Goal: Task Accomplishment & Management: Manage account settings

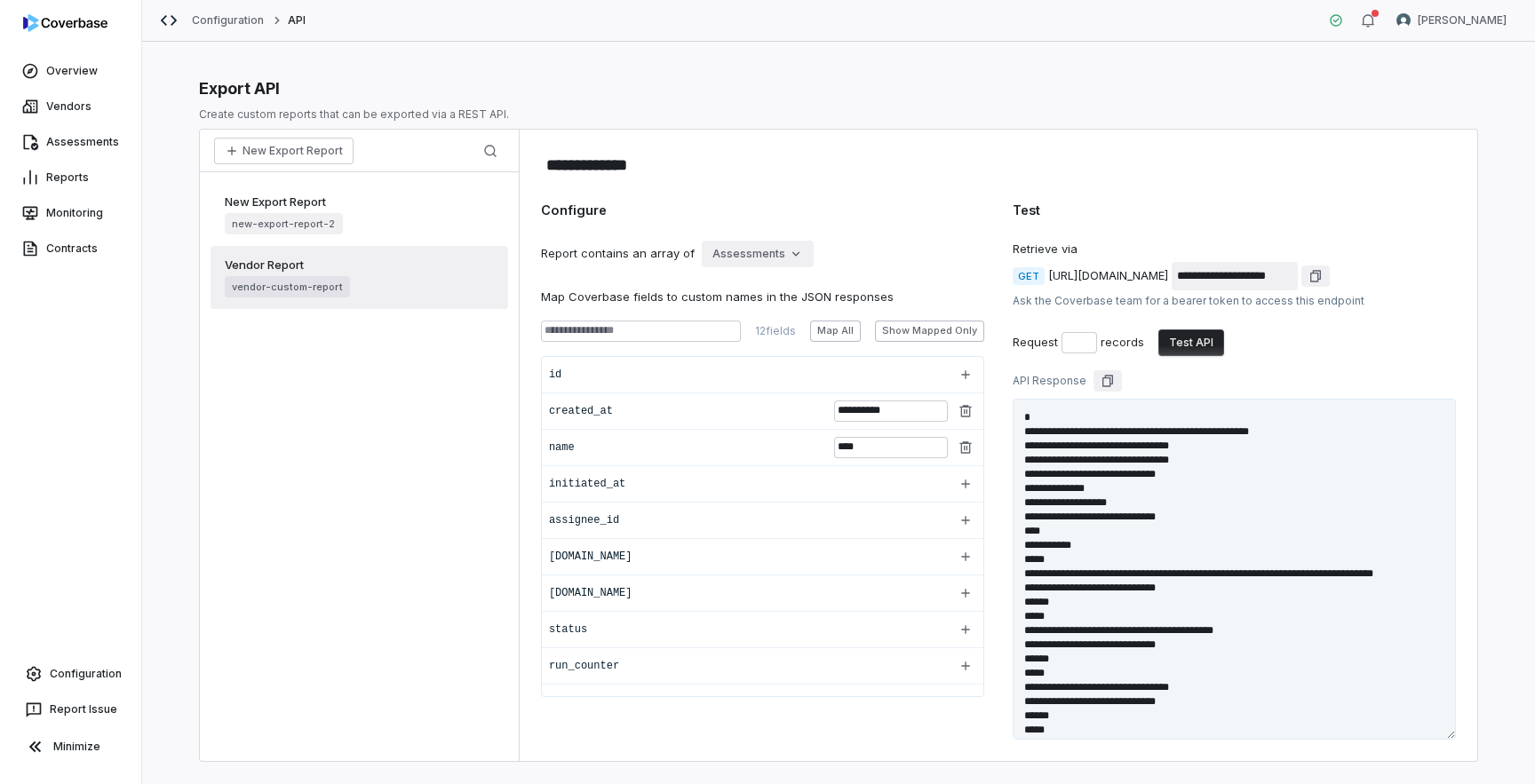
scroll to position [492, 0]
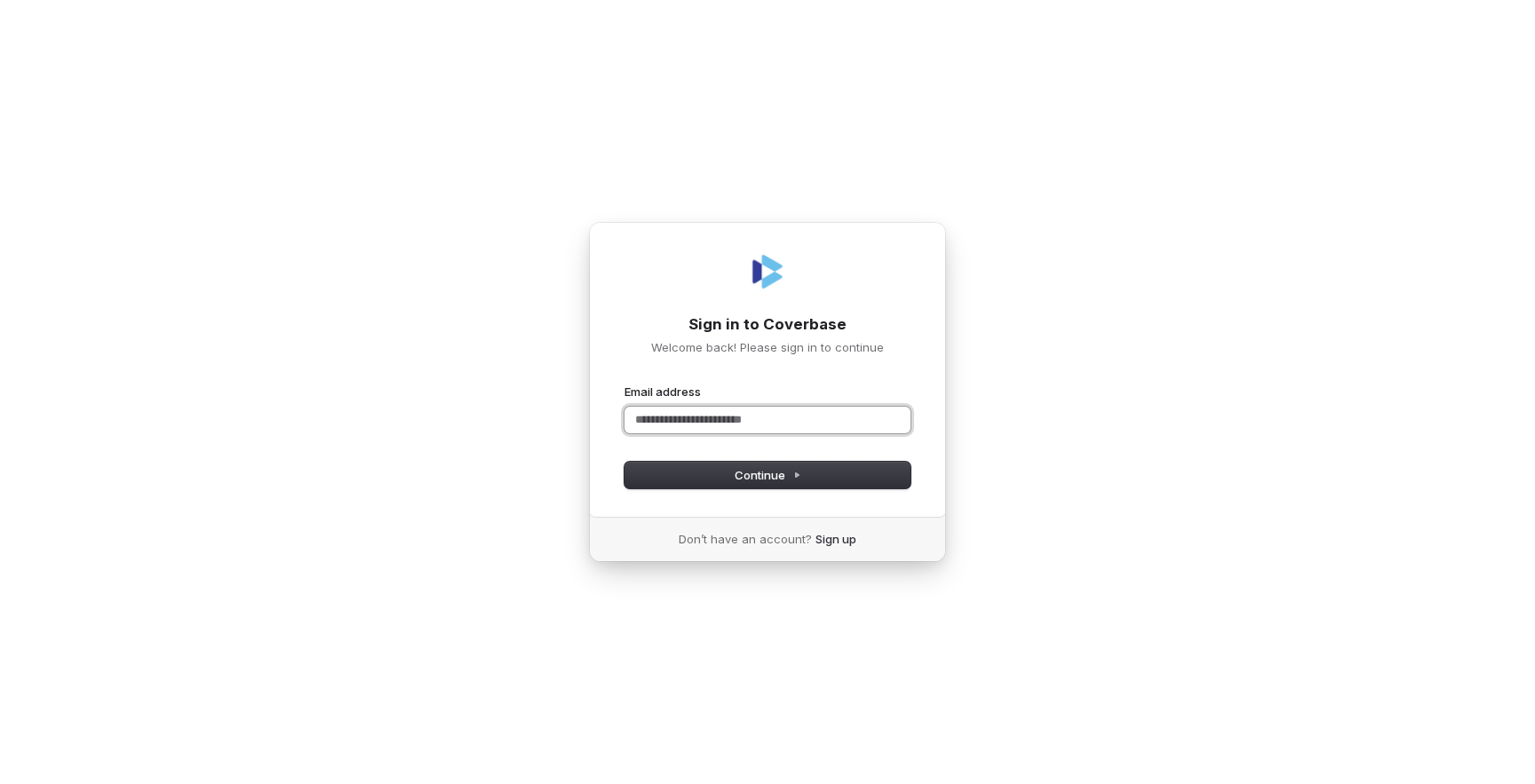
click at [799, 417] on input "Email address" at bounding box center [767, 420] width 286 height 27
type input "*"
click at [0, 783] on com-1password-button at bounding box center [0, 784] width 0 height 0
type input "**********"
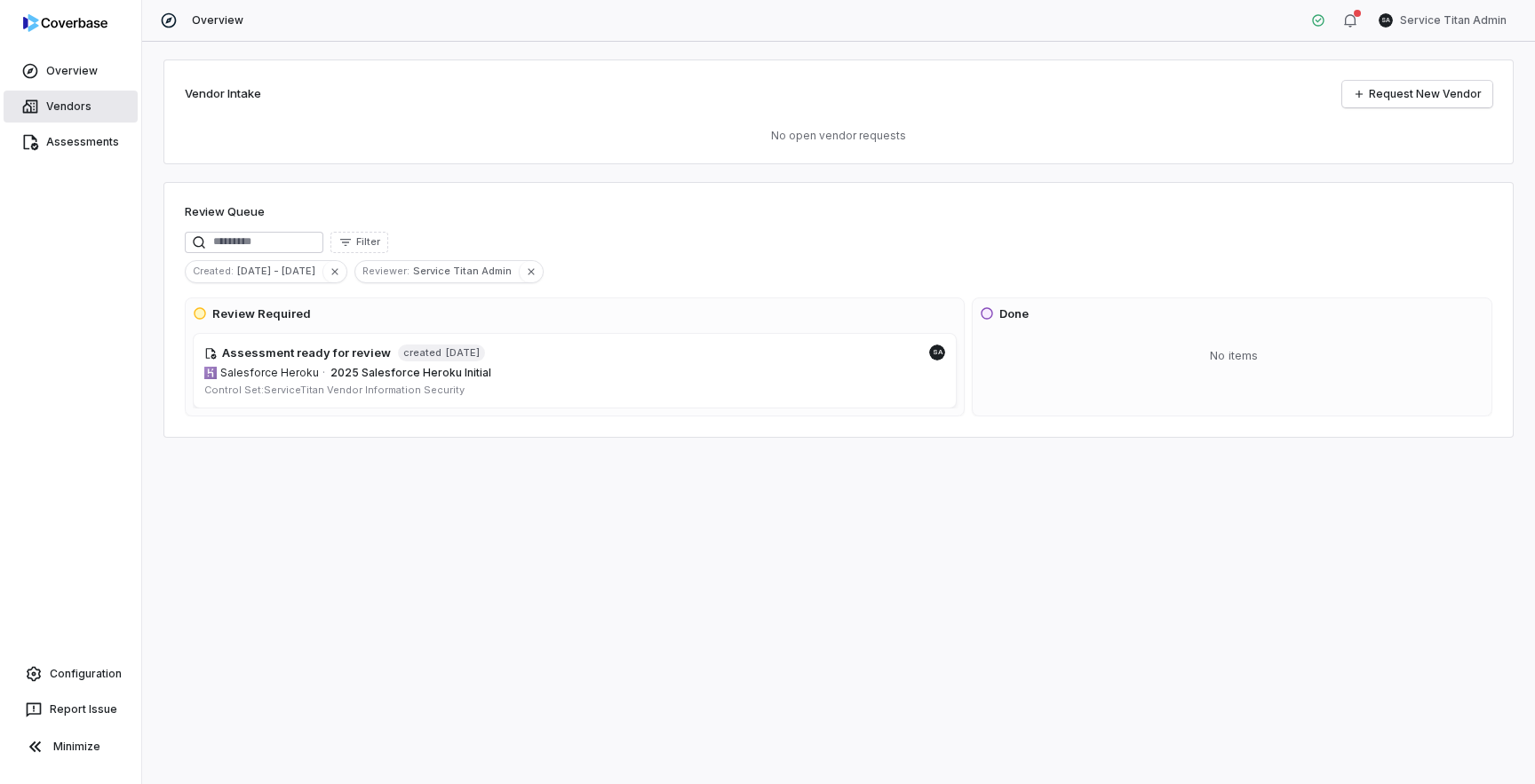
click at [75, 106] on link "Vendors" at bounding box center [71, 106] width 135 height 32
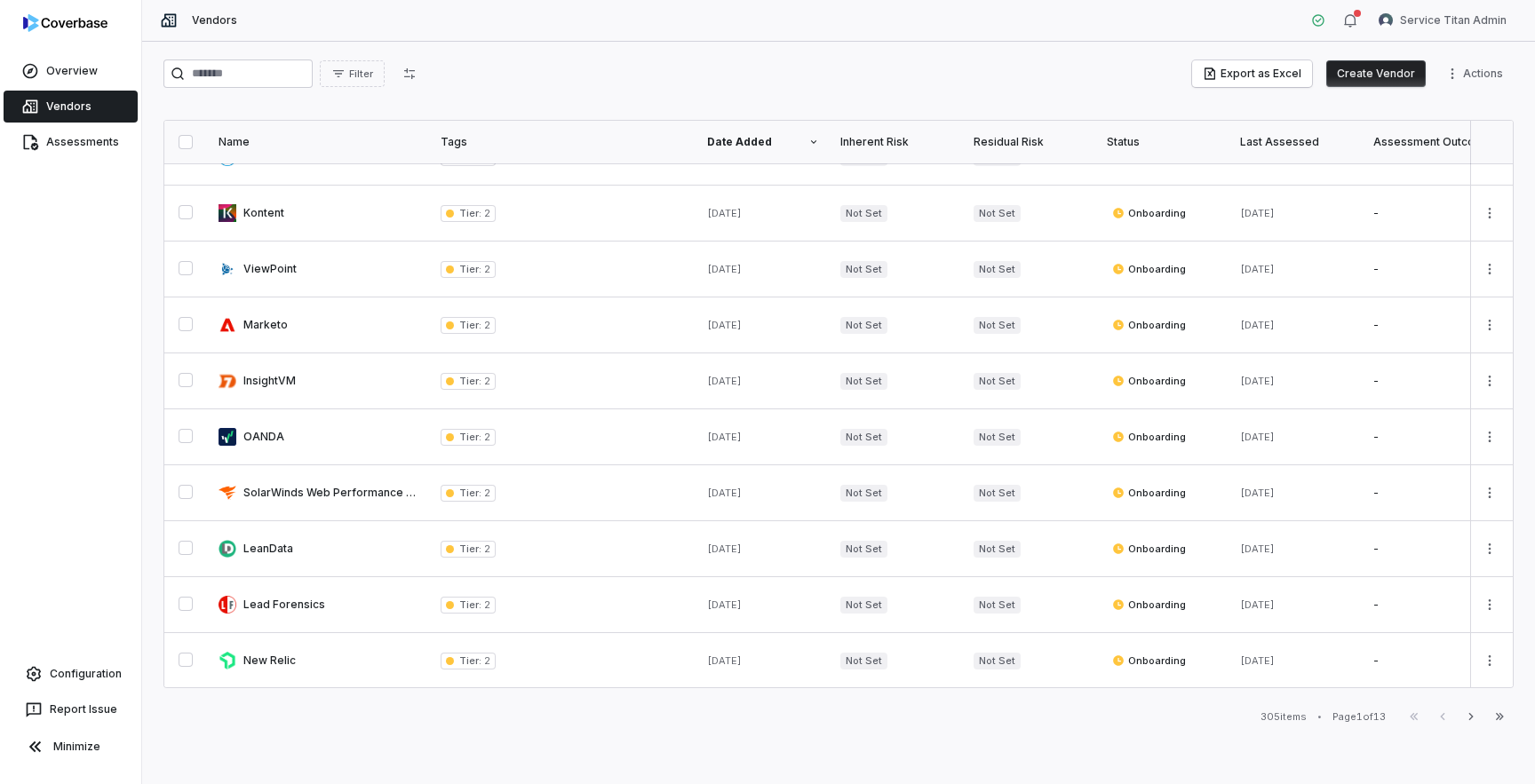
scroll to position [651, 0]
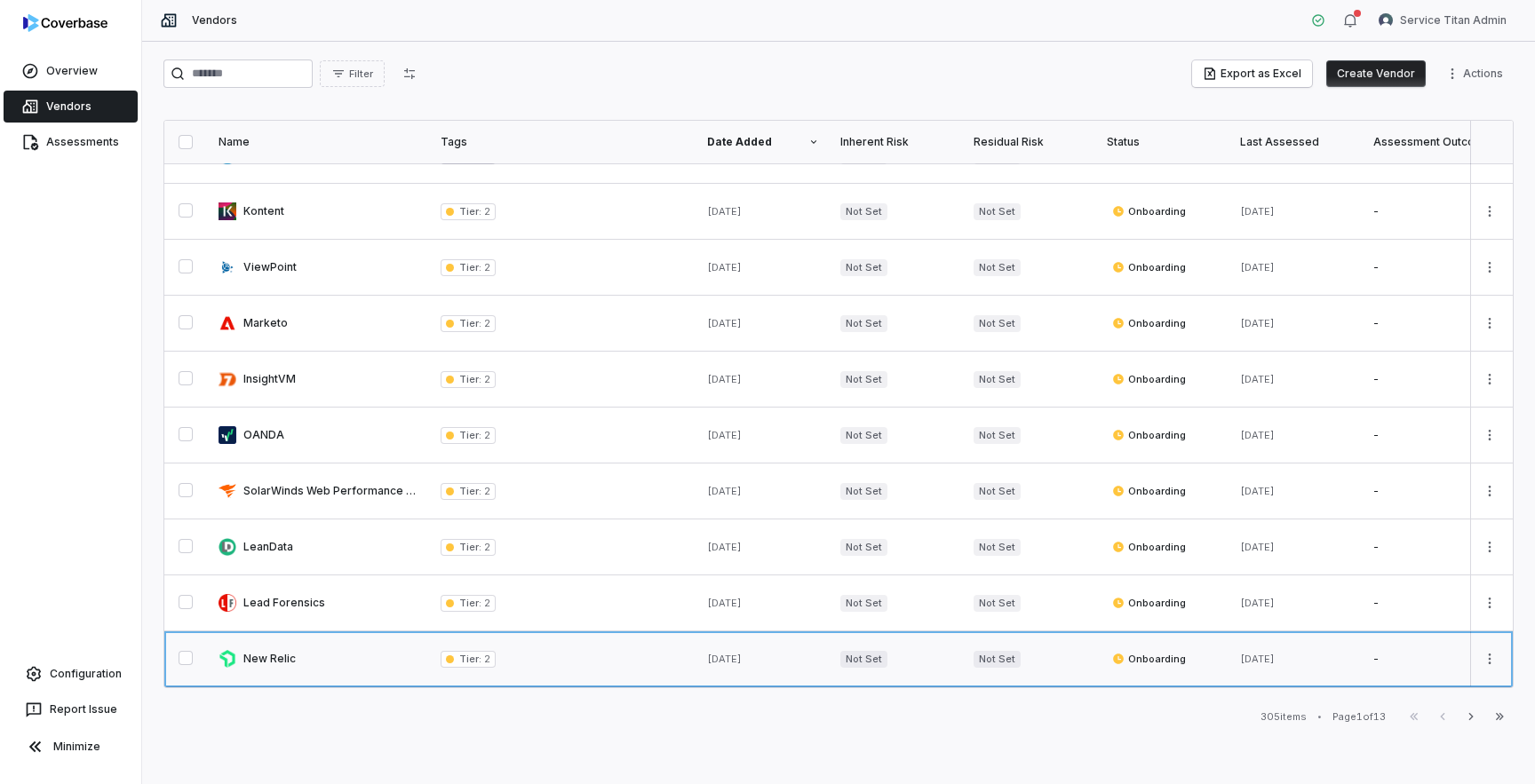
click at [322, 654] on link at bounding box center [319, 658] width 222 height 55
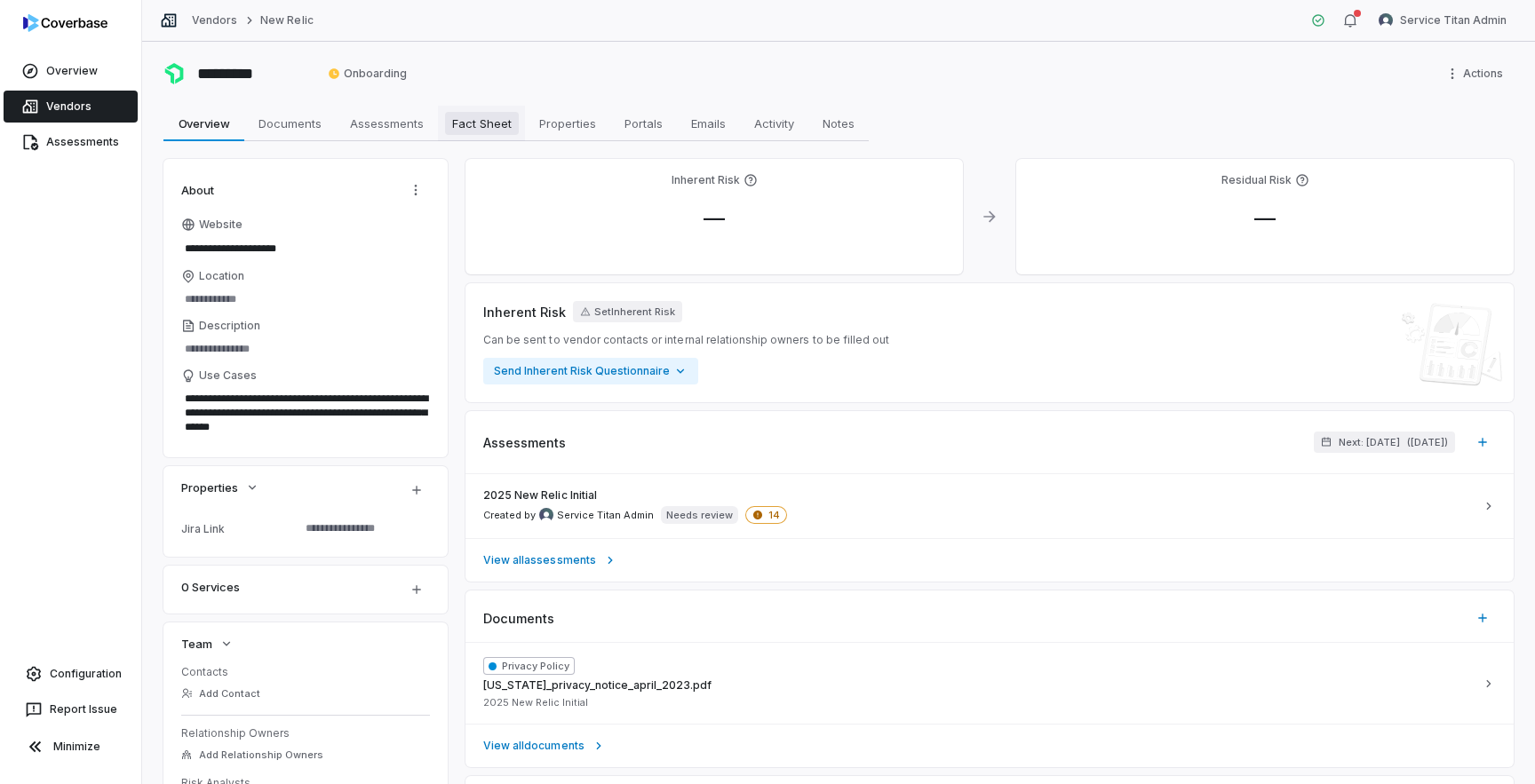
click at [497, 124] on span "Fact Sheet" at bounding box center [482, 124] width 74 height 23
type textarea "*"
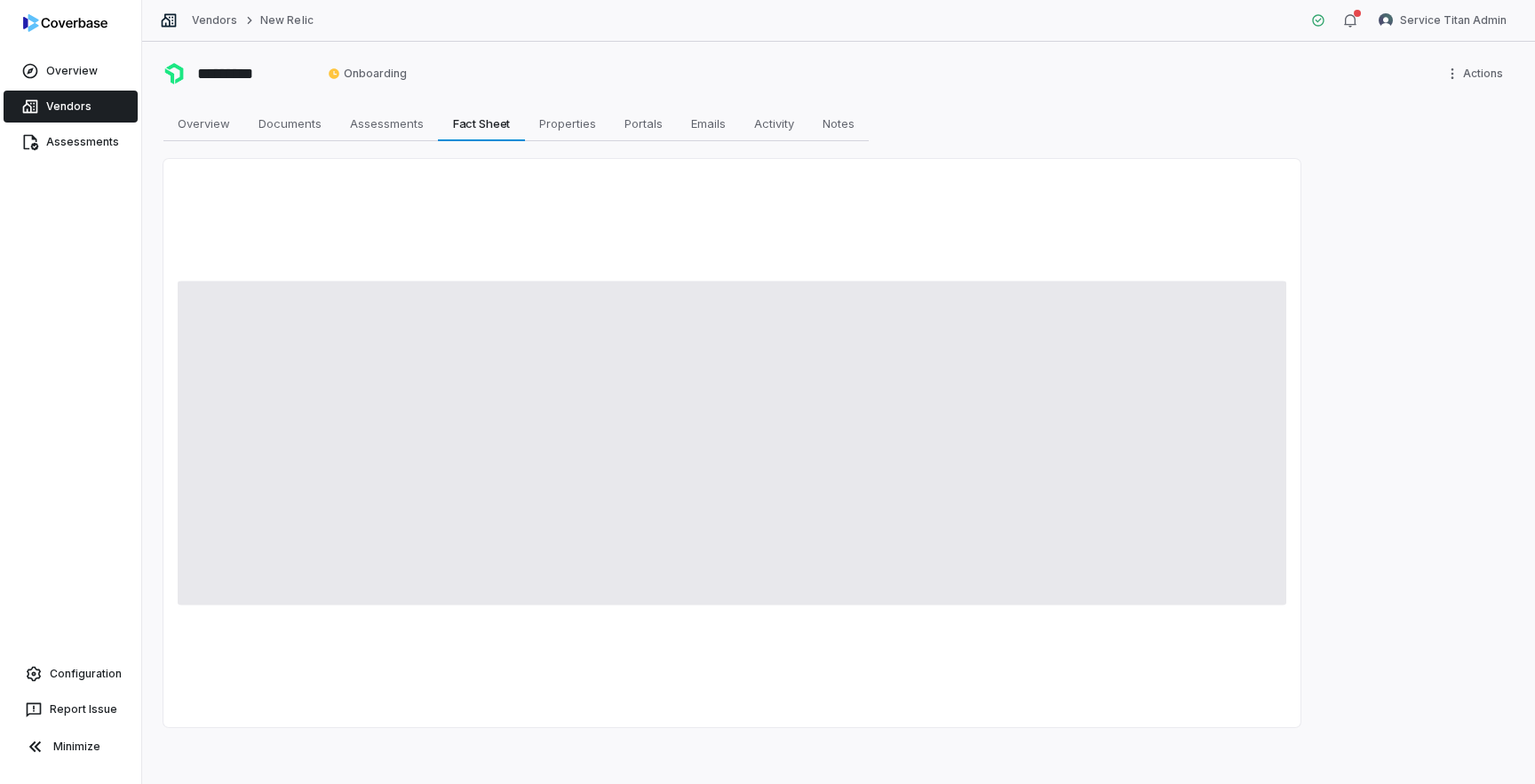
click at [764, 66] on div "********* Onboarding Actions" at bounding box center [839, 73] width 1351 height 28
click at [74, 108] on link "Vendors" at bounding box center [71, 106] width 135 height 32
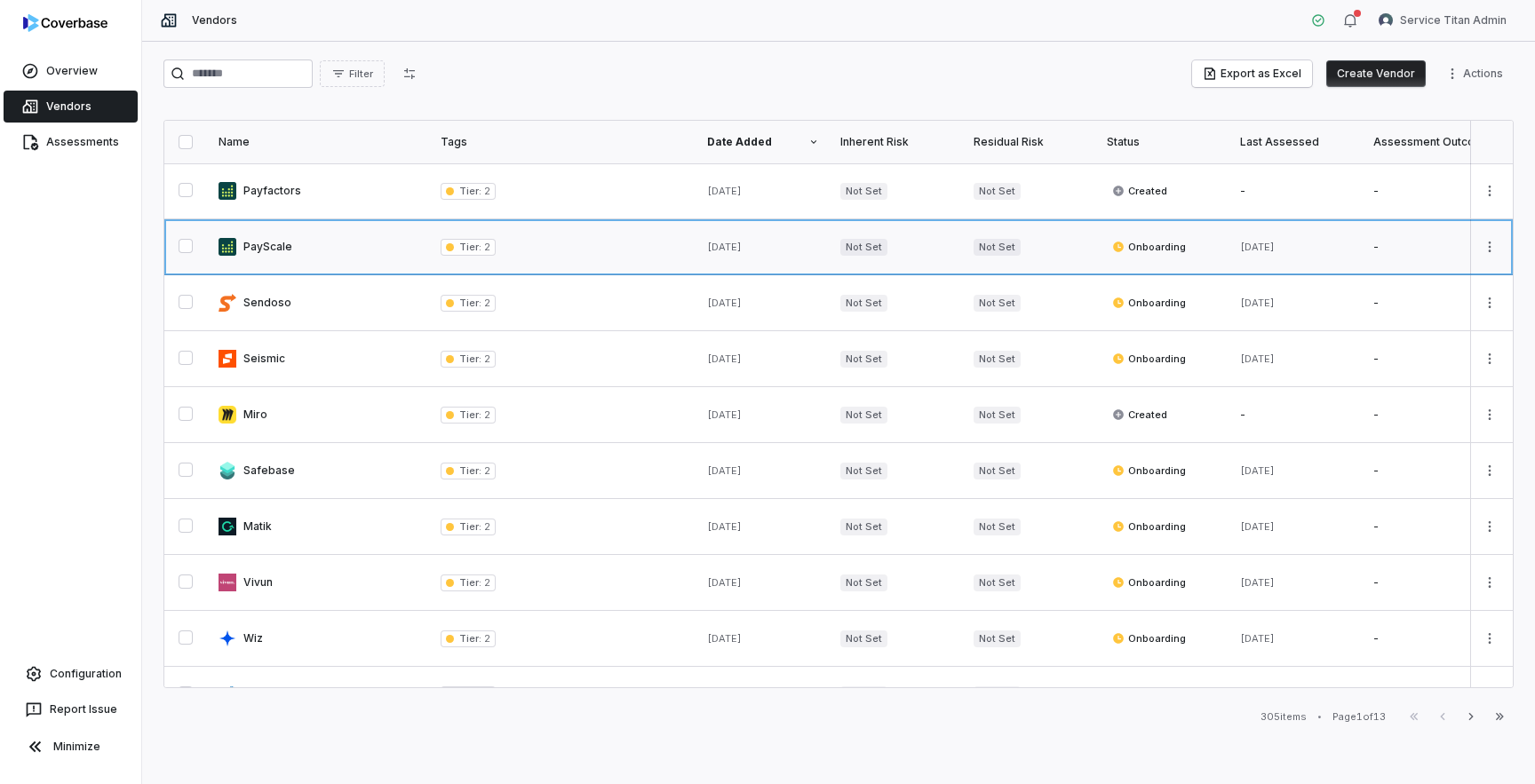
click at [287, 253] on link at bounding box center [319, 247] width 222 height 55
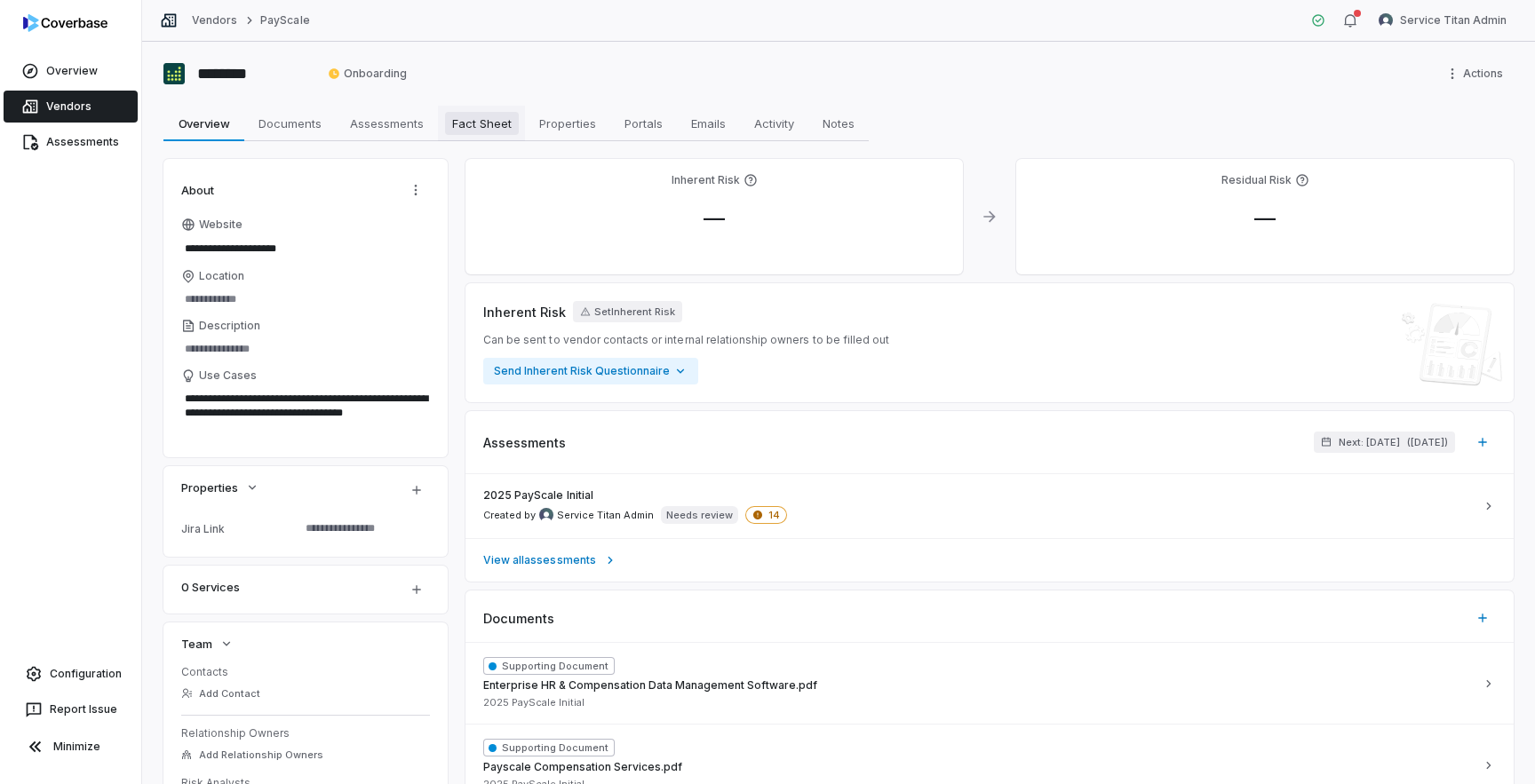
click at [489, 127] on span "Fact Sheet" at bounding box center [482, 124] width 74 height 23
type textarea "*"
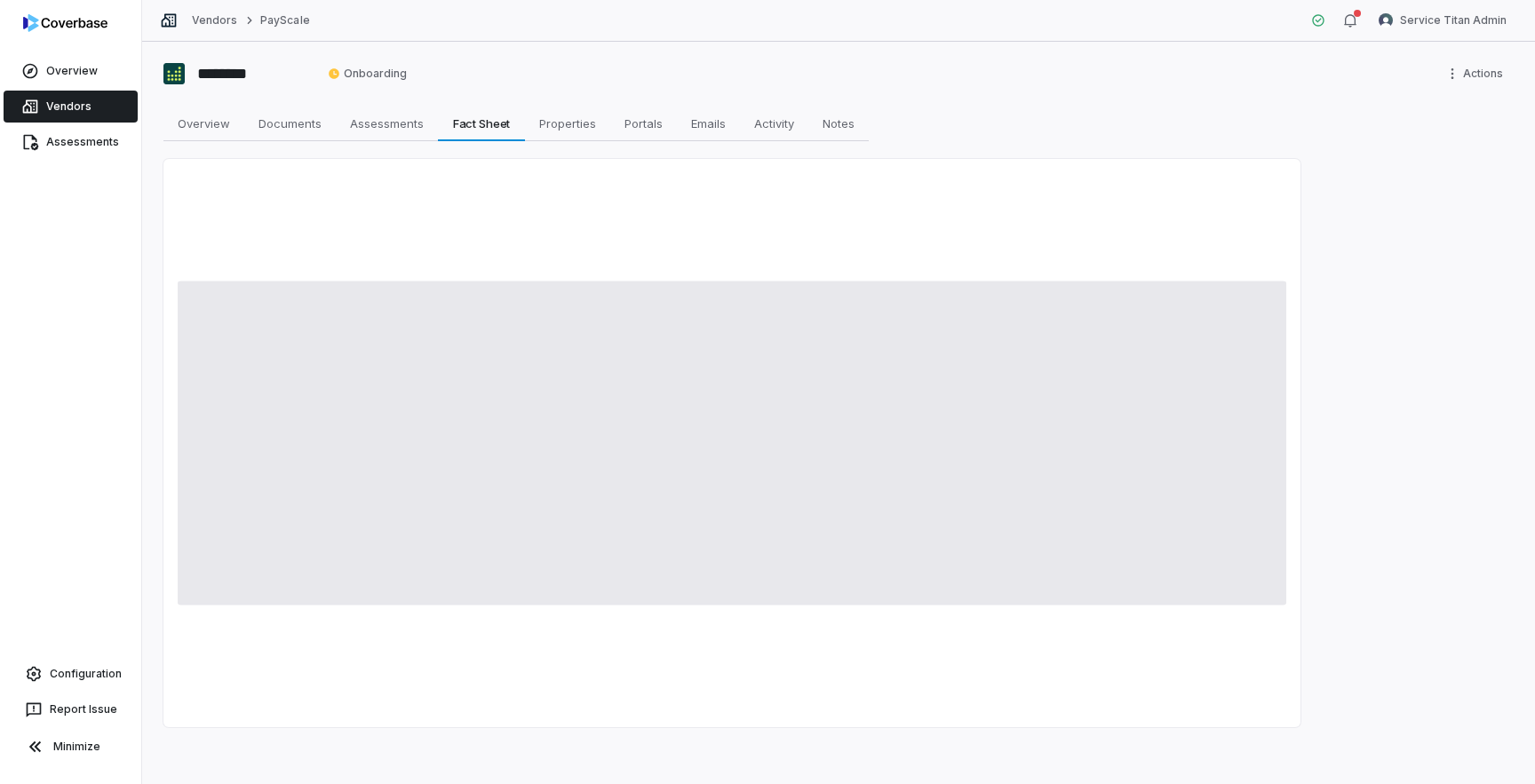
click at [944, 148] on div "******** Onboarding Actions Overview Overview Documents Documents Assessments A…" at bounding box center [839, 412] width 1394 height 742
click at [78, 113] on link "Vendors" at bounding box center [71, 106] width 135 height 32
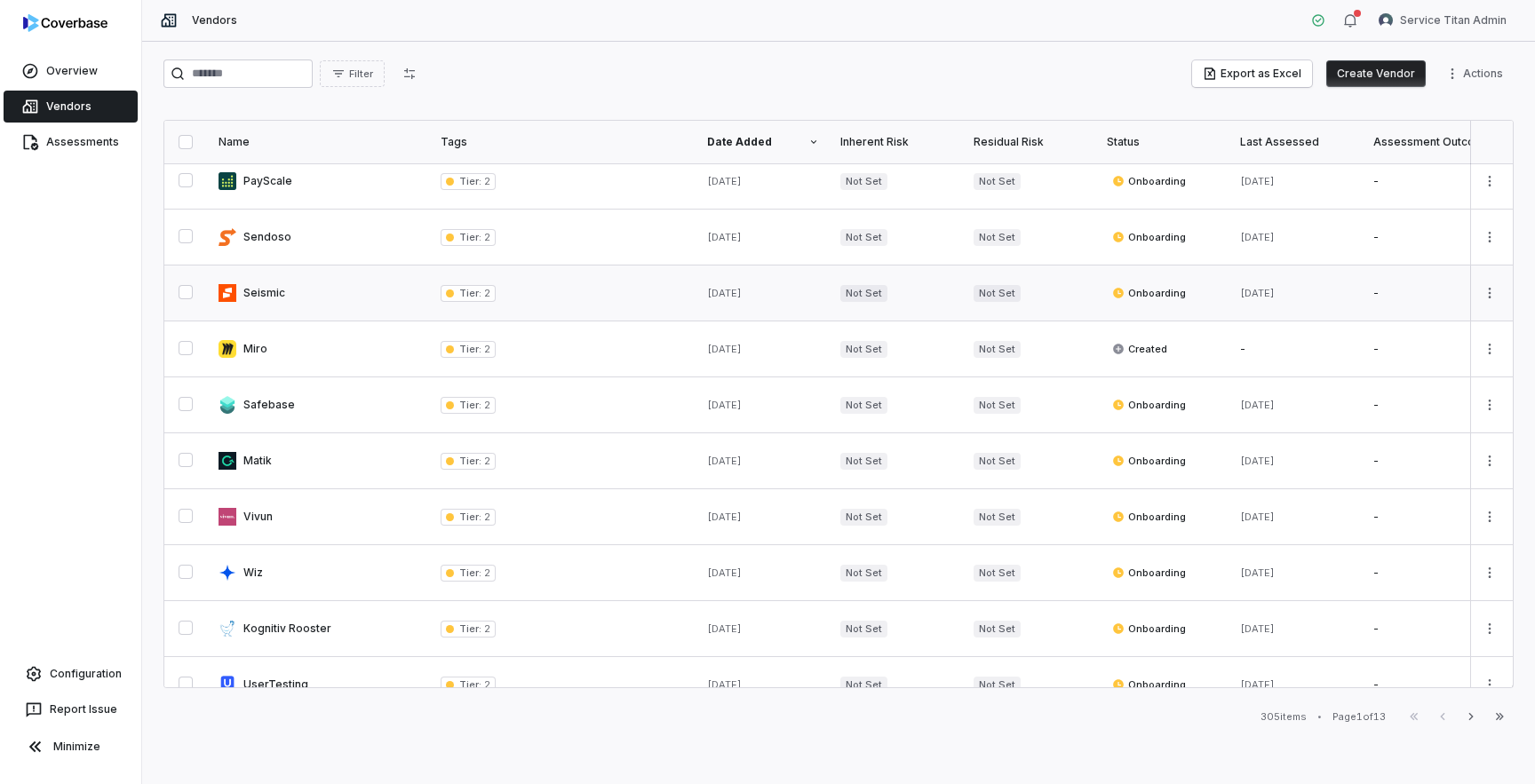
scroll to position [73, 0]
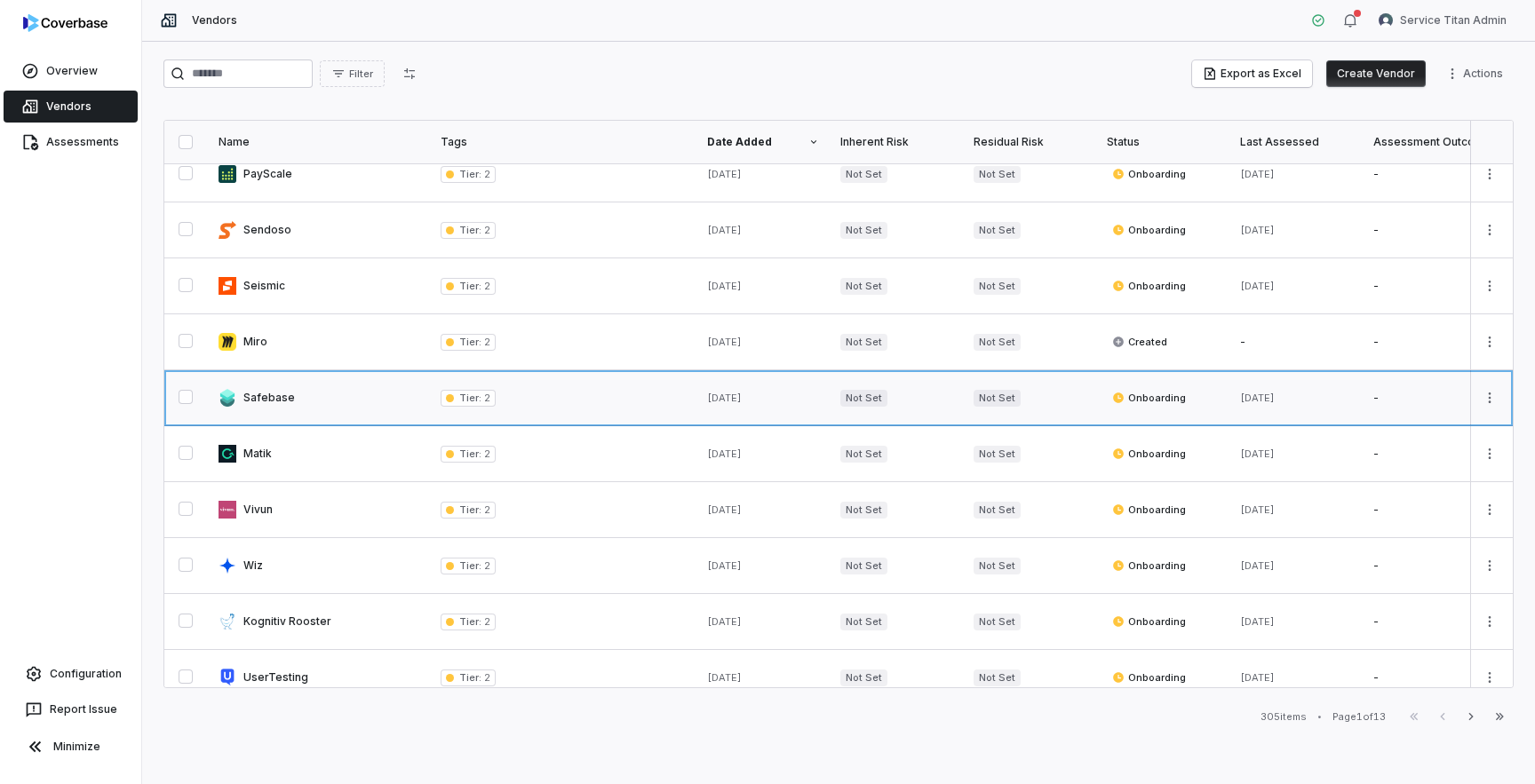
click at [345, 397] on link at bounding box center [319, 398] width 222 height 55
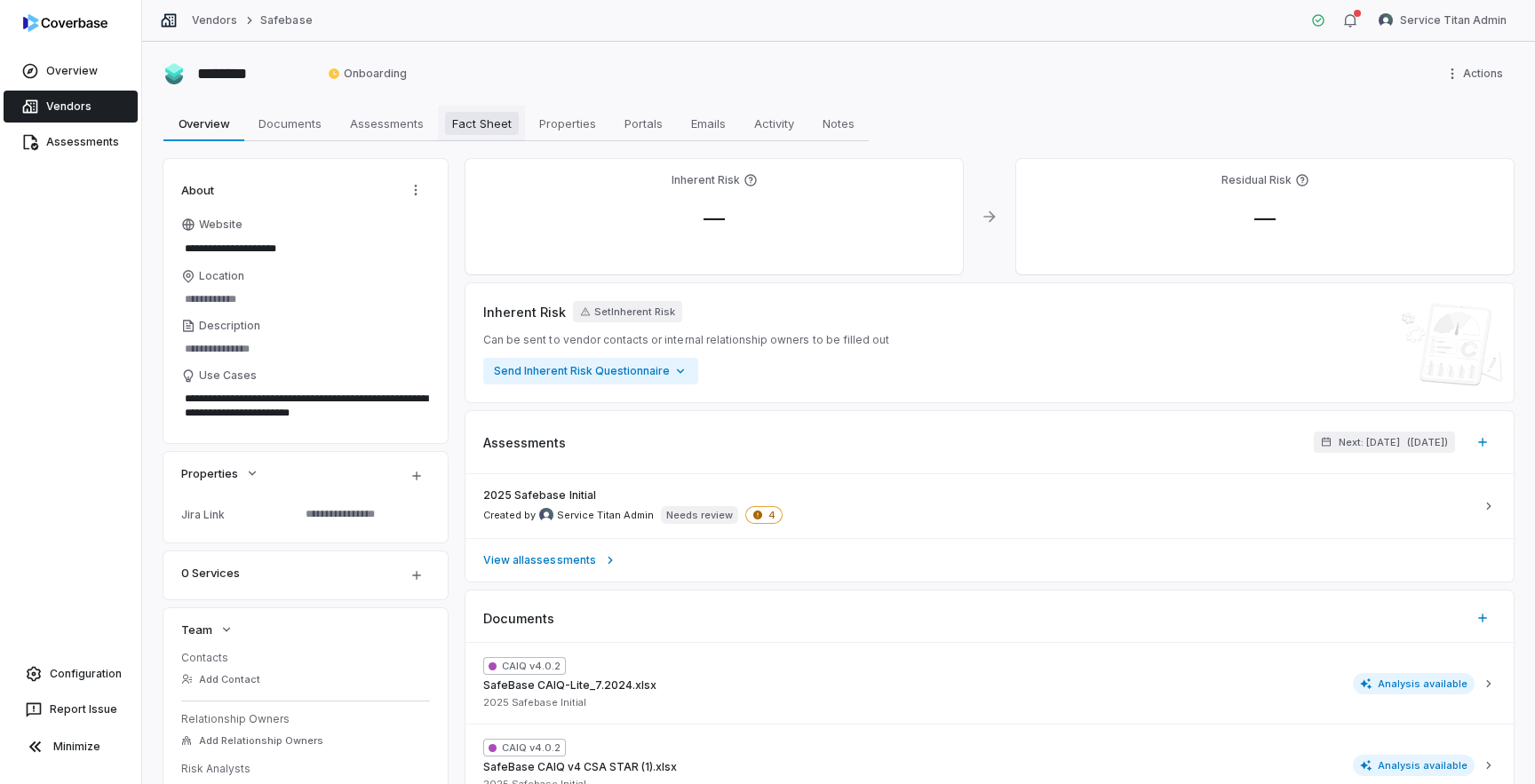
click at [483, 128] on span "Fact Sheet" at bounding box center [482, 124] width 74 height 23
type textarea "*"
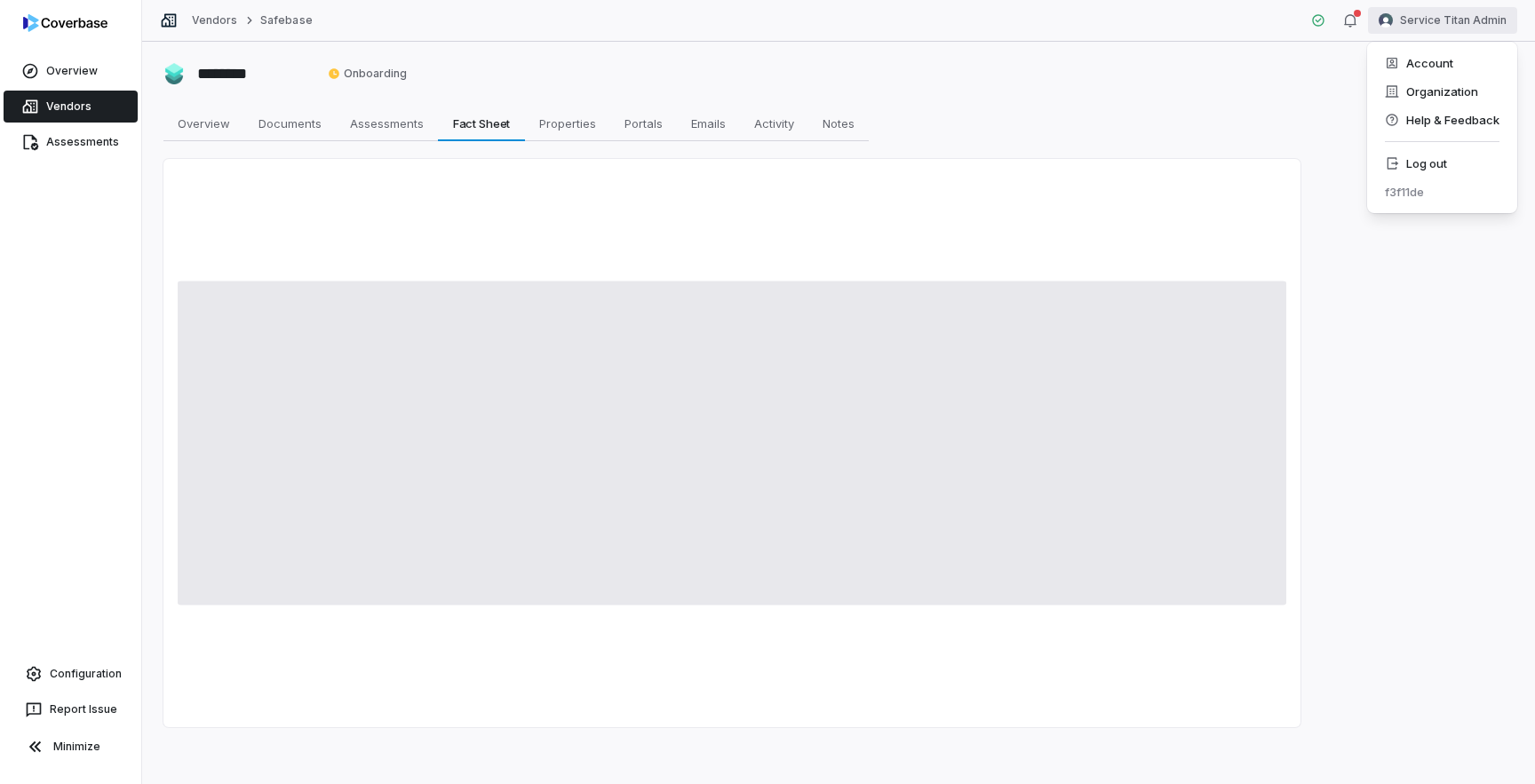
click at [1453, 16] on html "Overview Vendors Assessments Configuration Report Issue Minimize Vendors Safeba…" at bounding box center [767, 392] width 1535 height 784
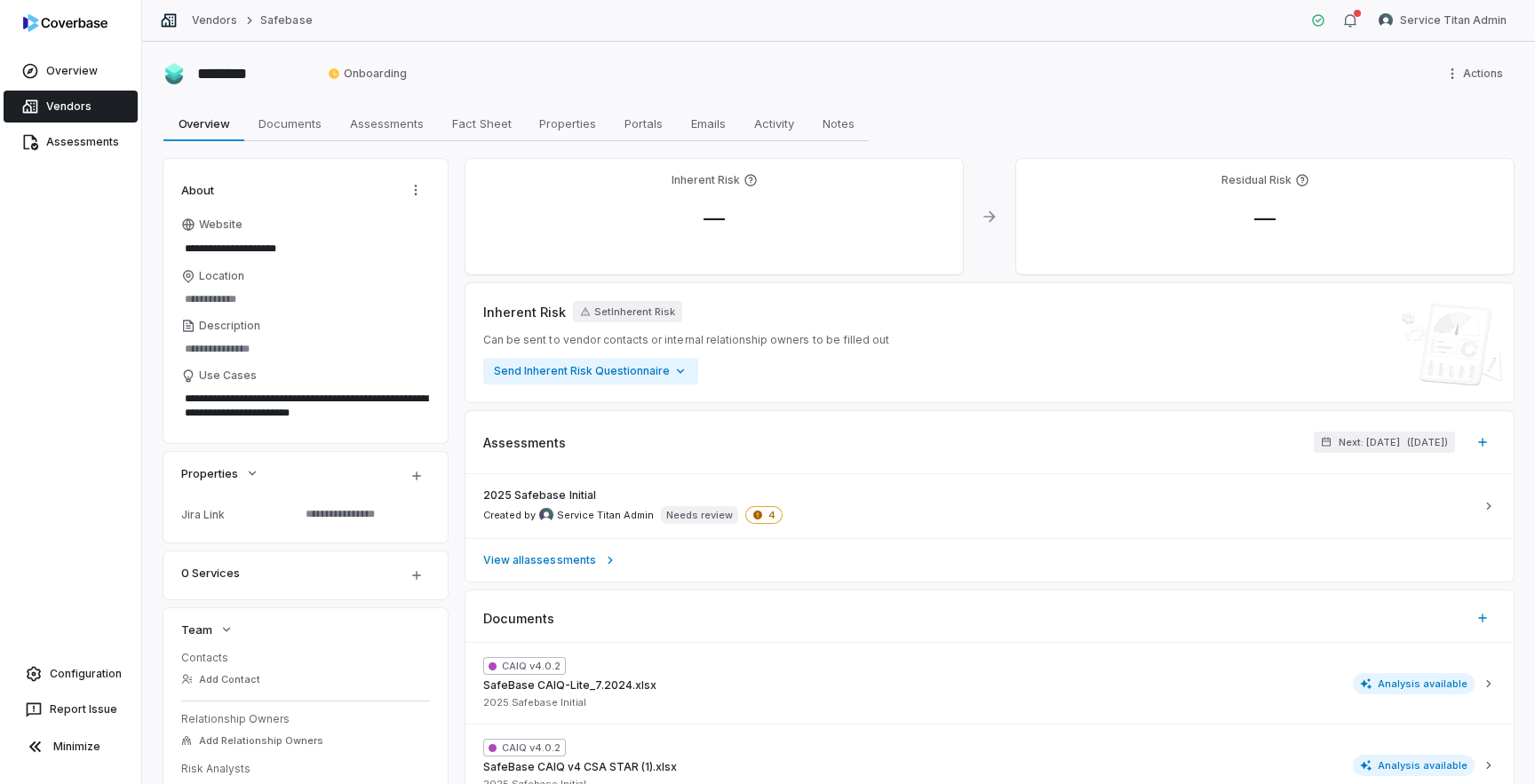
click at [90, 110] on link "Vendors" at bounding box center [71, 106] width 135 height 32
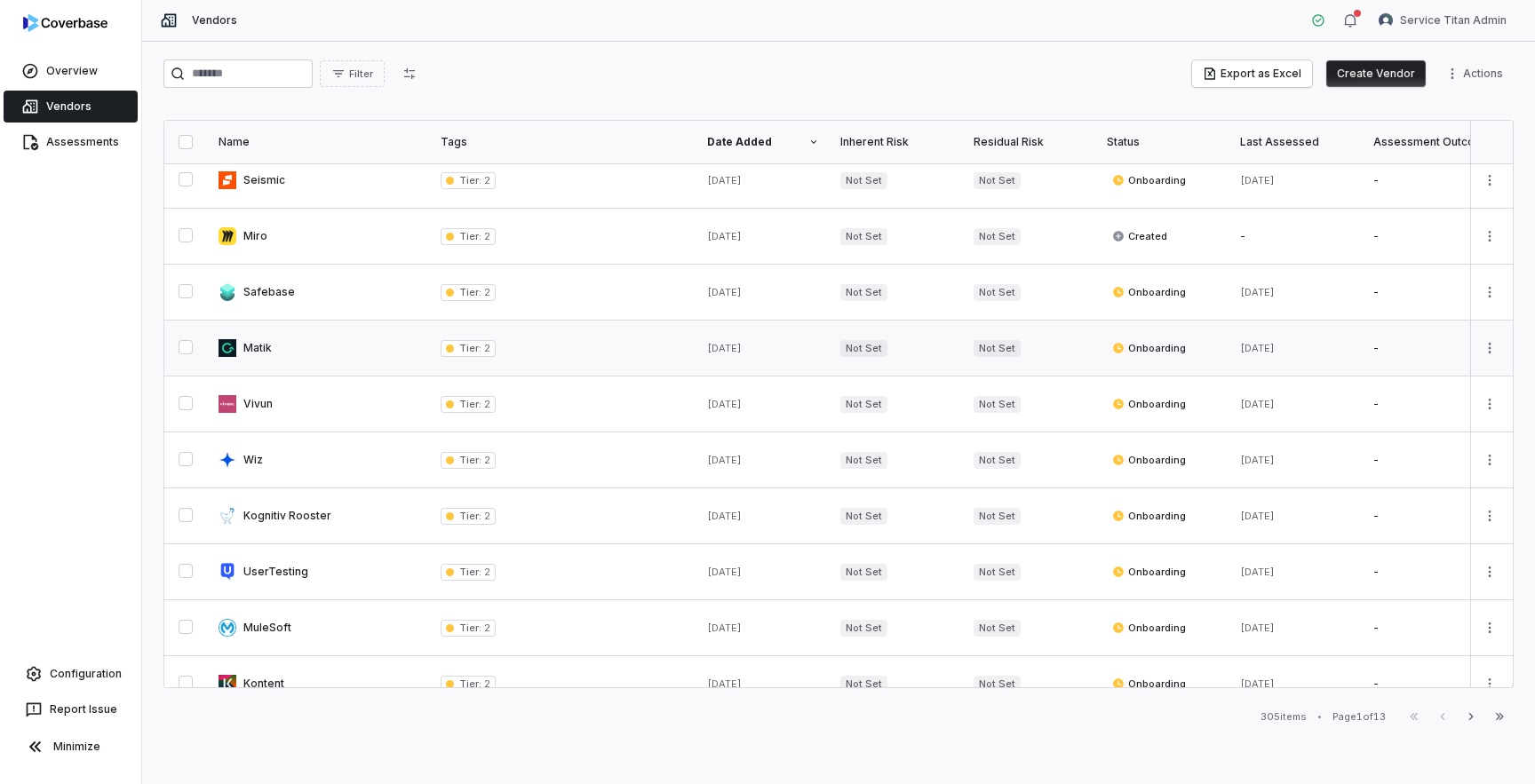
scroll to position [213, 0]
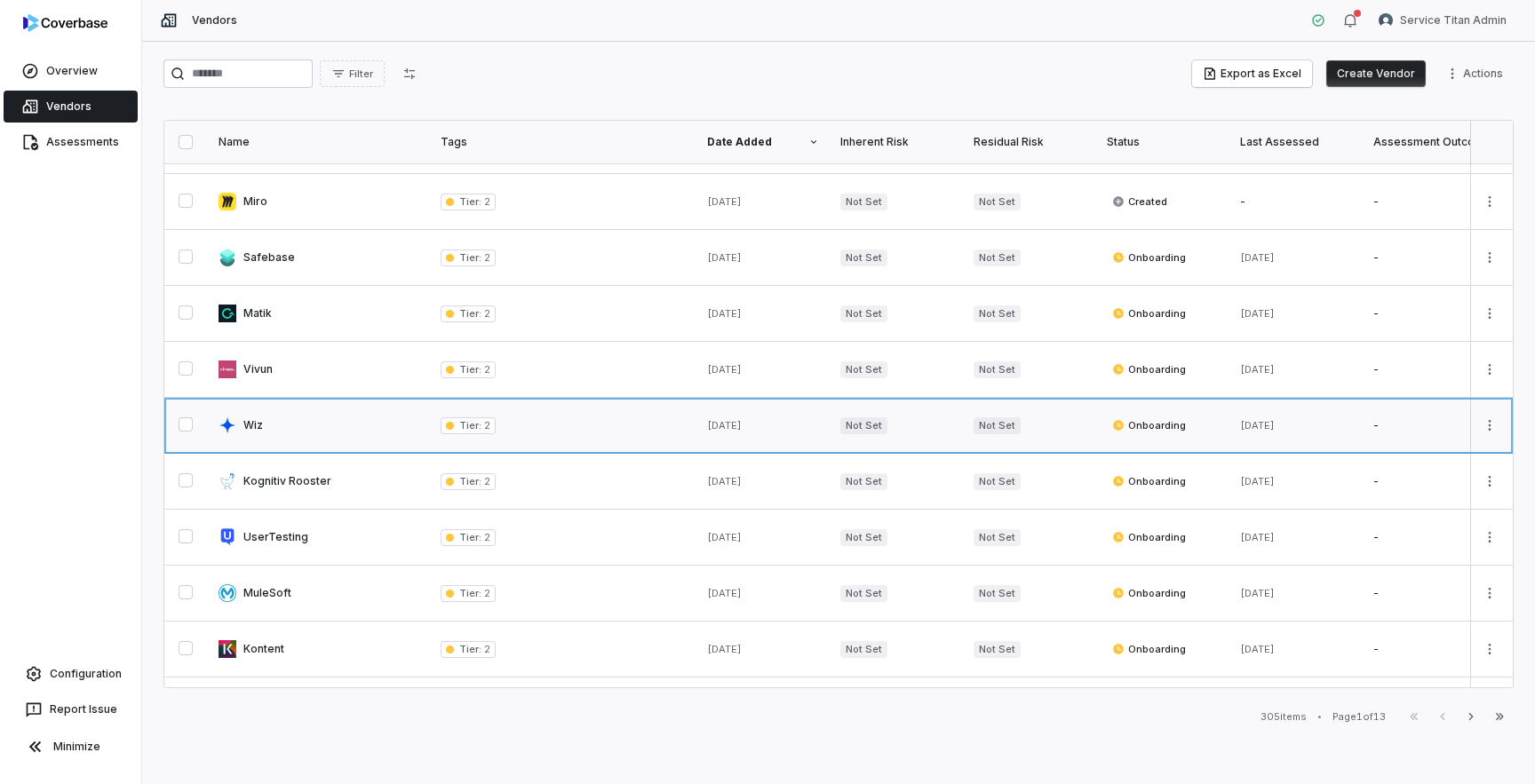
click at [360, 427] on link at bounding box center [319, 425] width 222 height 55
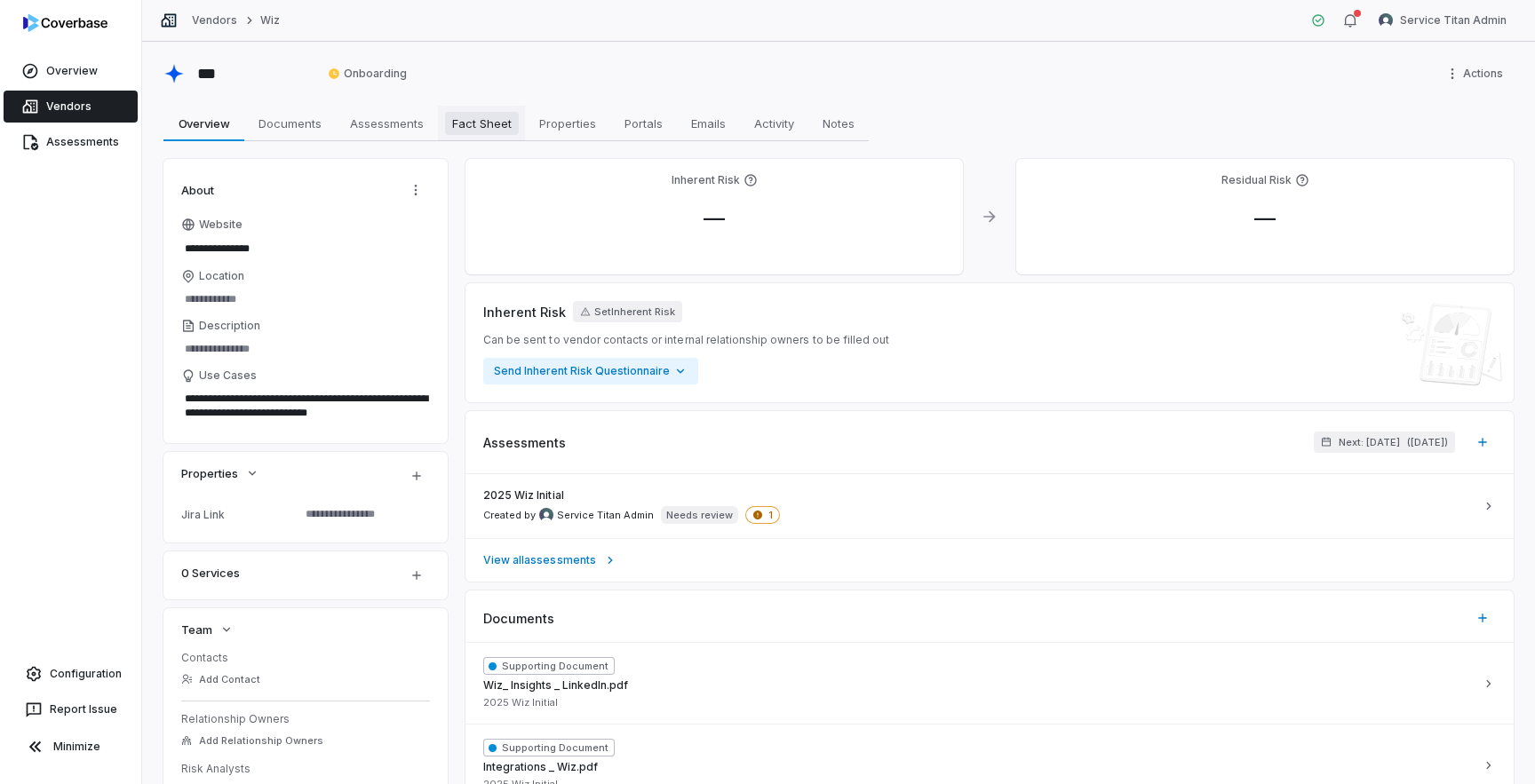
click at [495, 125] on span "Fact Sheet" at bounding box center [482, 124] width 74 height 23
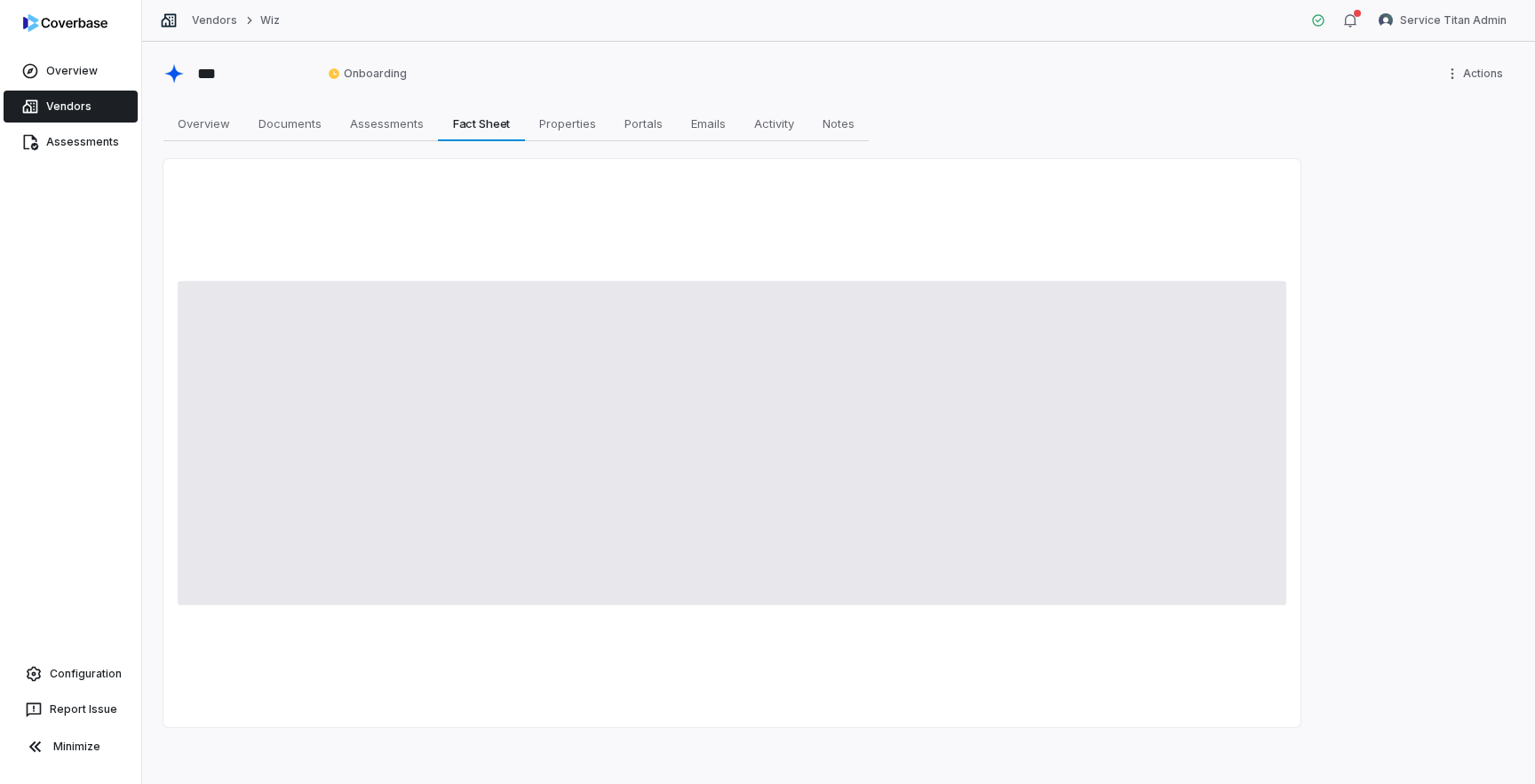
click at [76, 112] on link "Vendors" at bounding box center [71, 106] width 135 height 32
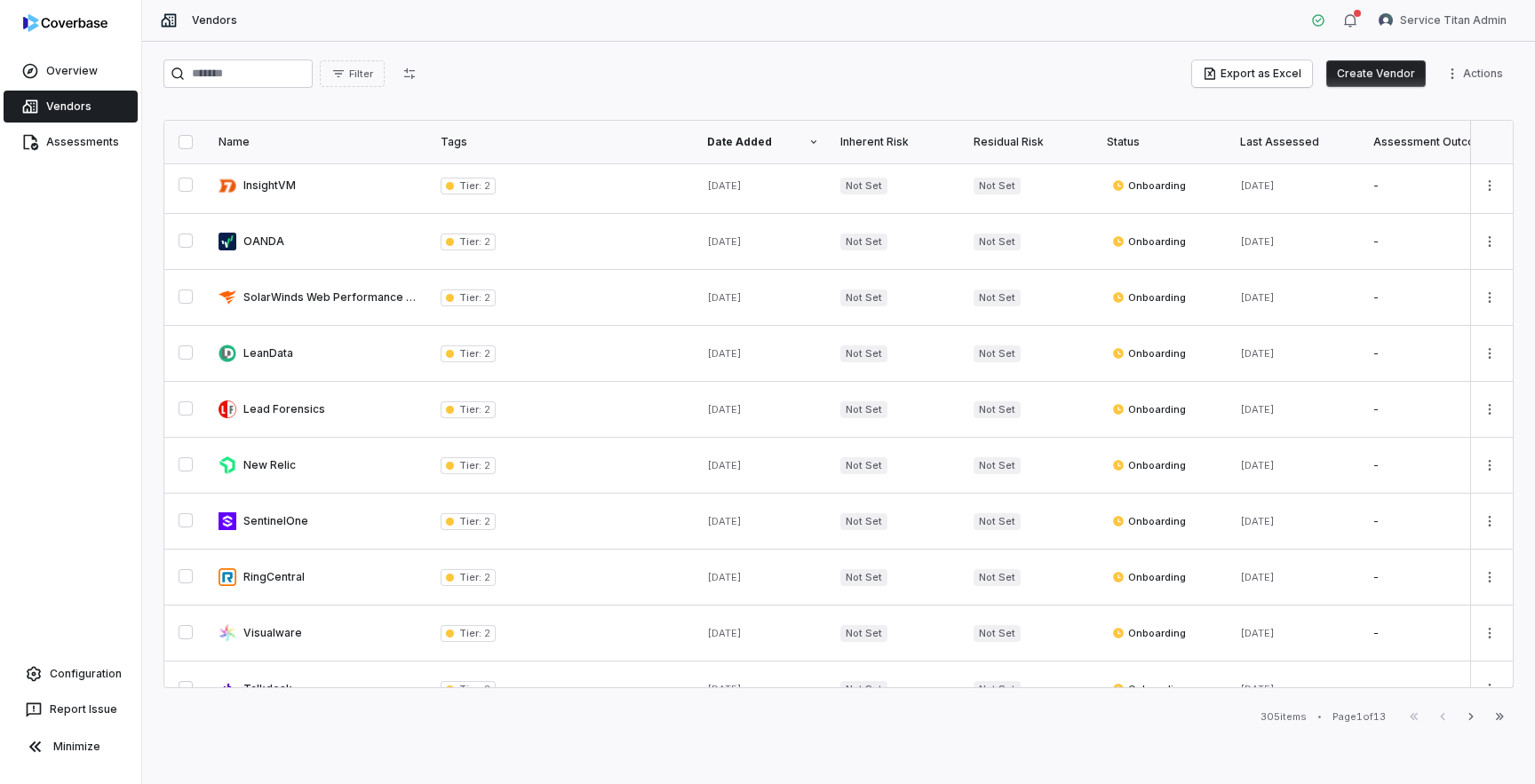
scroll to position [874, 0]
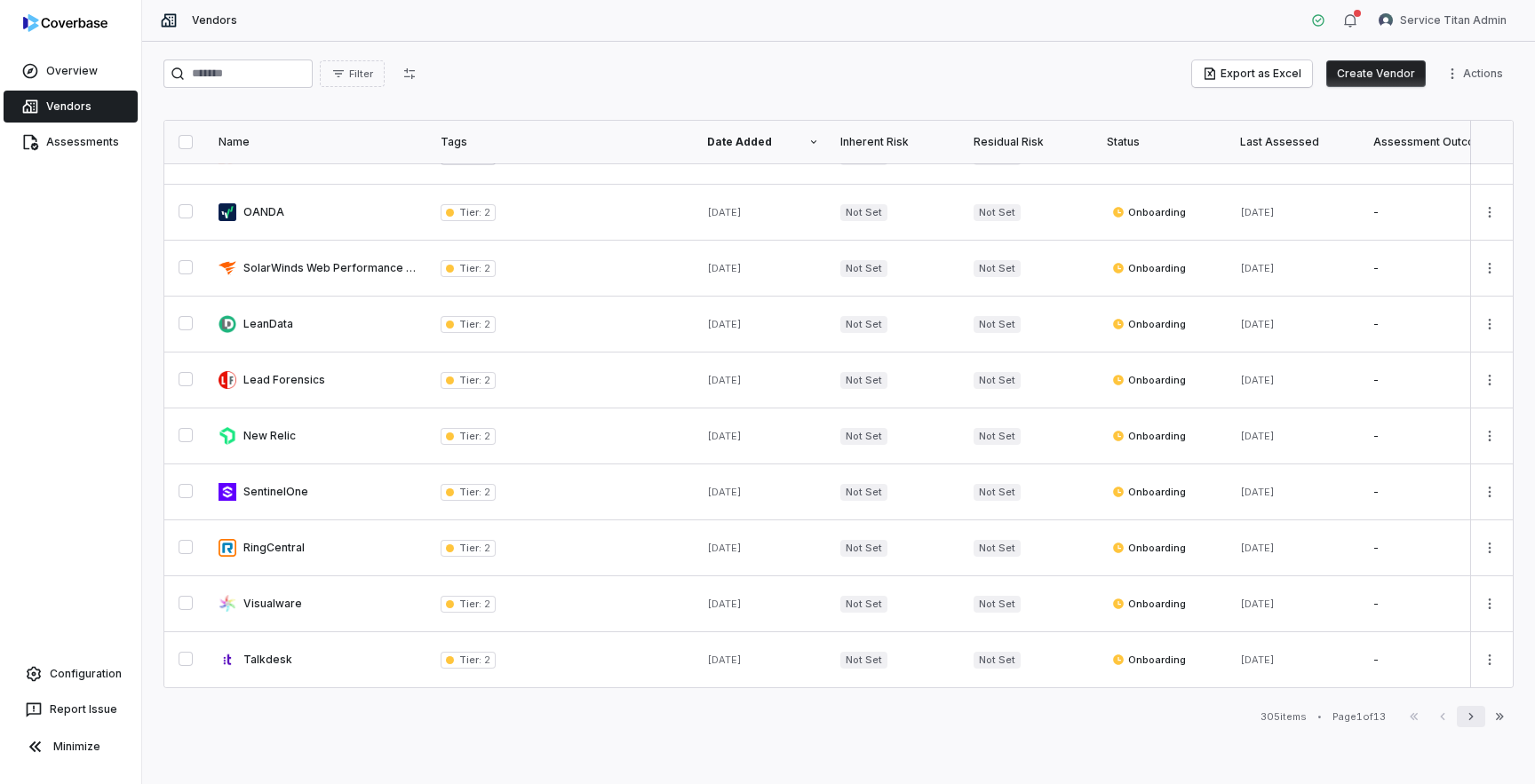
click at [1471, 716] on icon "button" at bounding box center [1471, 716] width 5 height 7
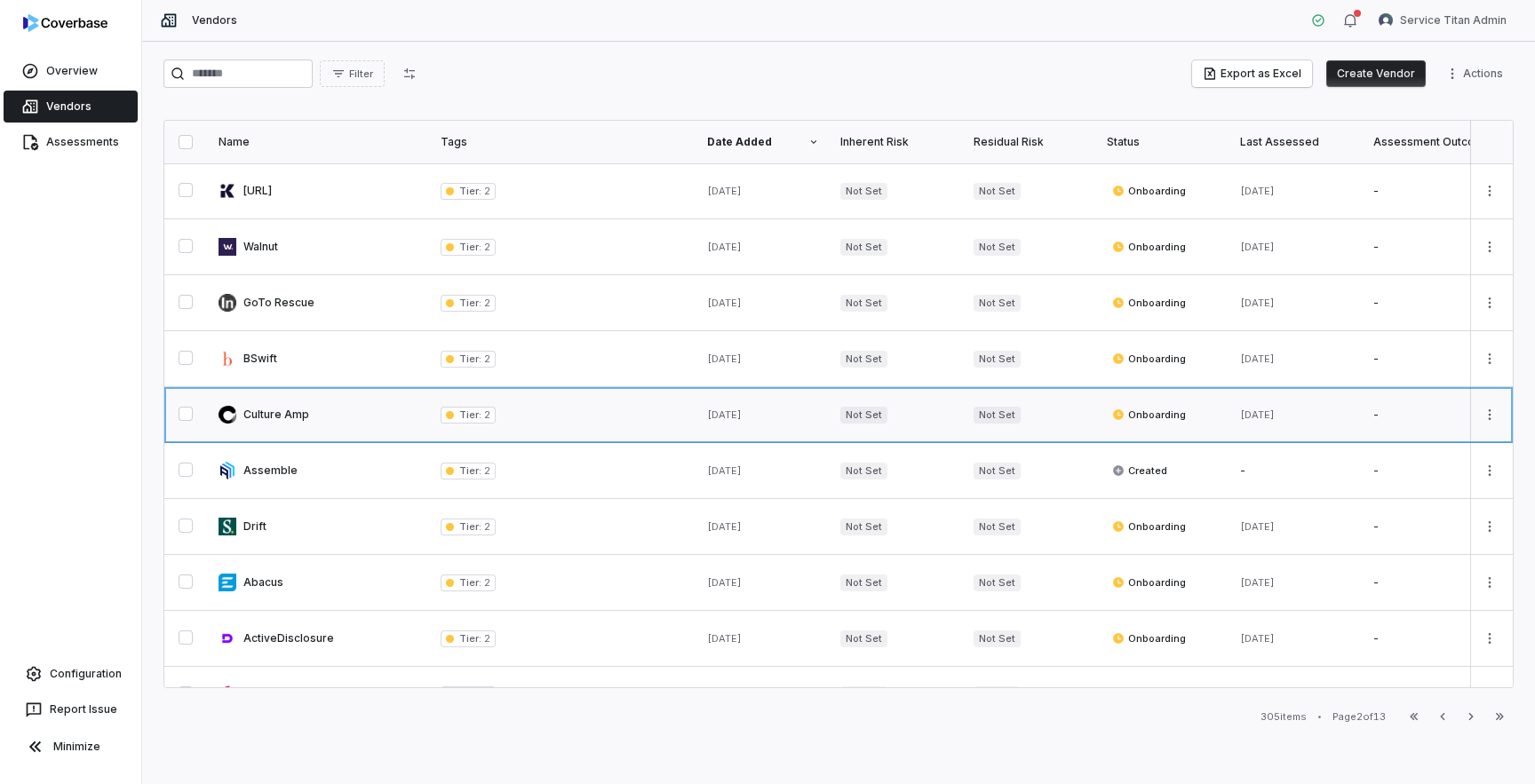
click at [323, 414] on link at bounding box center [319, 414] width 222 height 55
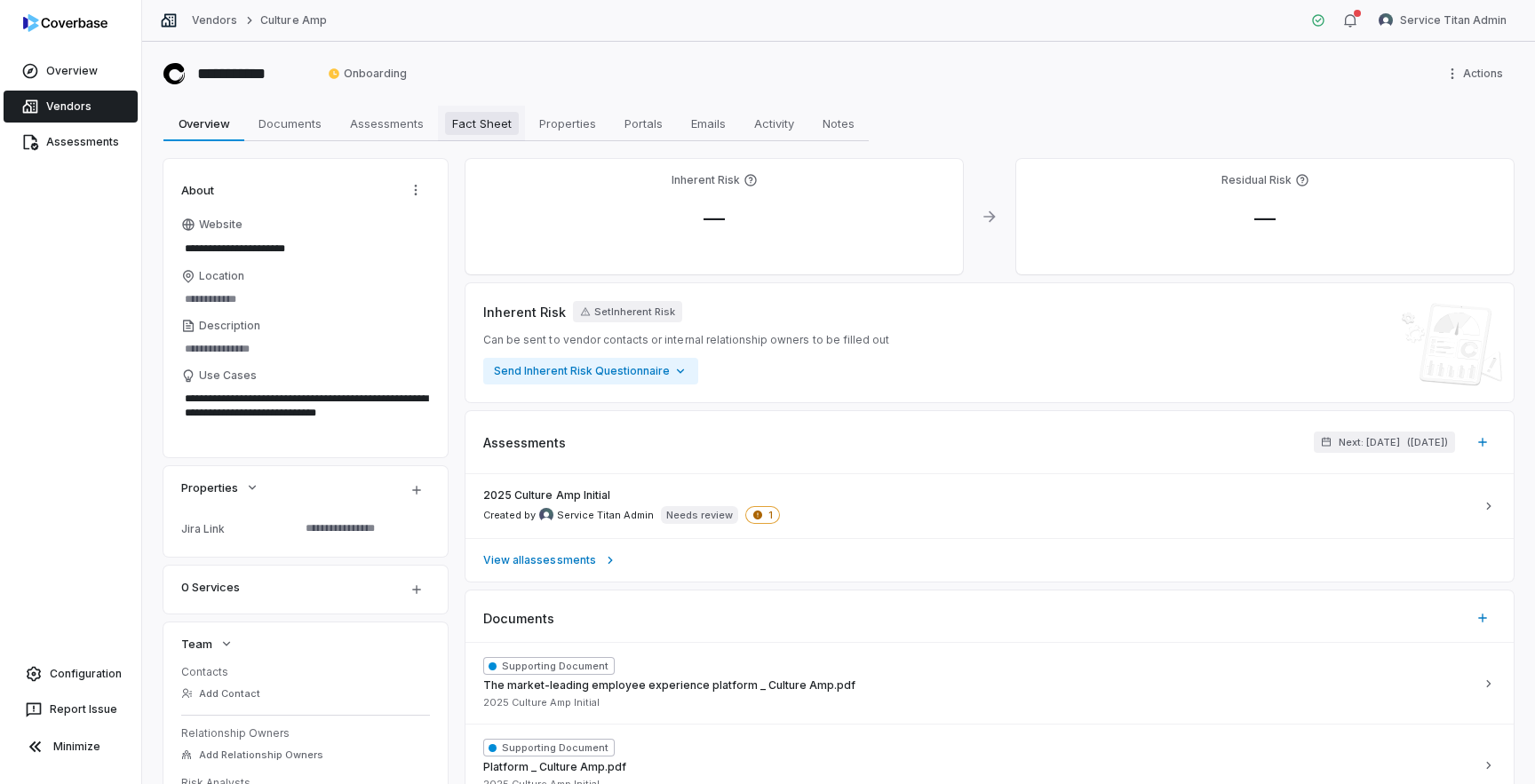
click at [472, 124] on span "Fact Sheet" at bounding box center [482, 124] width 74 height 23
type textarea "*"
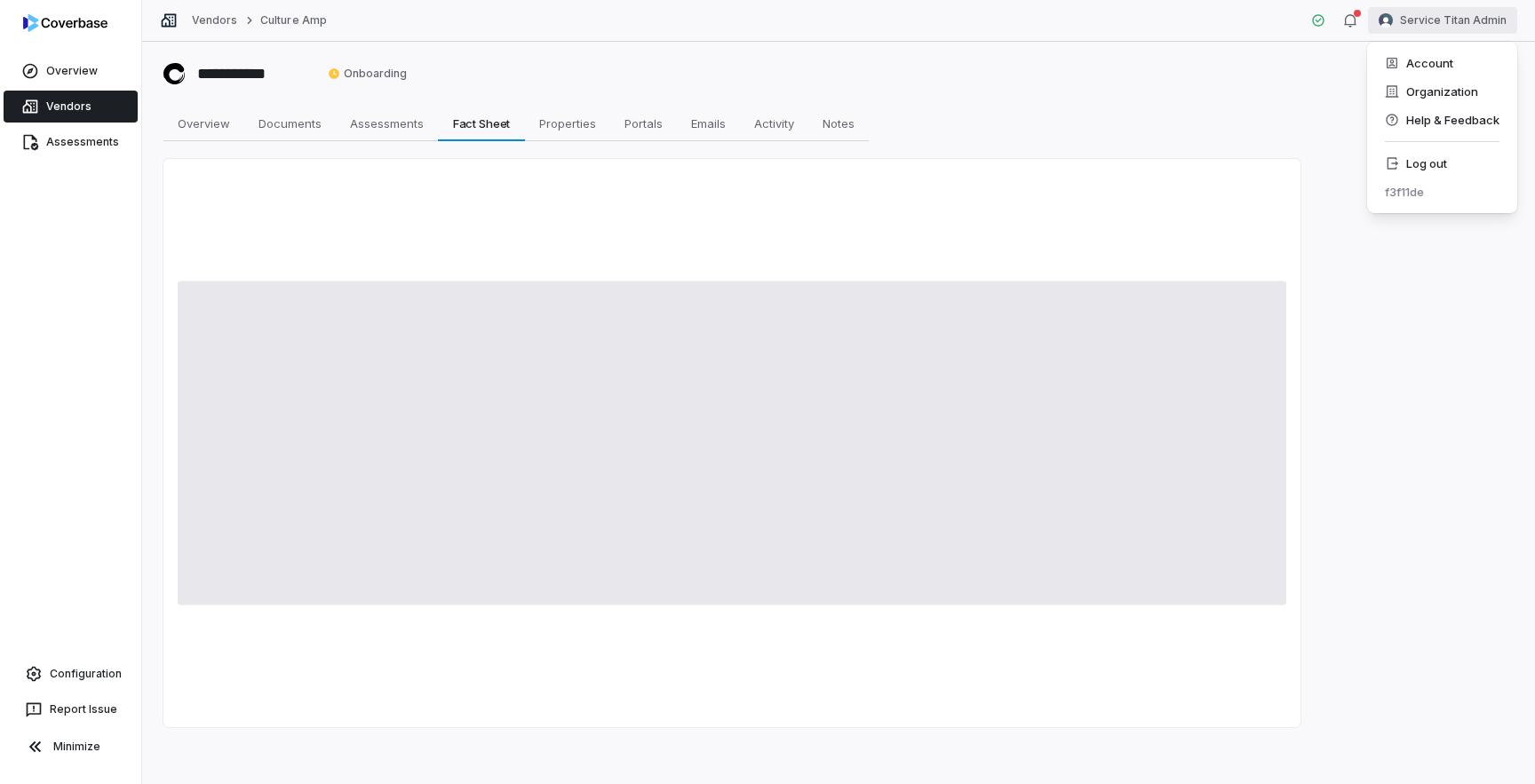
click at [1428, 22] on html "**********" at bounding box center [767, 392] width 1535 height 784
click at [1425, 164] on div "Log out" at bounding box center [1442, 163] width 136 height 28
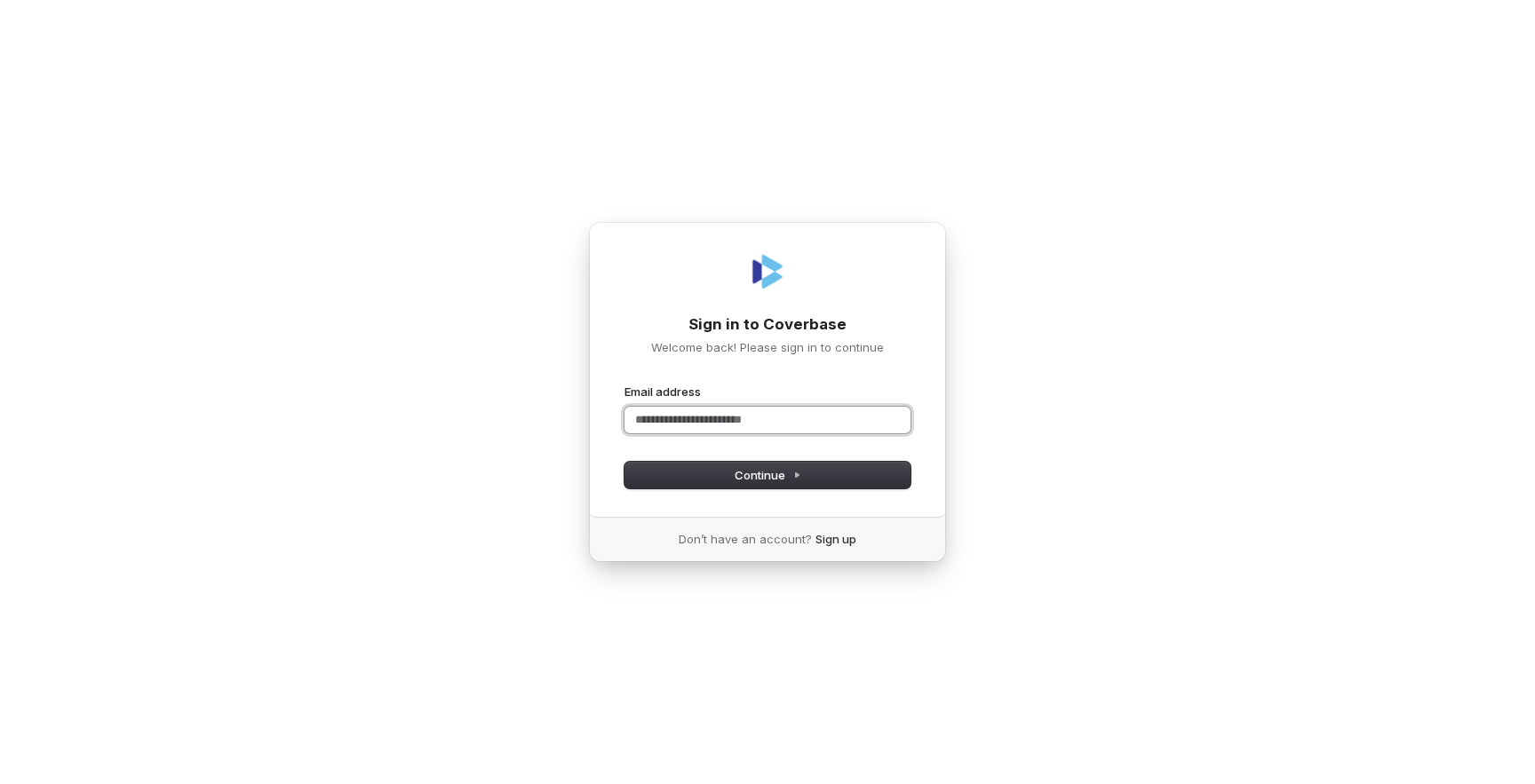
click at [750, 417] on input "Email address" at bounding box center [767, 420] width 286 height 27
type input "**********"
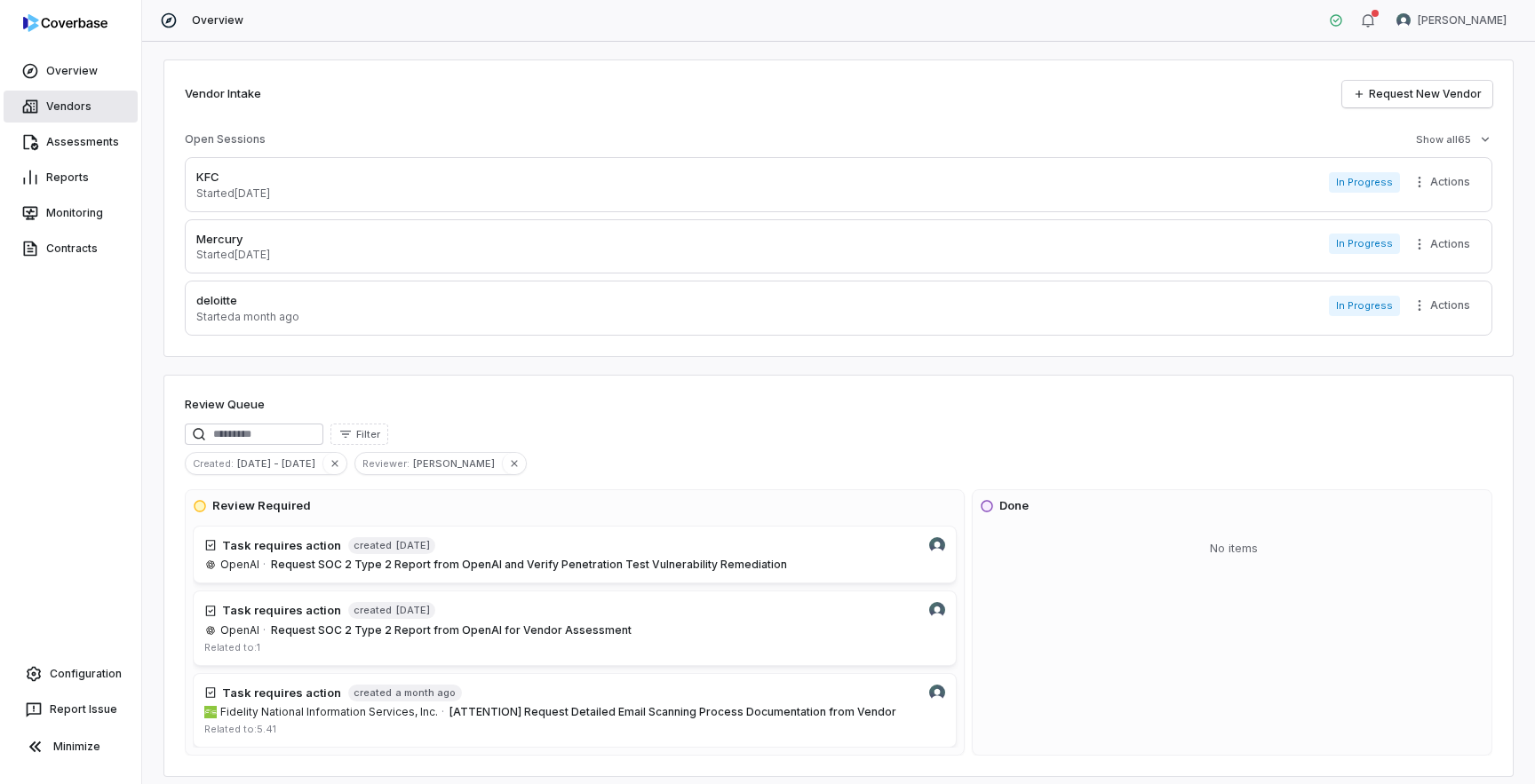
click at [58, 110] on link "Vendors" at bounding box center [71, 106] width 135 height 32
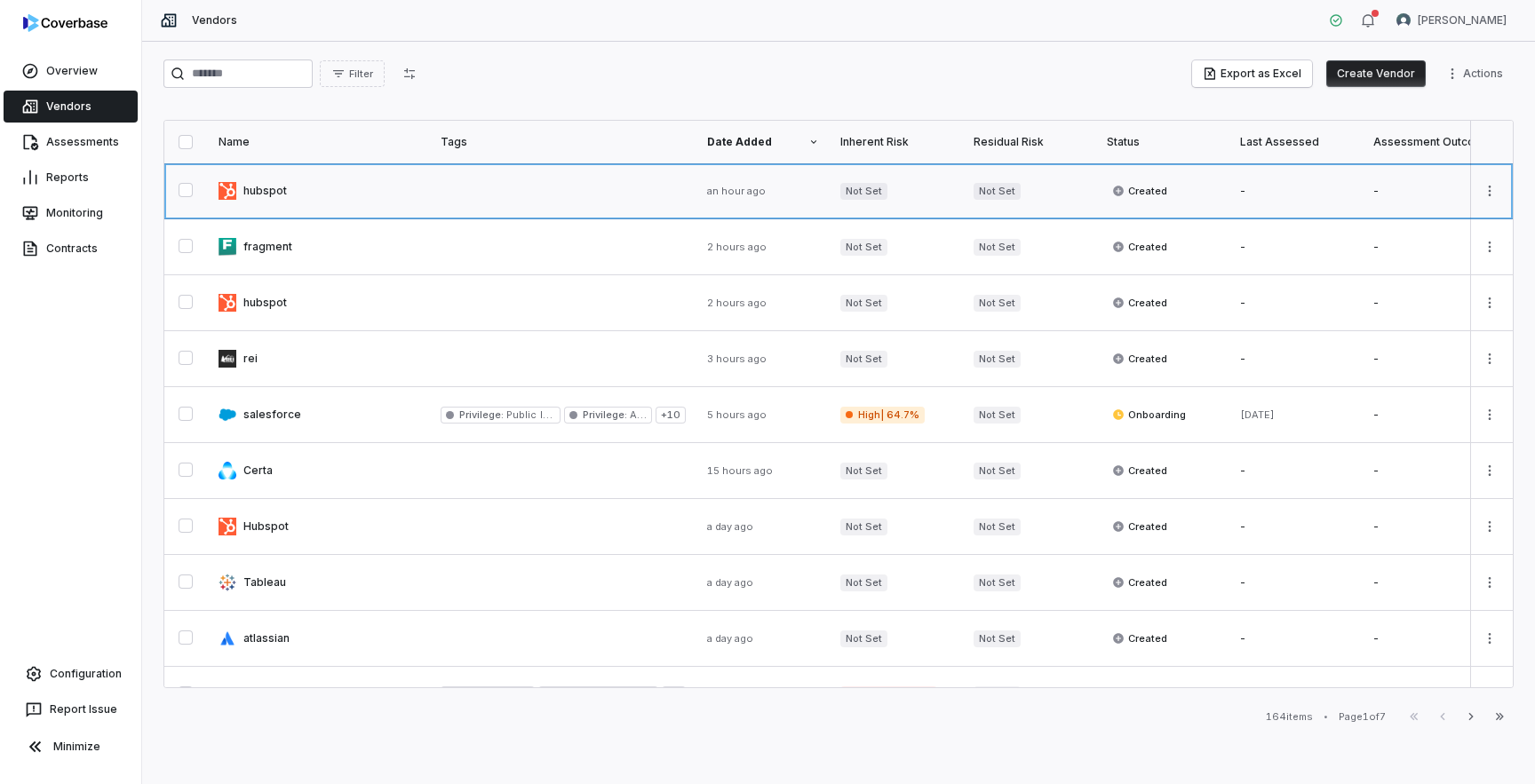
click at [277, 197] on link at bounding box center [319, 191] width 222 height 55
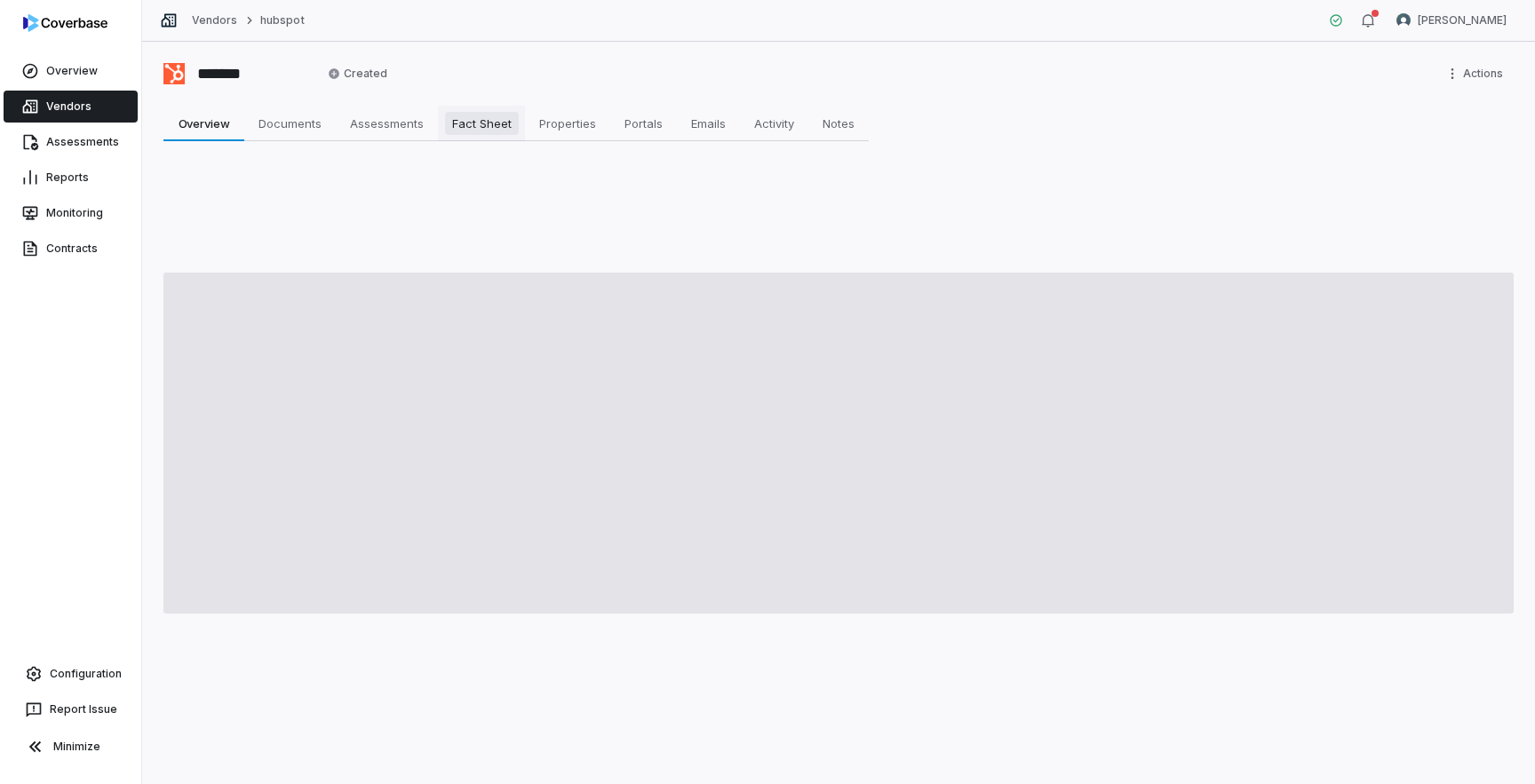
click at [457, 120] on span "Fact Sheet" at bounding box center [482, 124] width 74 height 23
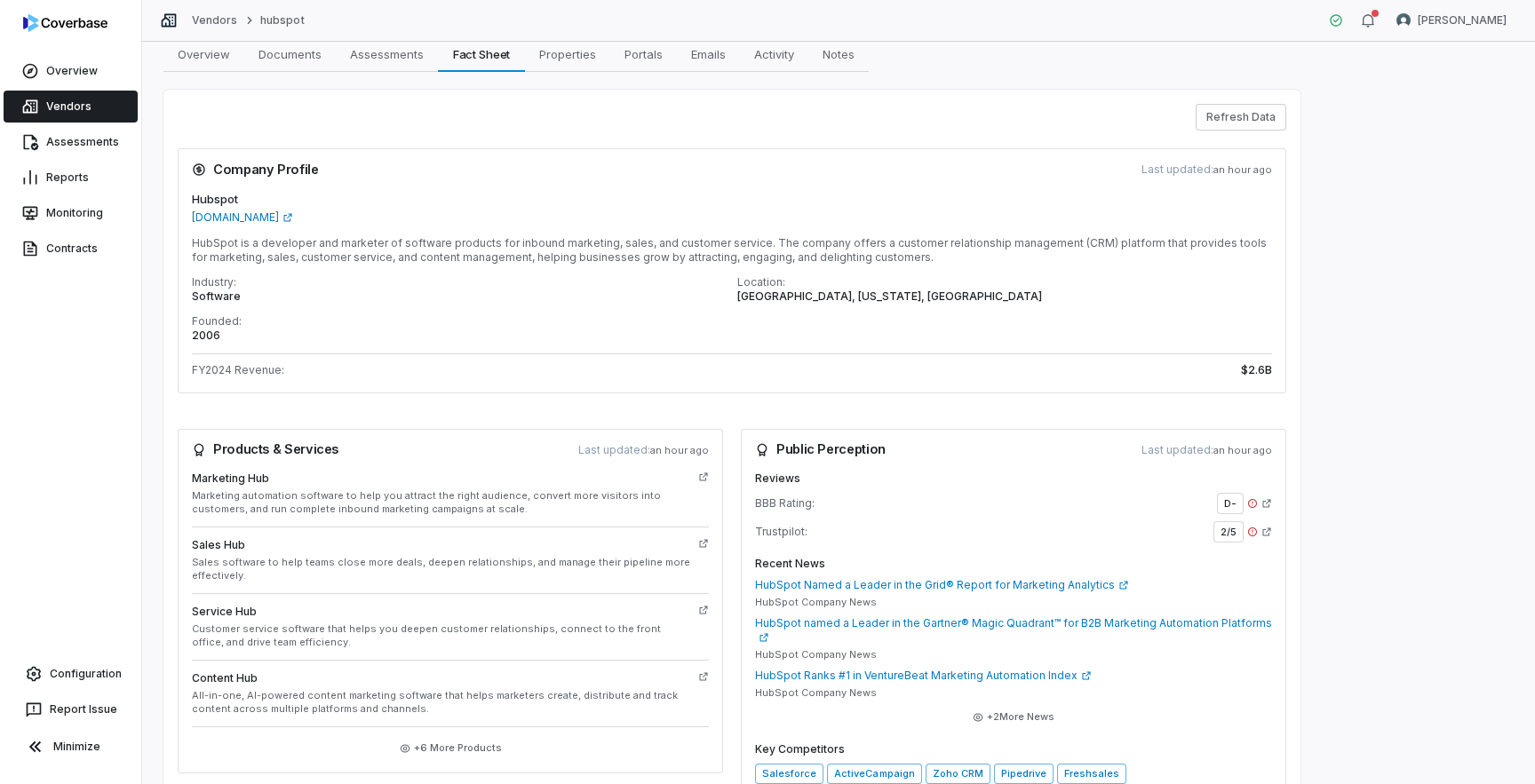
scroll to position [68, 0]
click at [87, 140] on link "Assessments" at bounding box center [71, 141] width 135 height 32
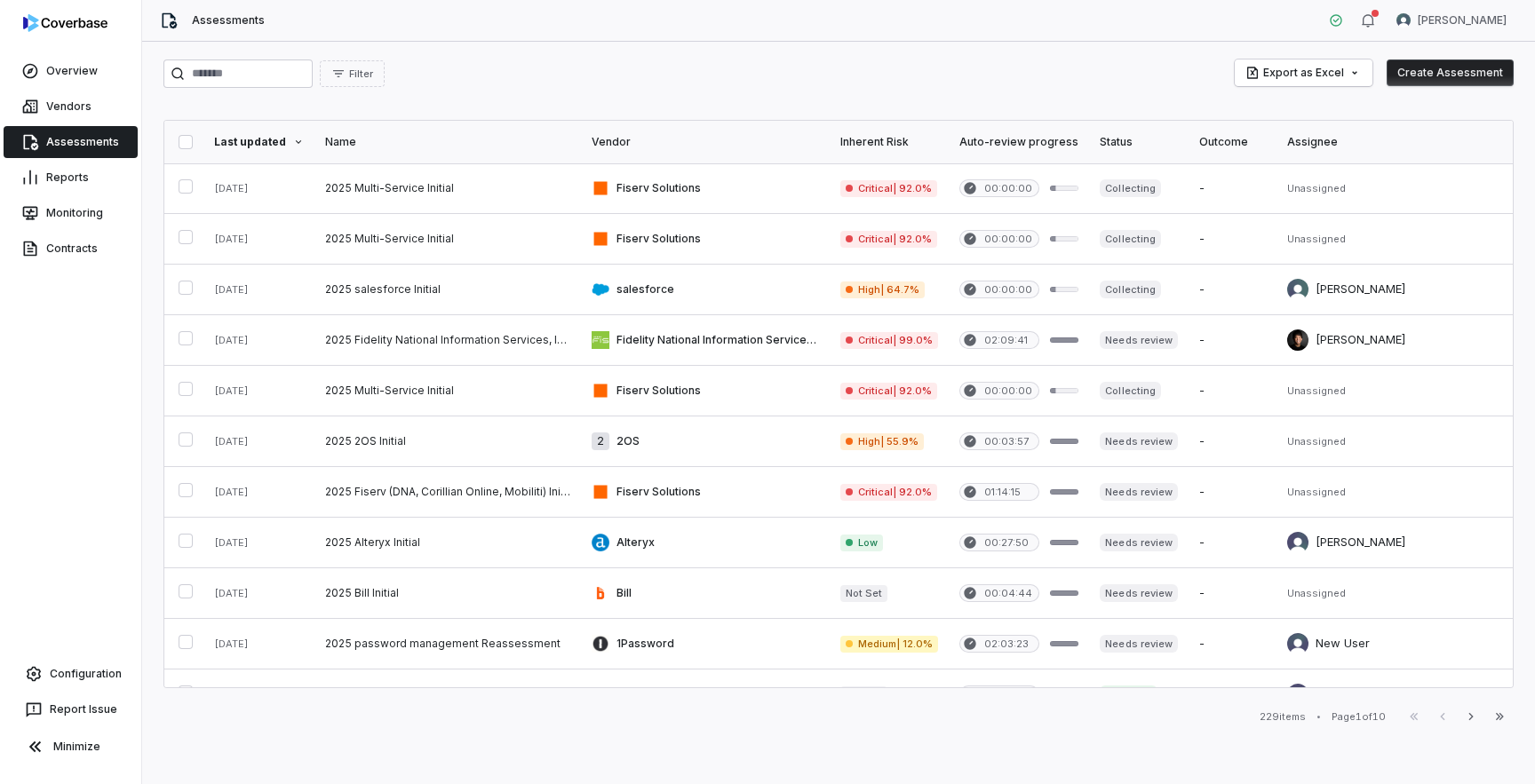
click at [1143, 60] on div "Filter Export as Excel Create Assessment" at bounding box center [839, 73] width 1351 height 28
click at [1194, 84] on div "Filter Export as Excel Create Assessment" at bounding box center [839, 73] width 1351 height 28
click at [1004, 64] on div "Filter Export as Excel Create Assessment" at bounding box center [839, 73] width 1351 height 28
click at [77, 107] on link "Vendors" at bounding box center [71, 106] width 135 height 32
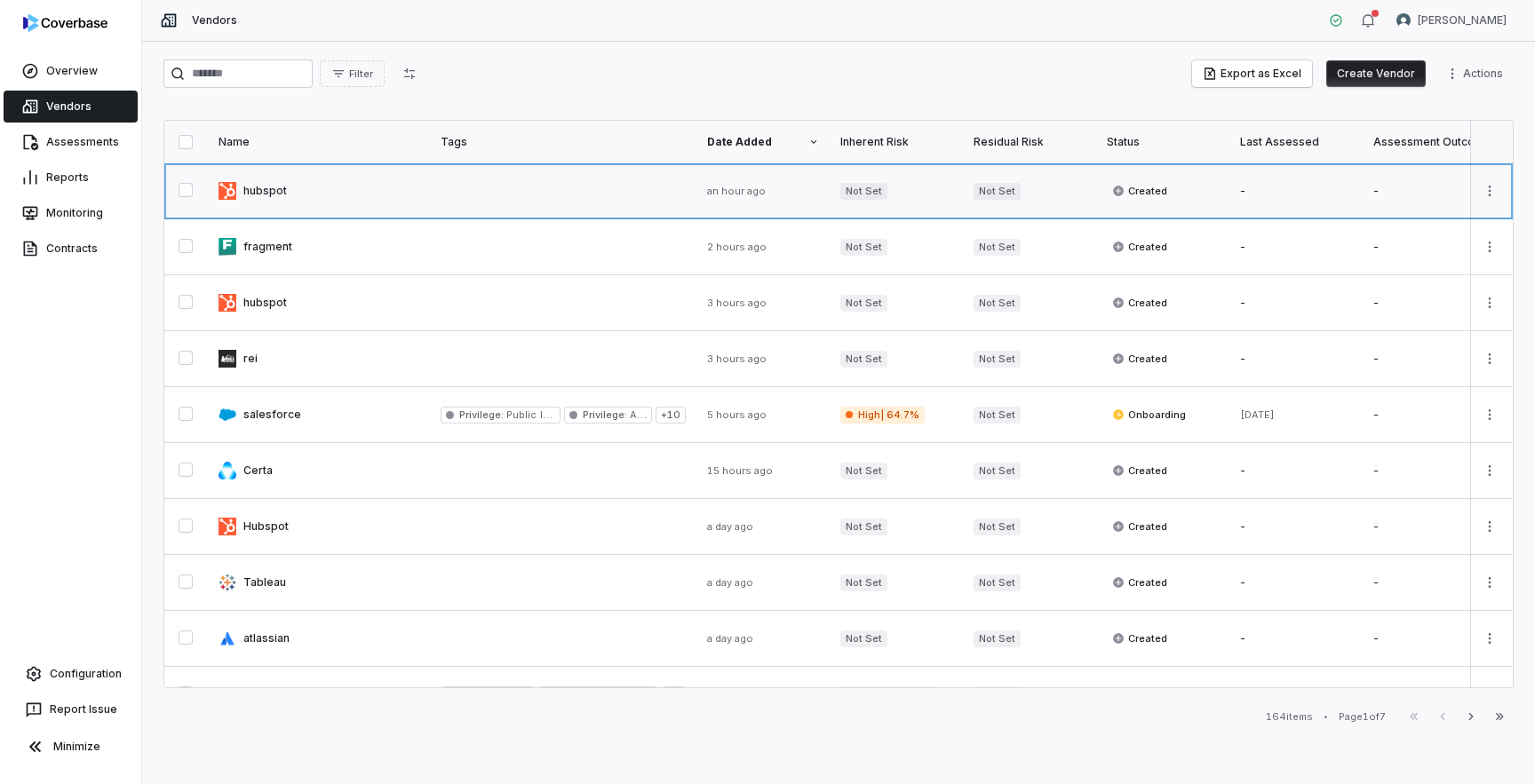
click at [343, 195] on link at bounding box center [319, 191] width 222 height 55
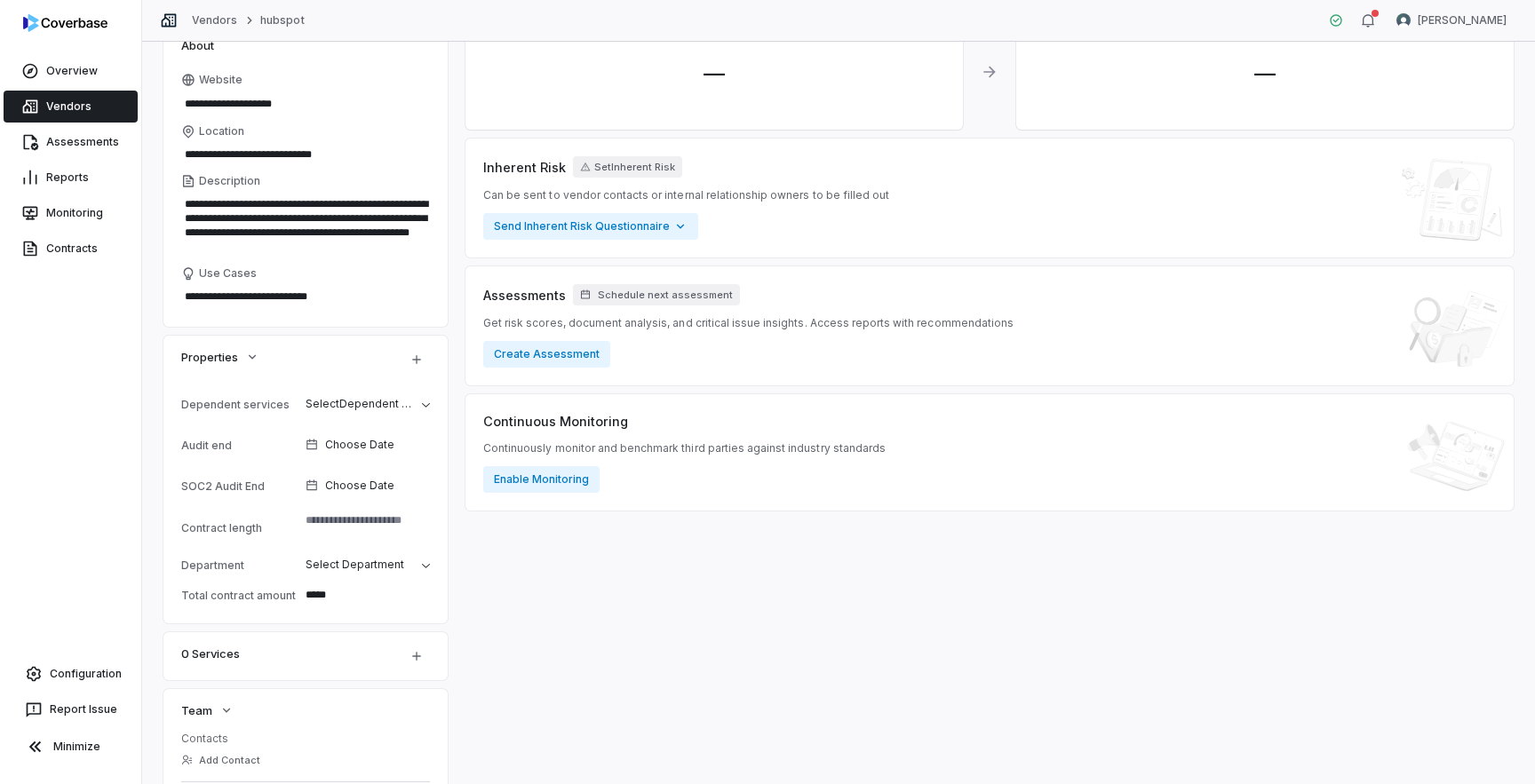
scroll to position [4, 0]
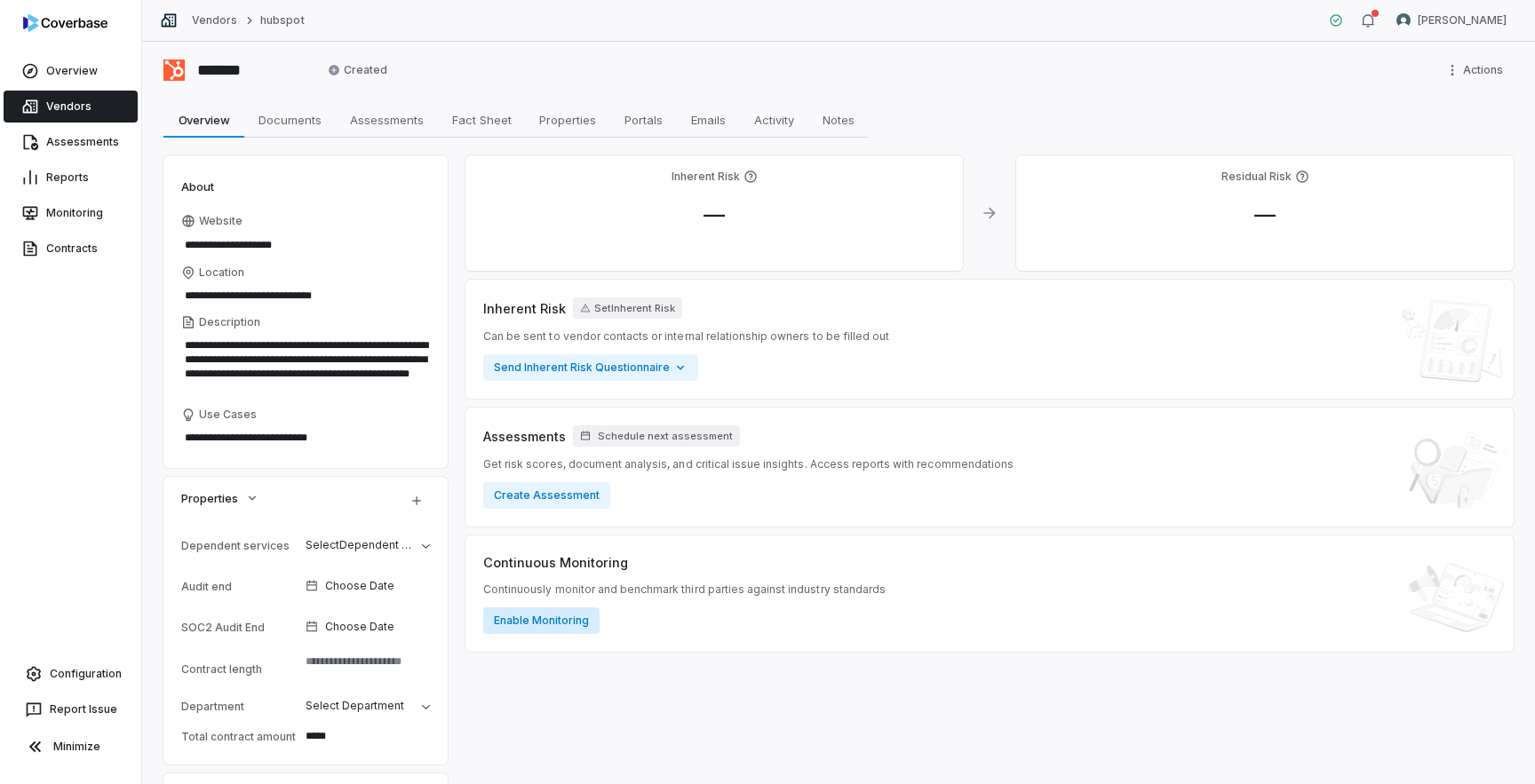
click at [572, 616] on button "Enable Monitoring" at bounding box center [541, 621] width 116 height 27
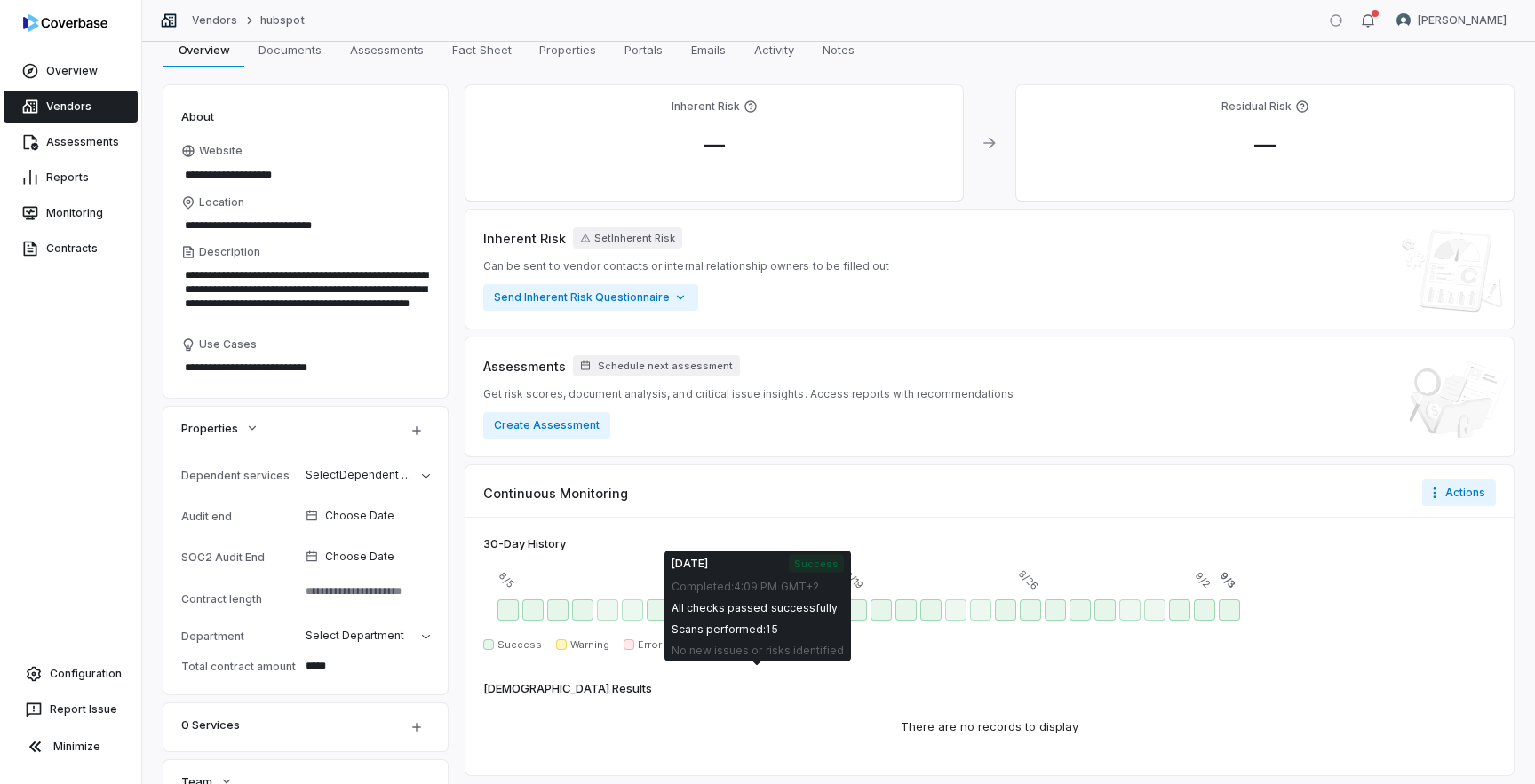
scroll to position [200, 0]
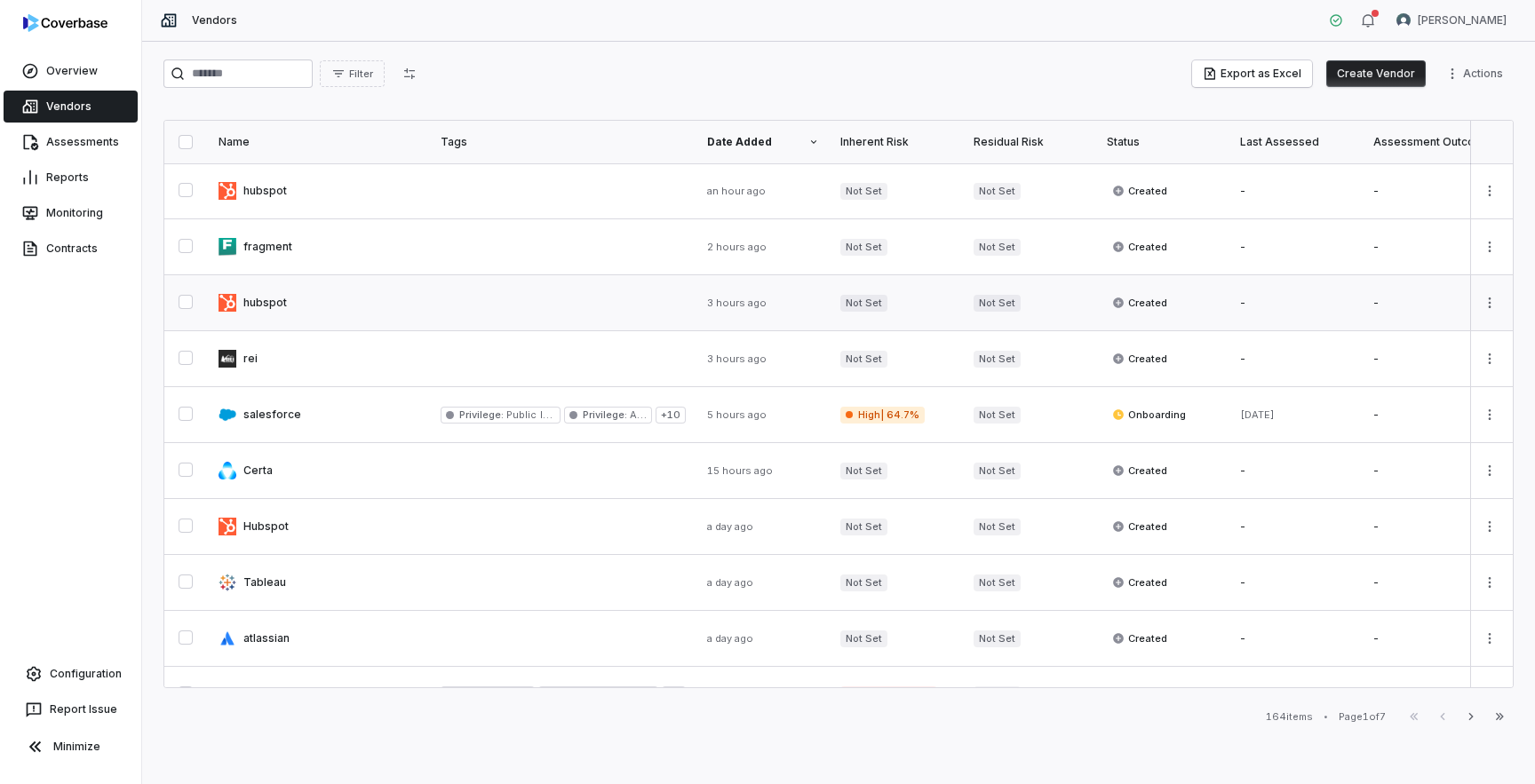
scroll to position [62, 0]
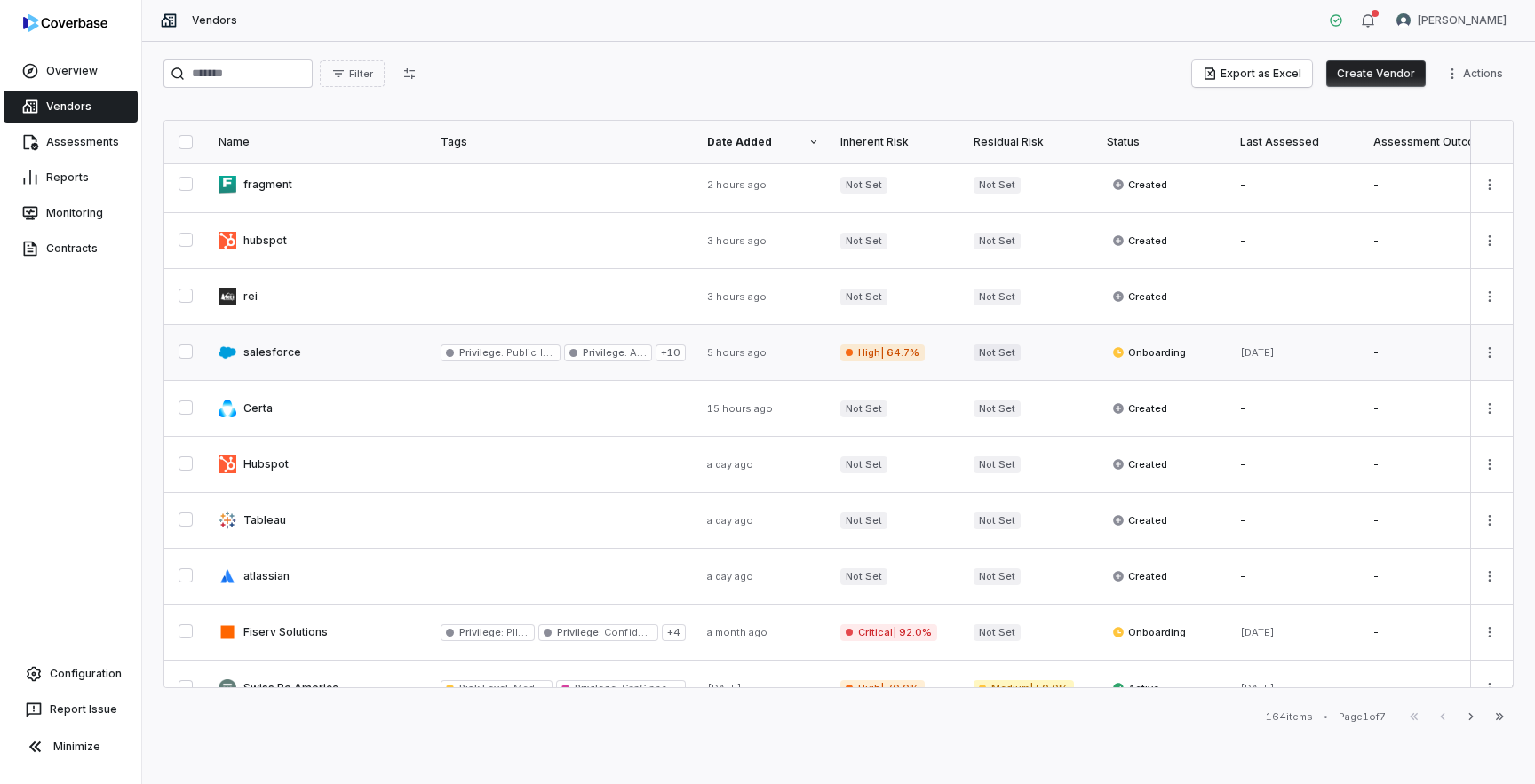
click at [355, 353] on link at bounding box center [319, 352] width 222 height 55
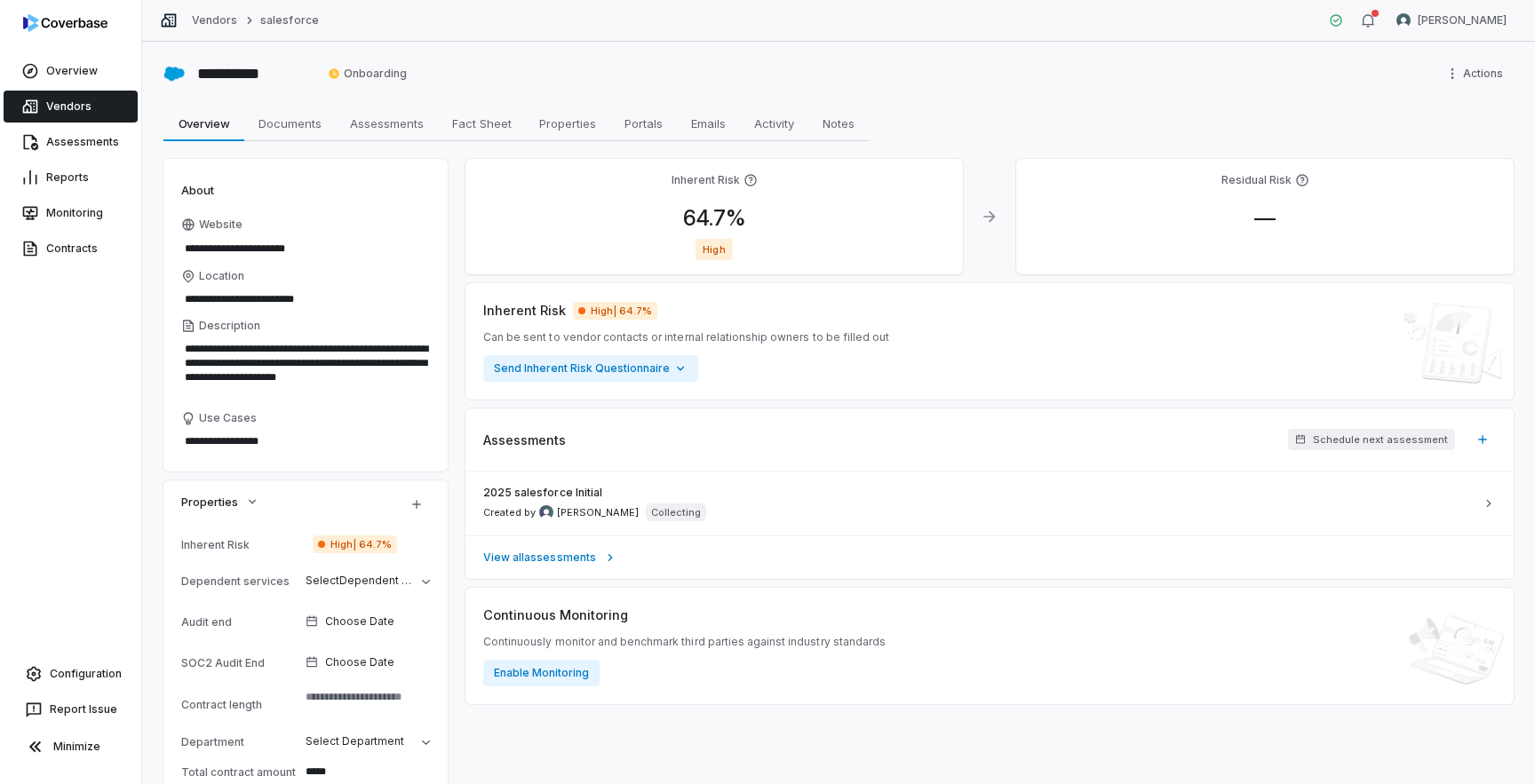
scroll to position [102, 0]
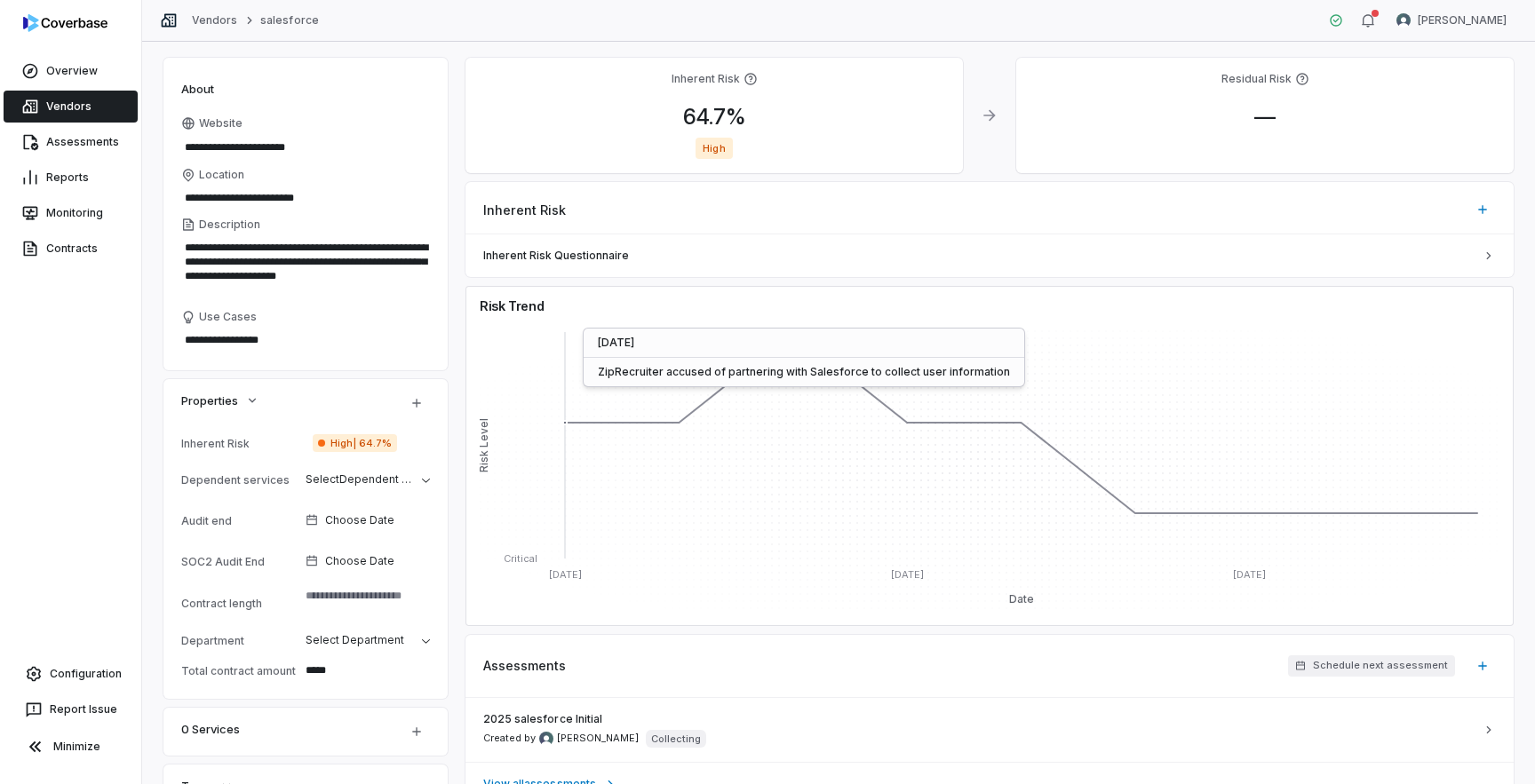
click at [561, 552] on icon "Jan 22, 2024 Jun 5, 2024 Jun 5, 2024 Date Critical Risk Level" at bounding box center [989, 470] width 1020 height 285
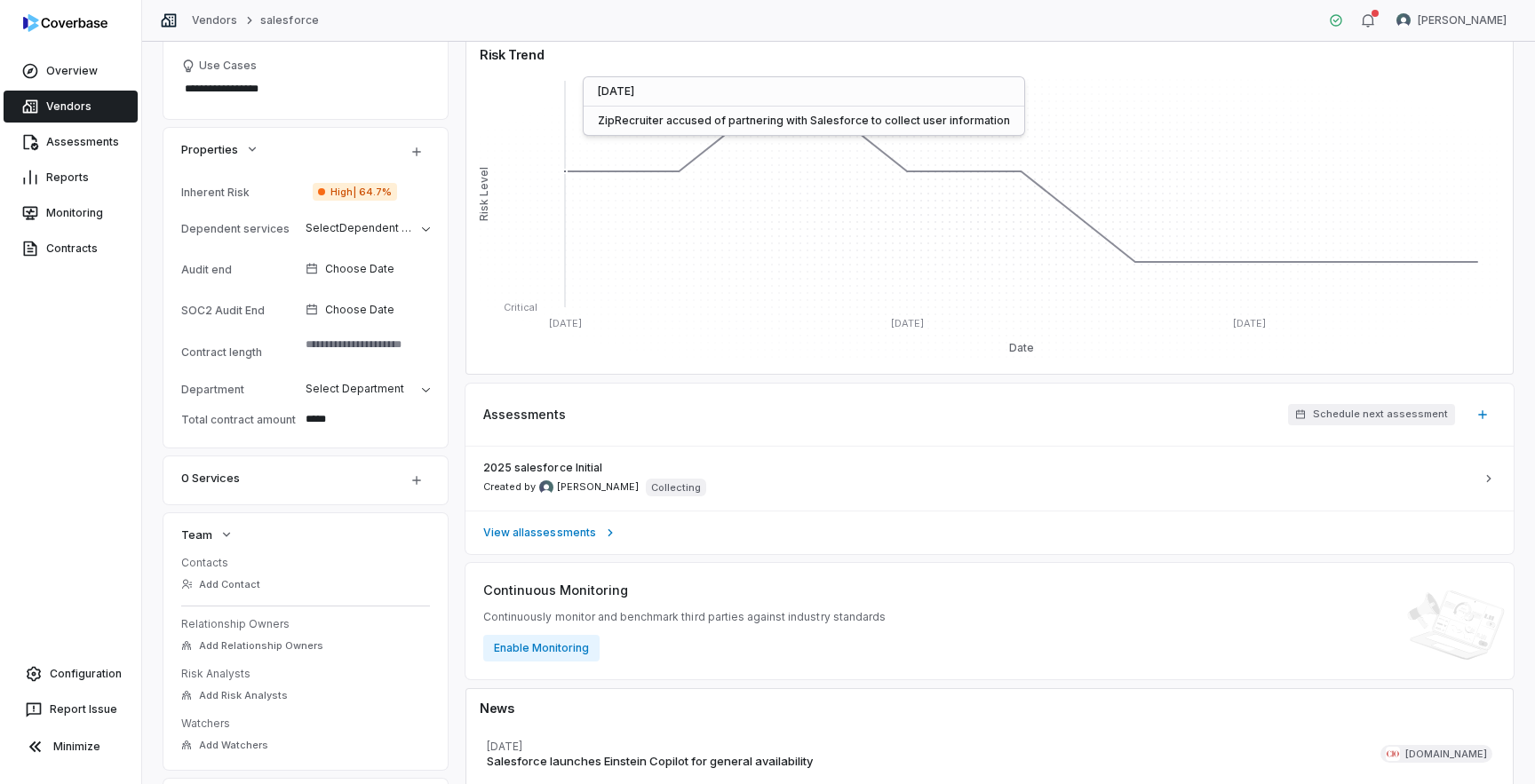
scroll to position [437, 0]
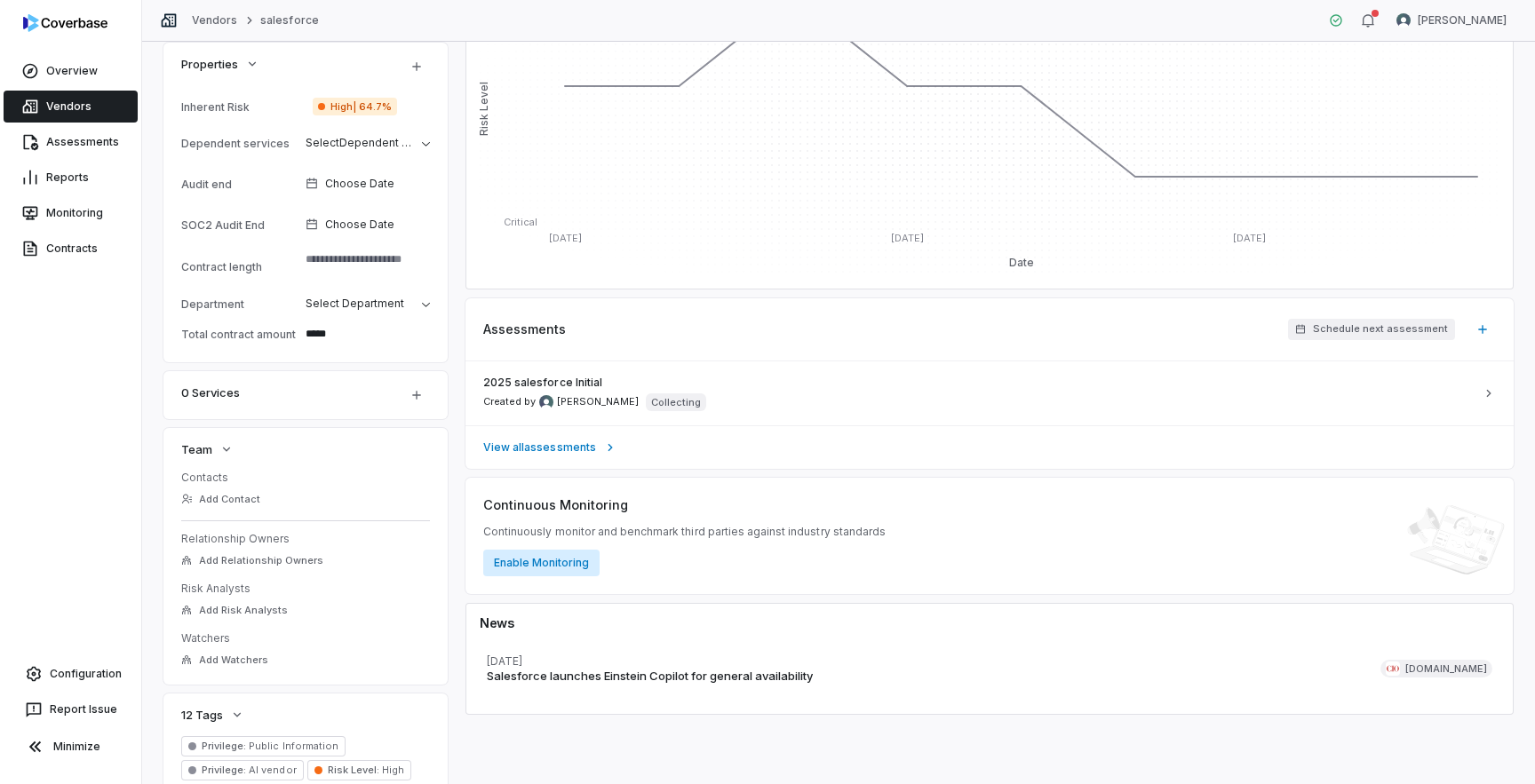
click at [573, 565] on button "Enable Monitoring" at bounding box center [541, 563] width 116 height 27
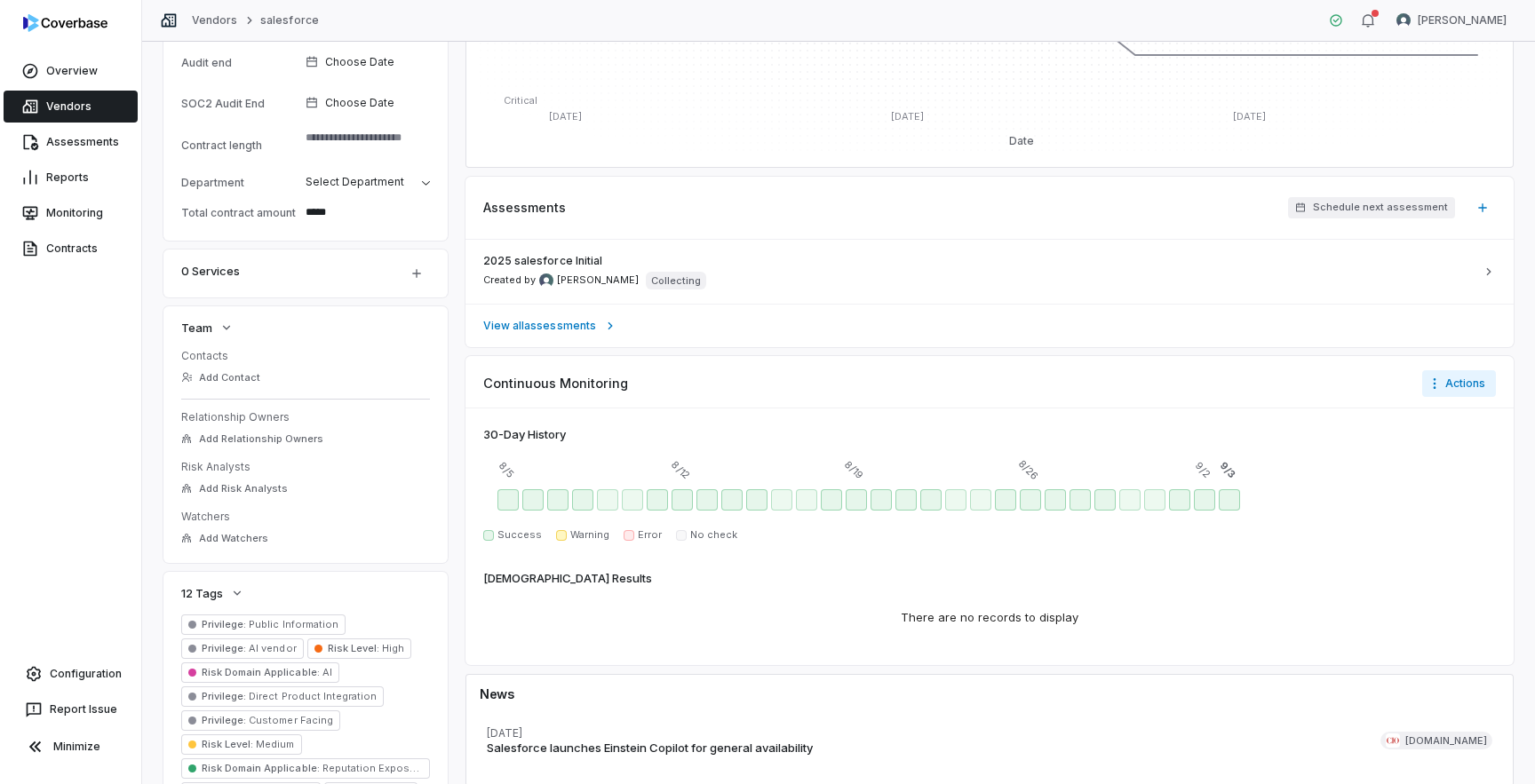
scroll to position [565, 0]
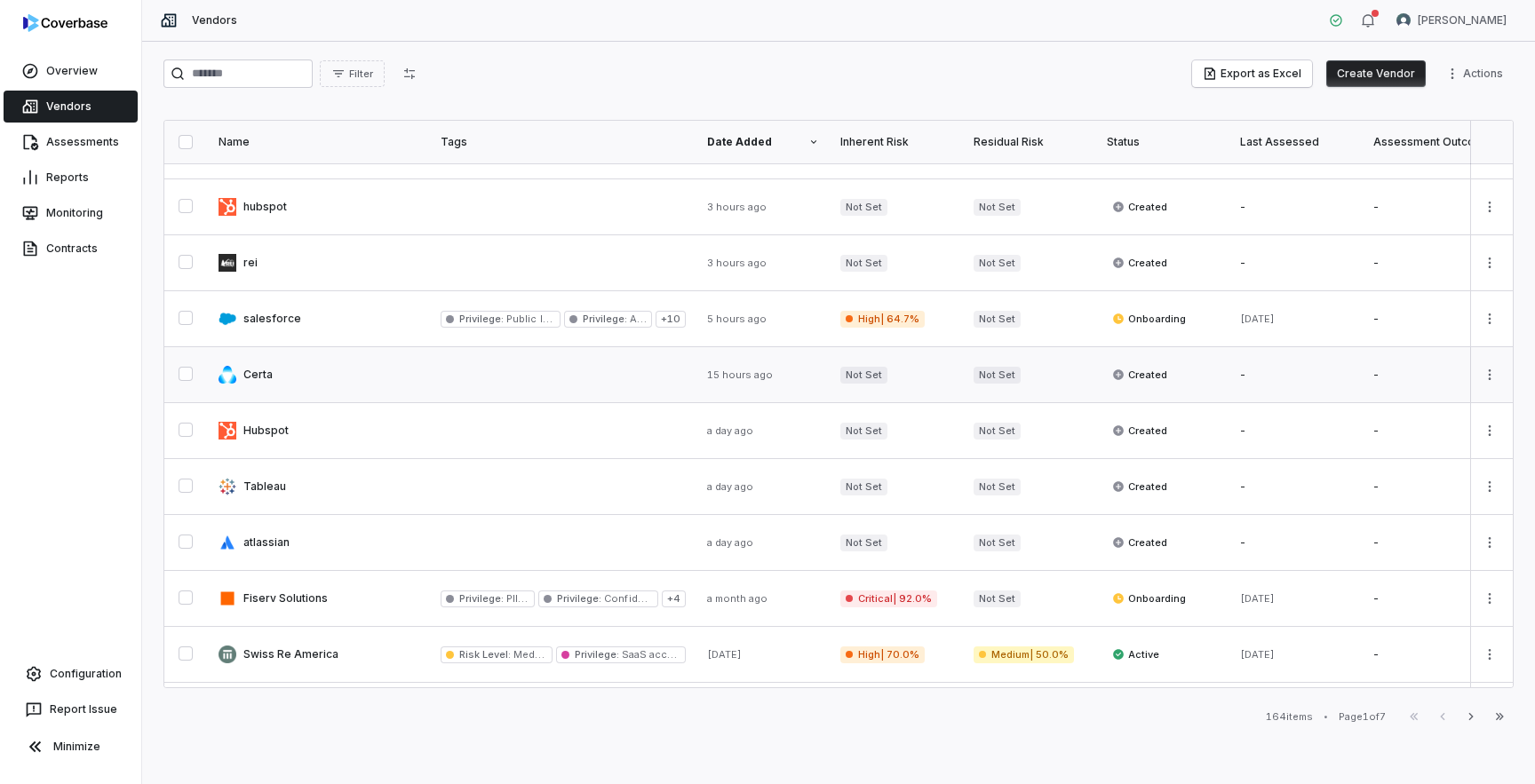
scroll to position [114, 0]
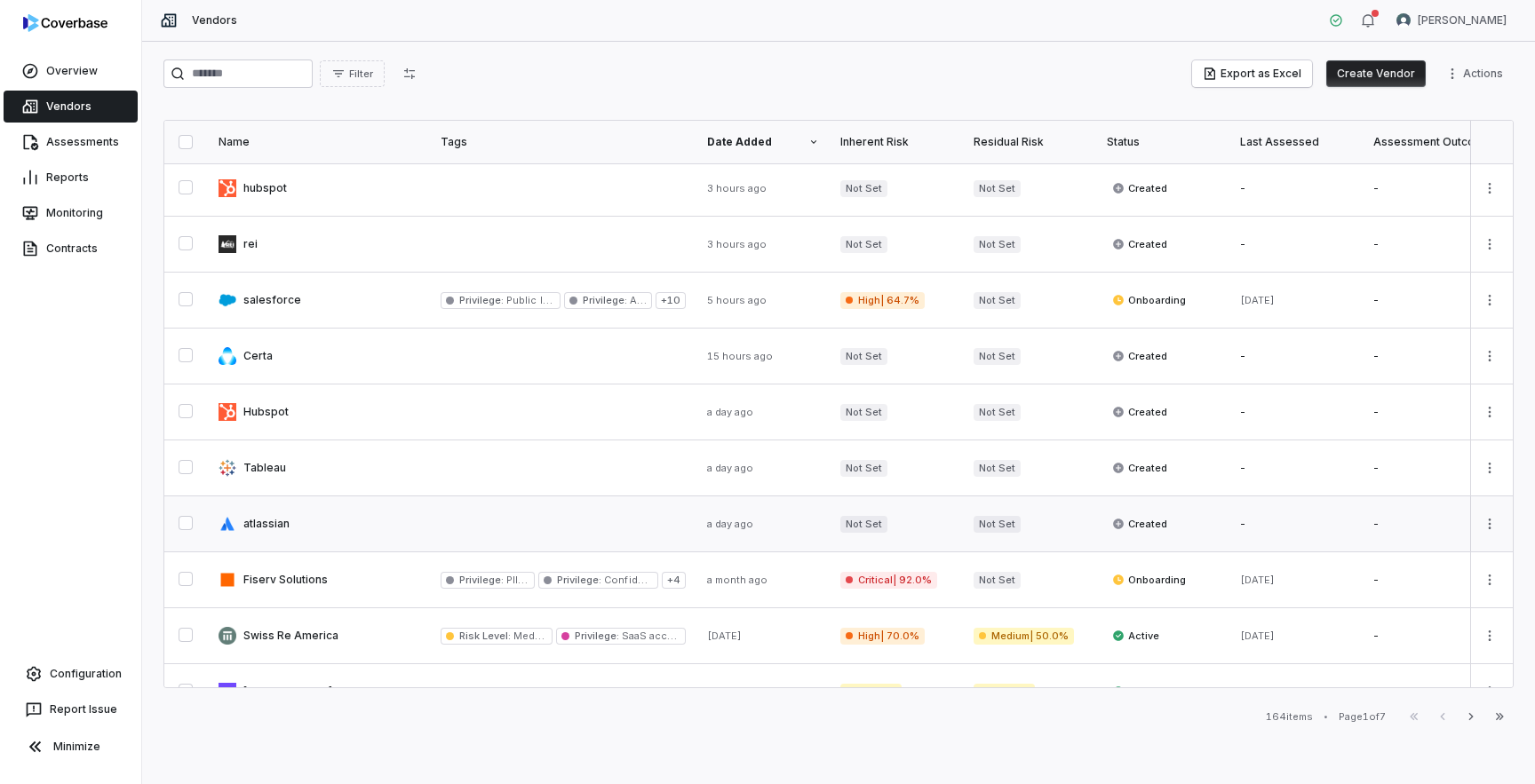
click at [384, 526] on link at bounding box center [319, 524] width 222 height 55
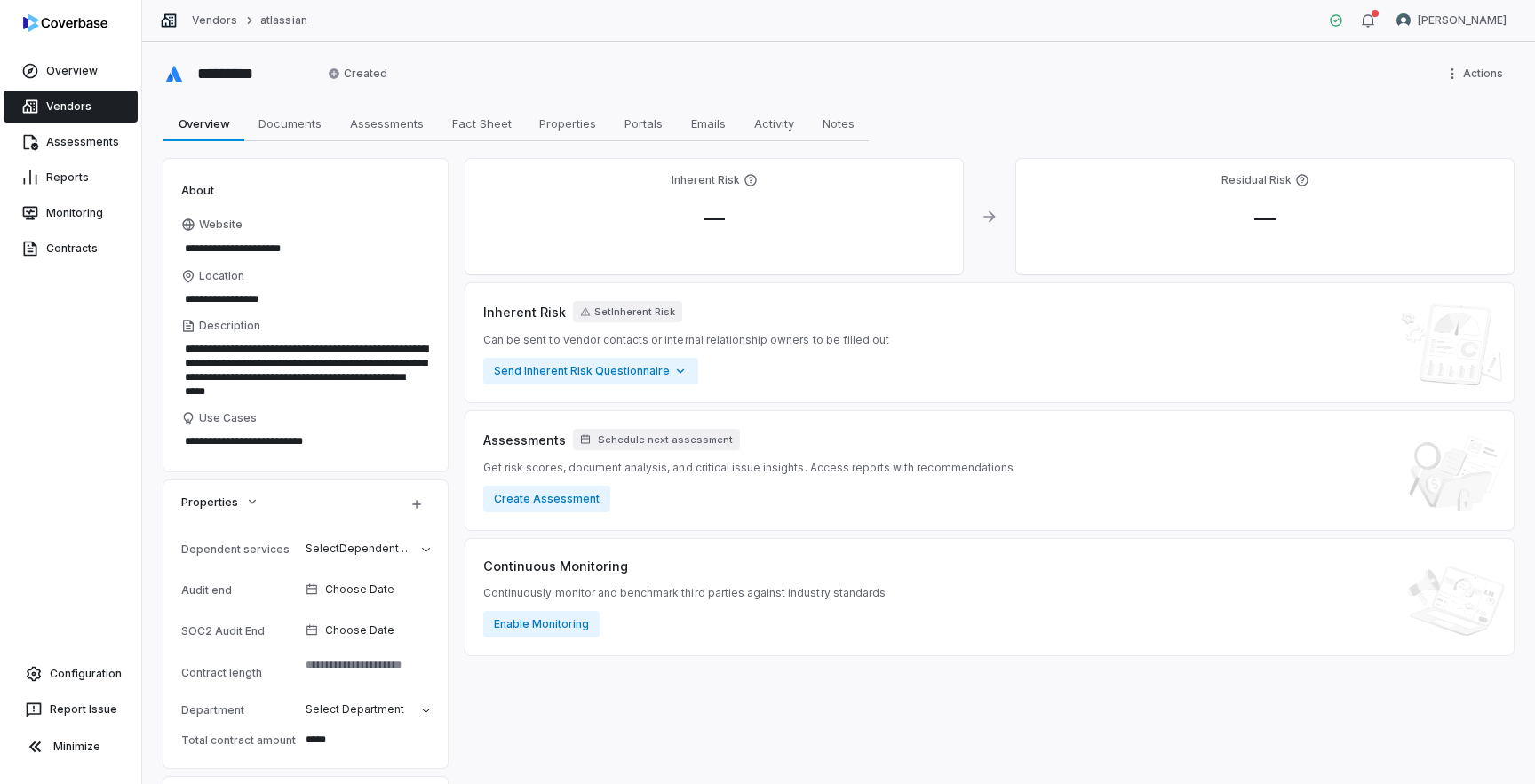
scroll to position [140, 0]
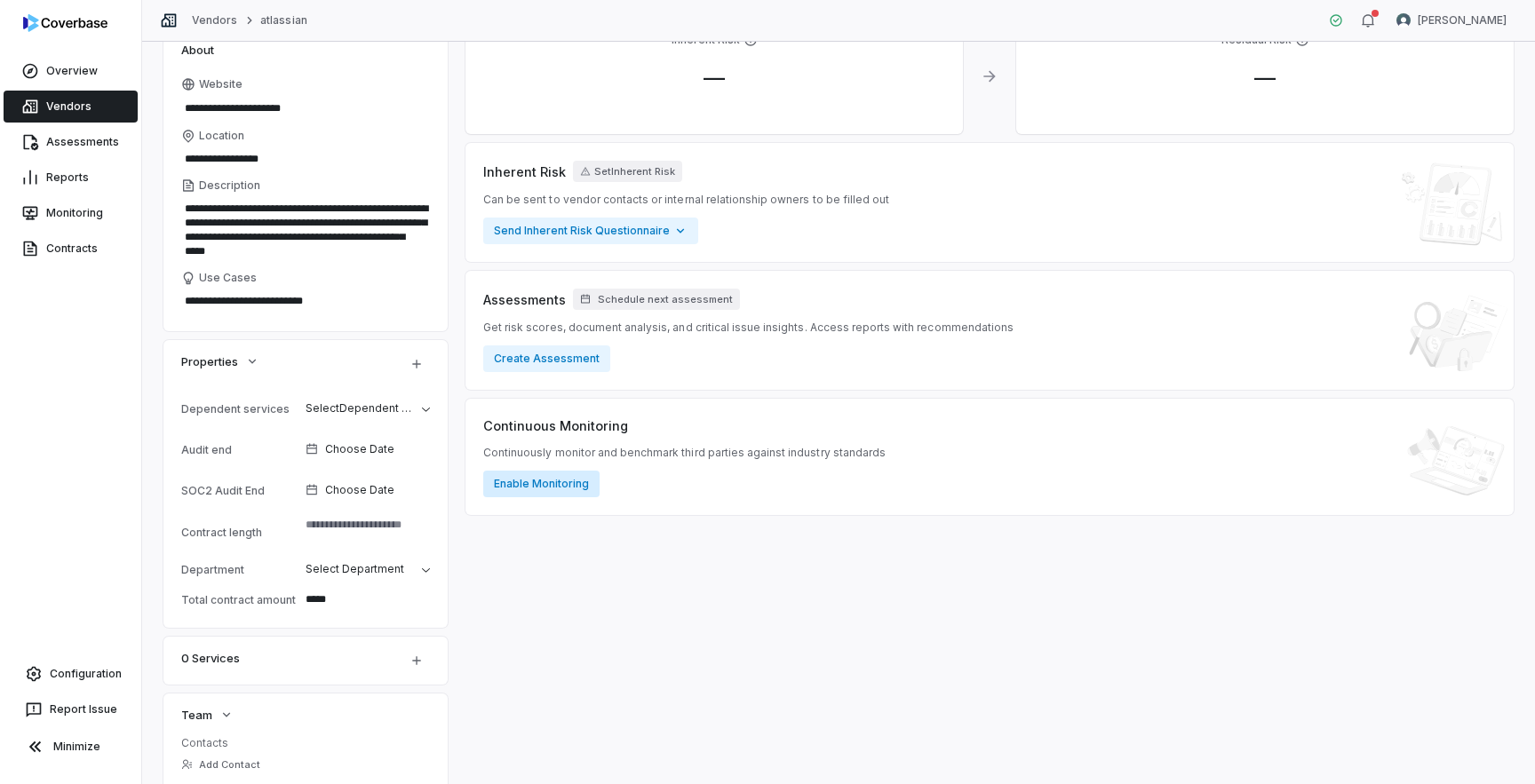
click at [560, 488] on button "Enable Monitoring" at bounding box center [541, 484] width 116 height 27
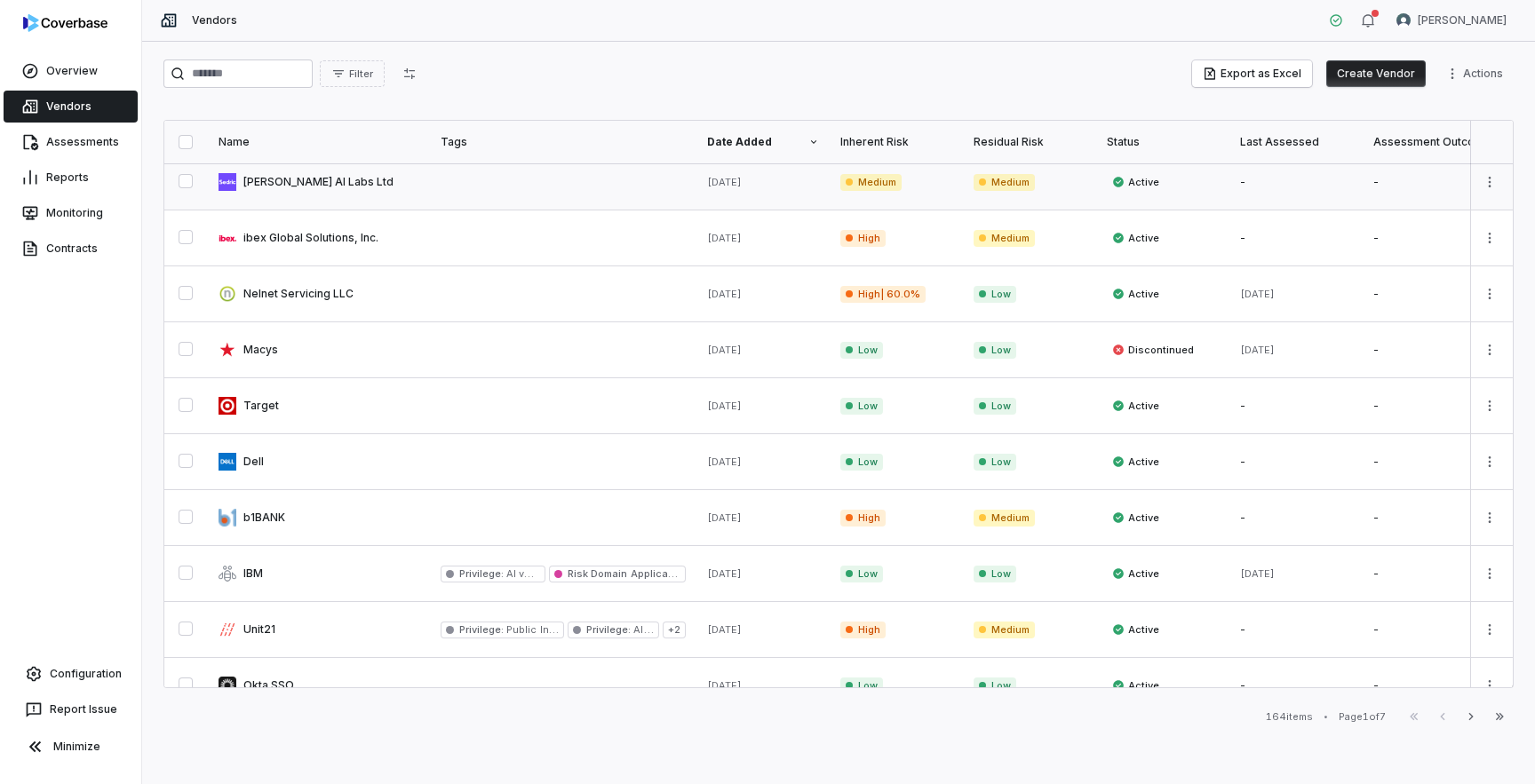
scroll to position [678, 0]
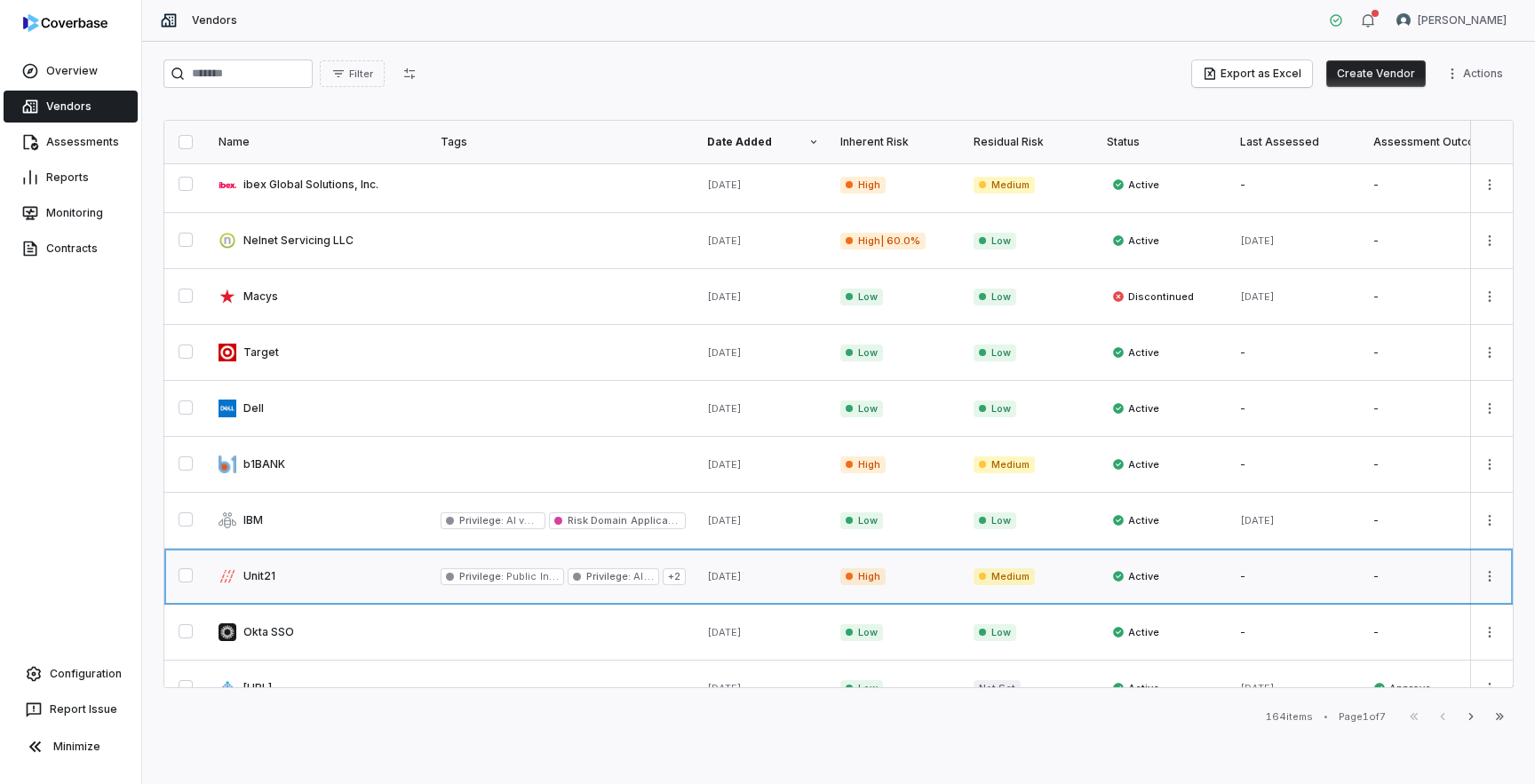
click at [353, 588] on link at bounding box center [319, 576] width 222 height 55
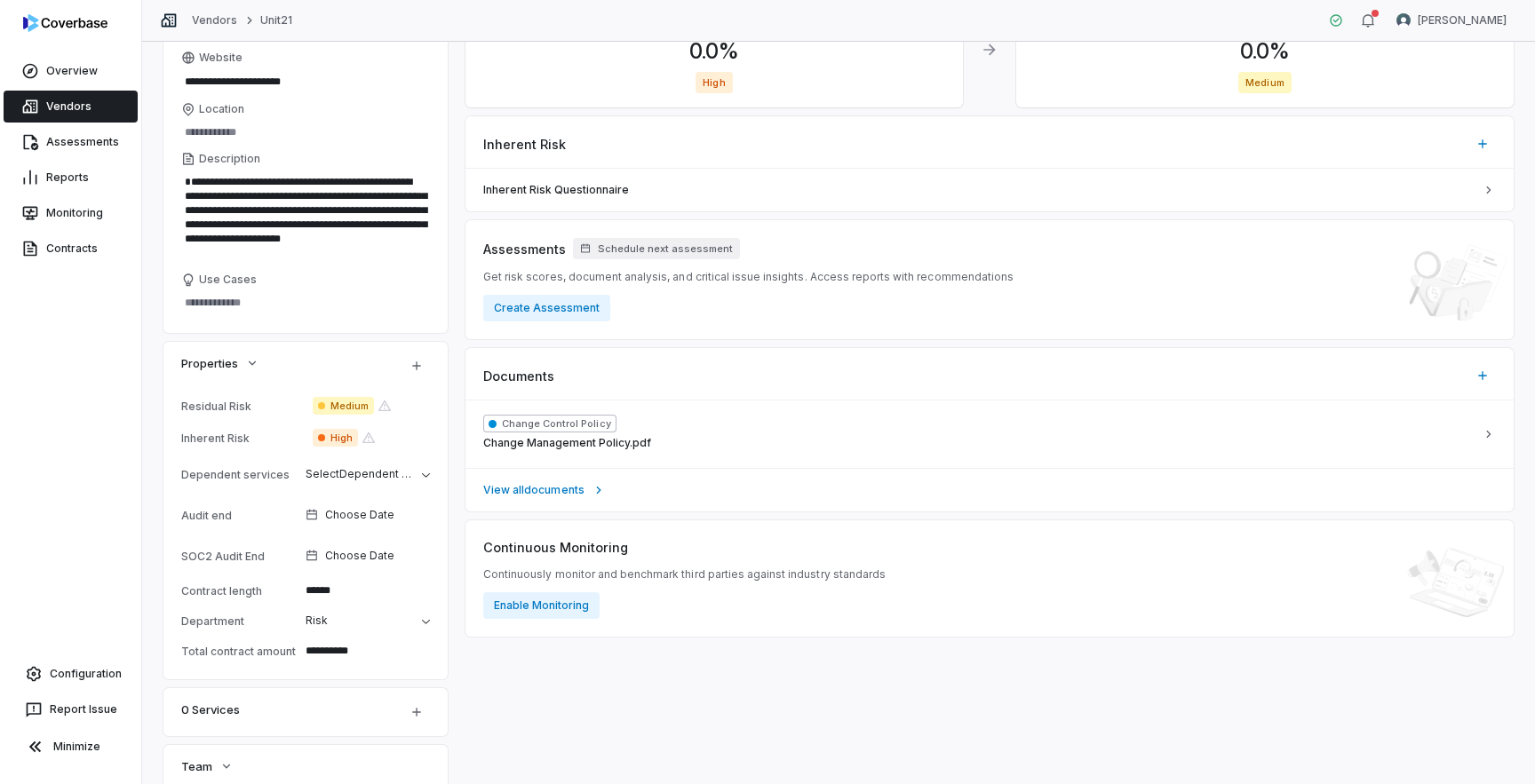
scroll to position [242, 0]
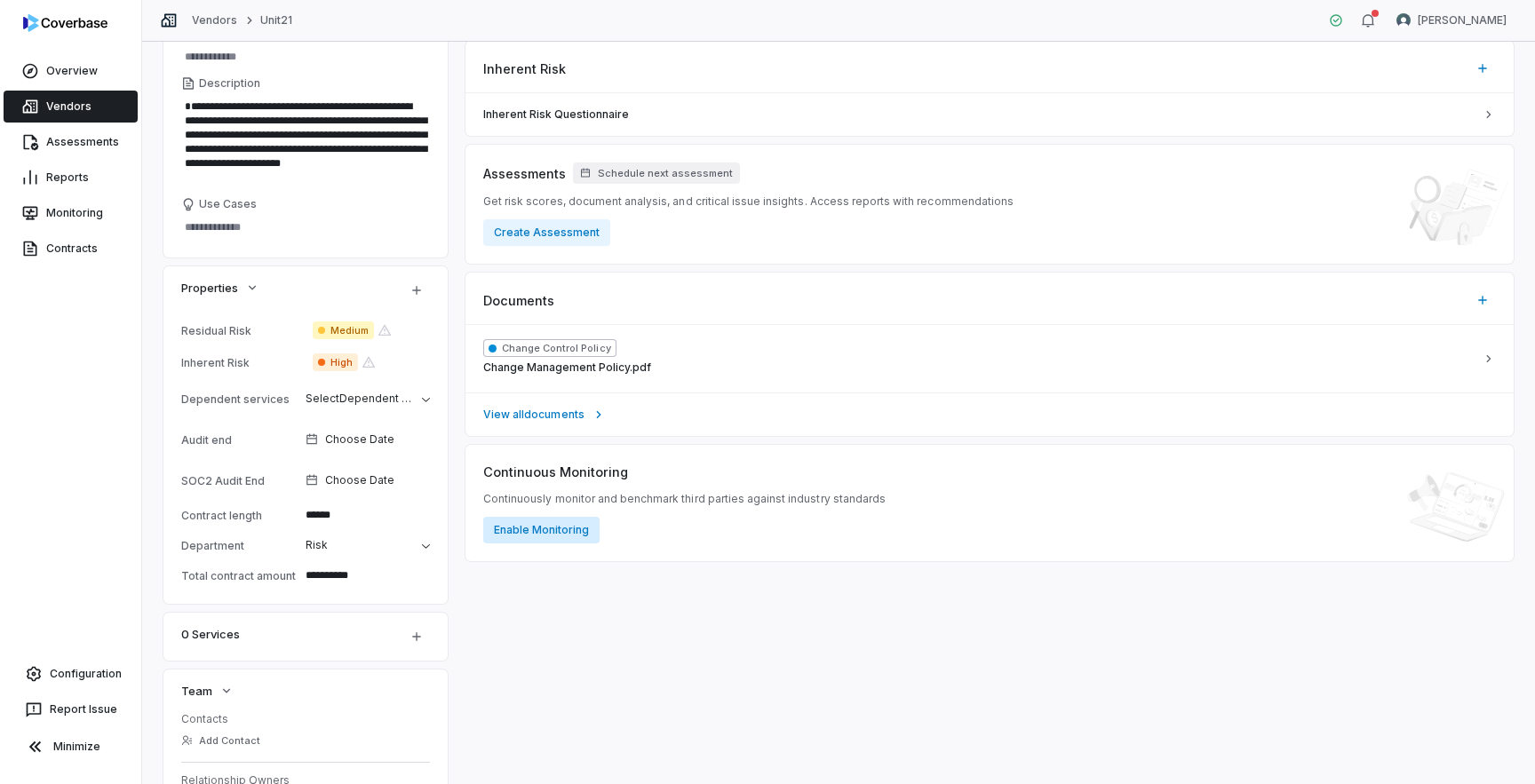
click at [557, 527] on button "Enable Monitoring" at bounding box center [541, 530] width 116 height 27
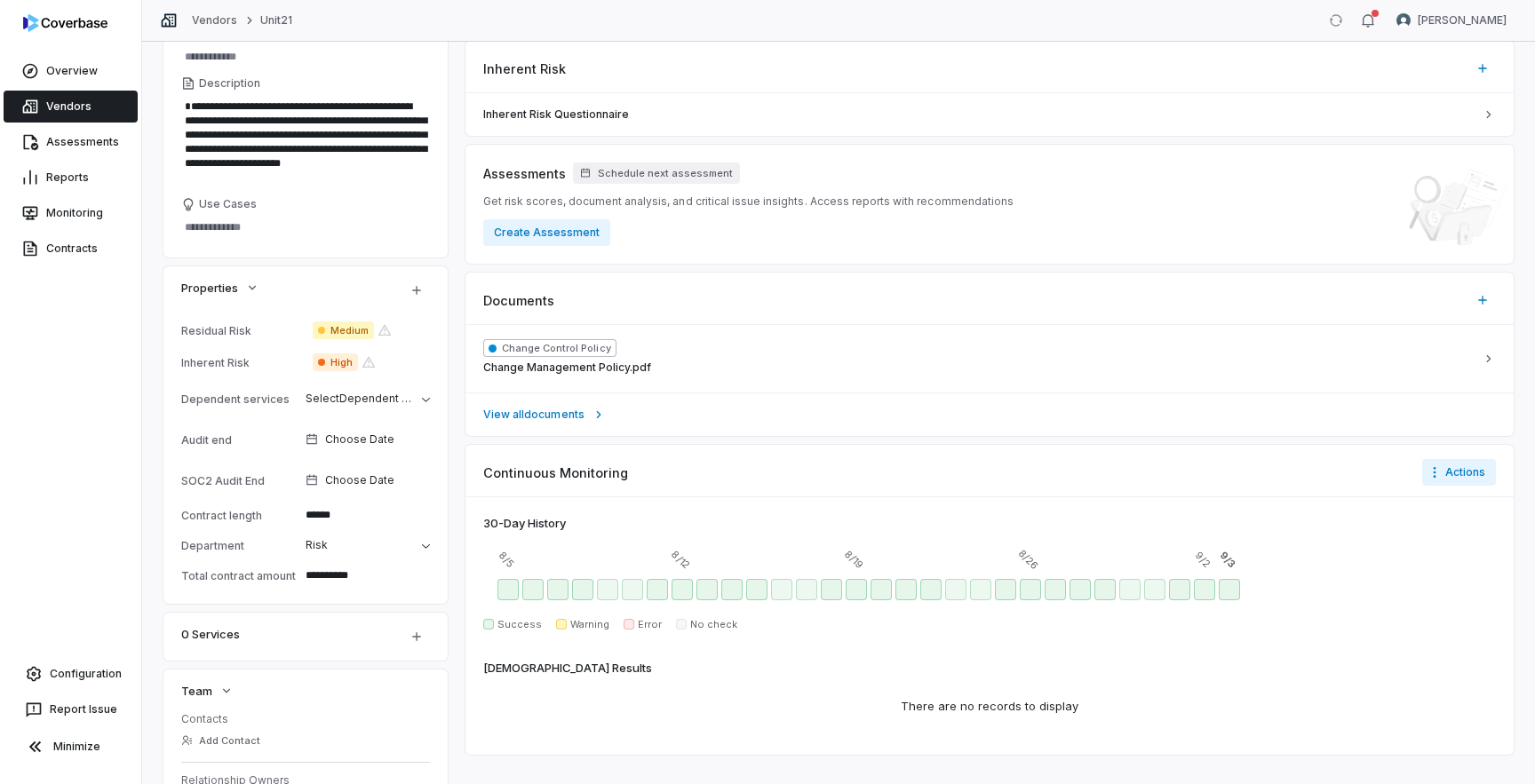
type textarea "*"
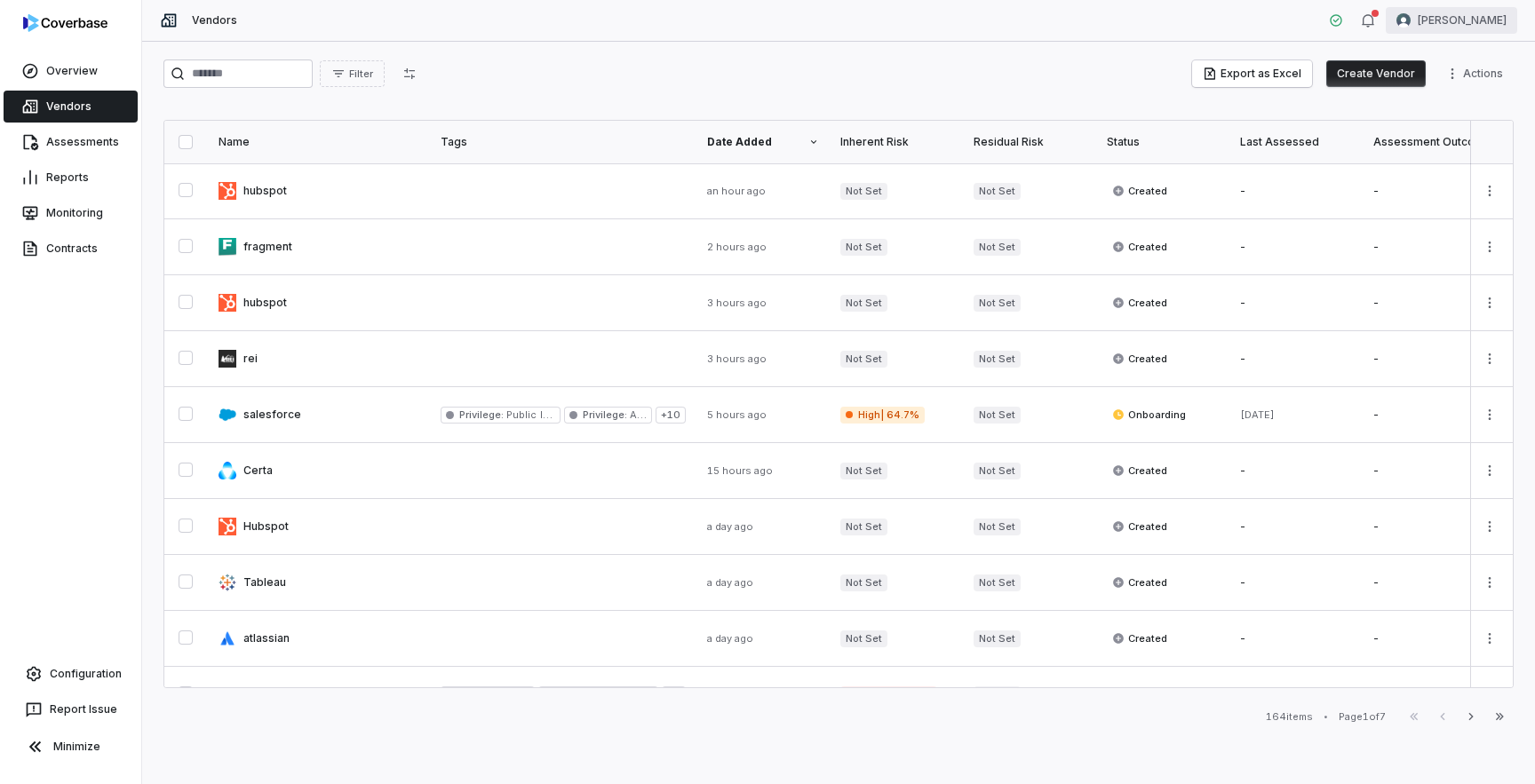
click at [1470, 24] on html "Overview Vendors Assessments Reports Monitoring Contracts Configuration Report …" at bounding box center [767, 392] width 1535 height 784
click at [1427, 159] on div "Log out" at bounding box center [1442, 163] width 136 height 28
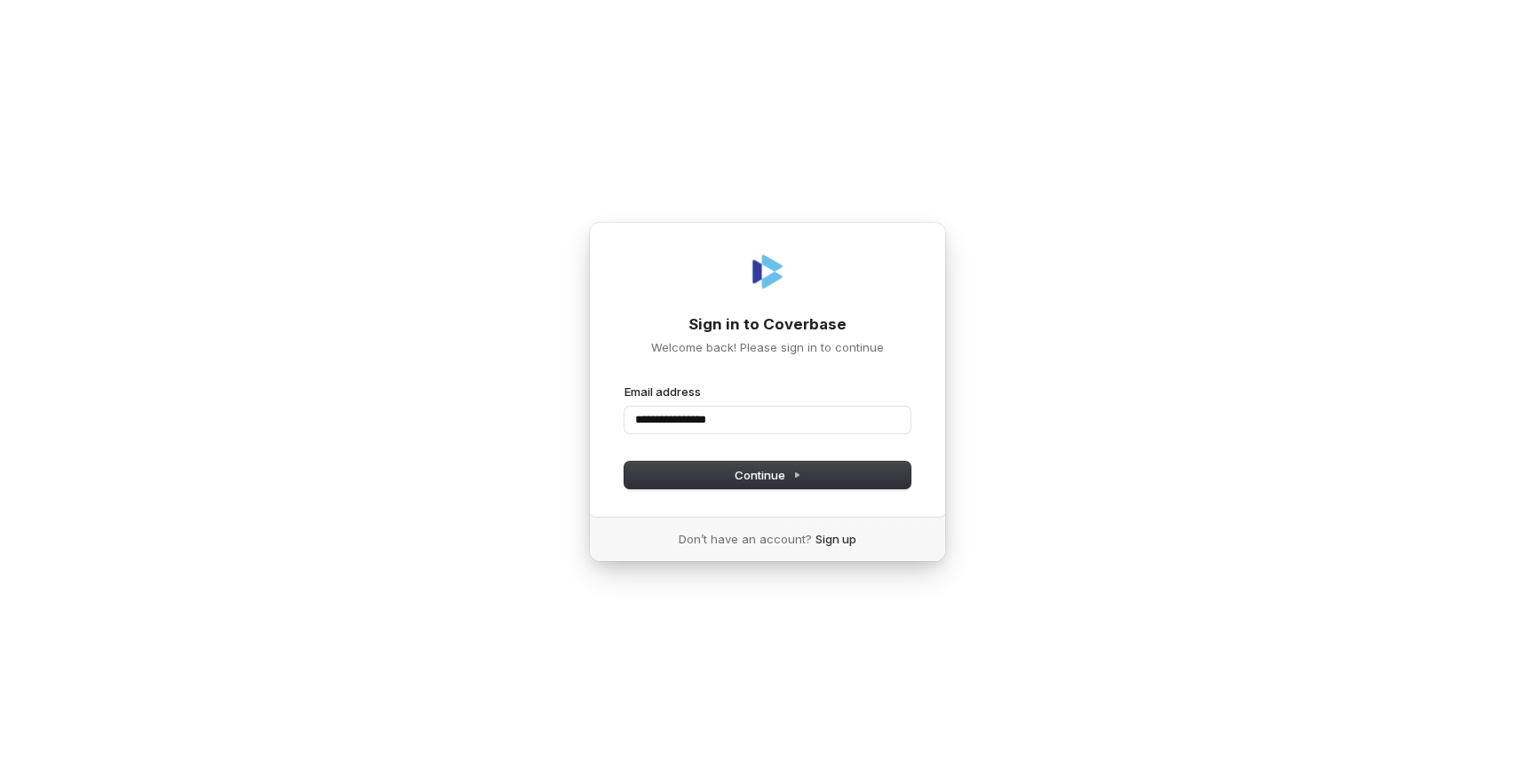
type input "**********"
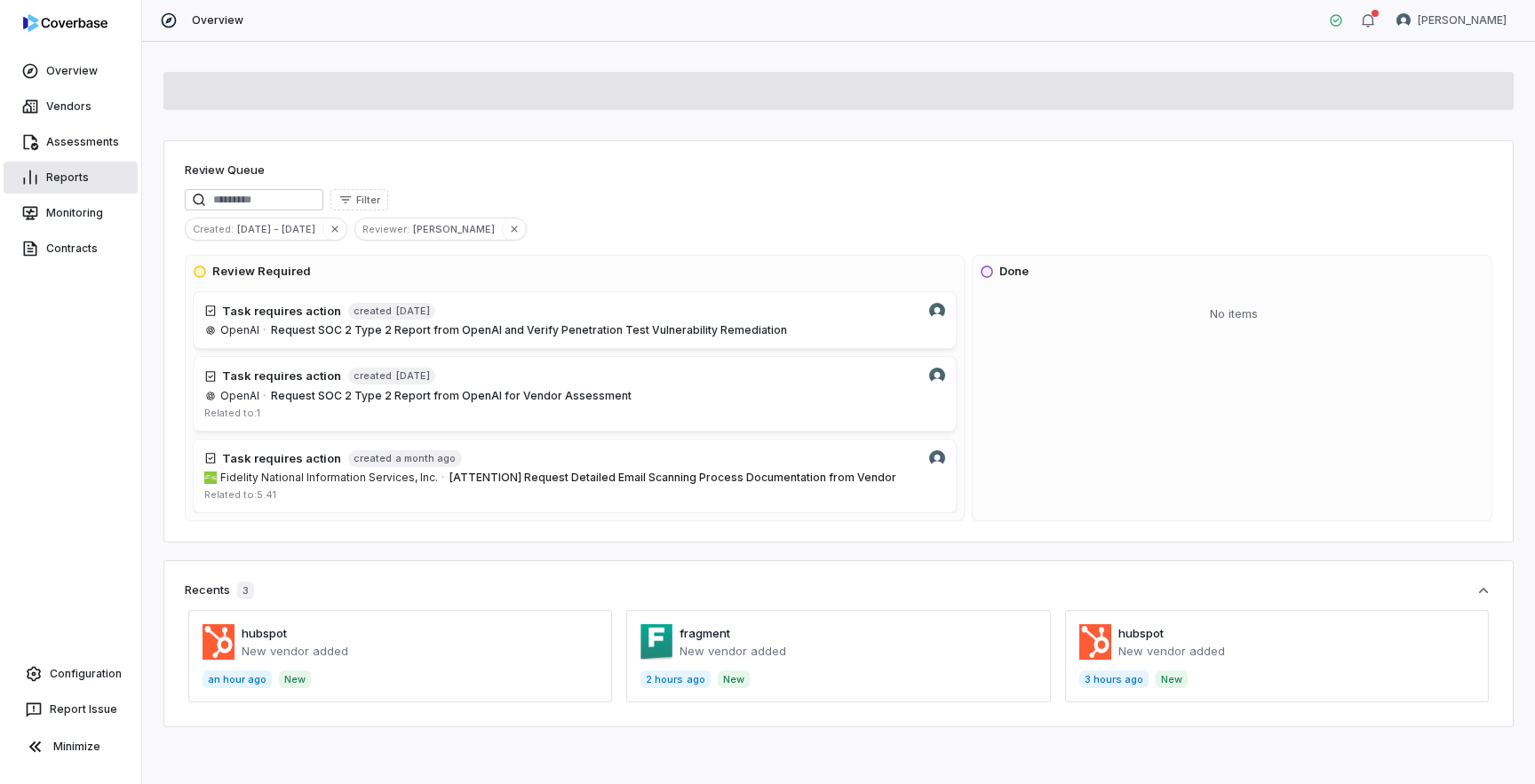
click at [73, 184] on link "Reports" at bounding box center [71, 177] width 135 height 32
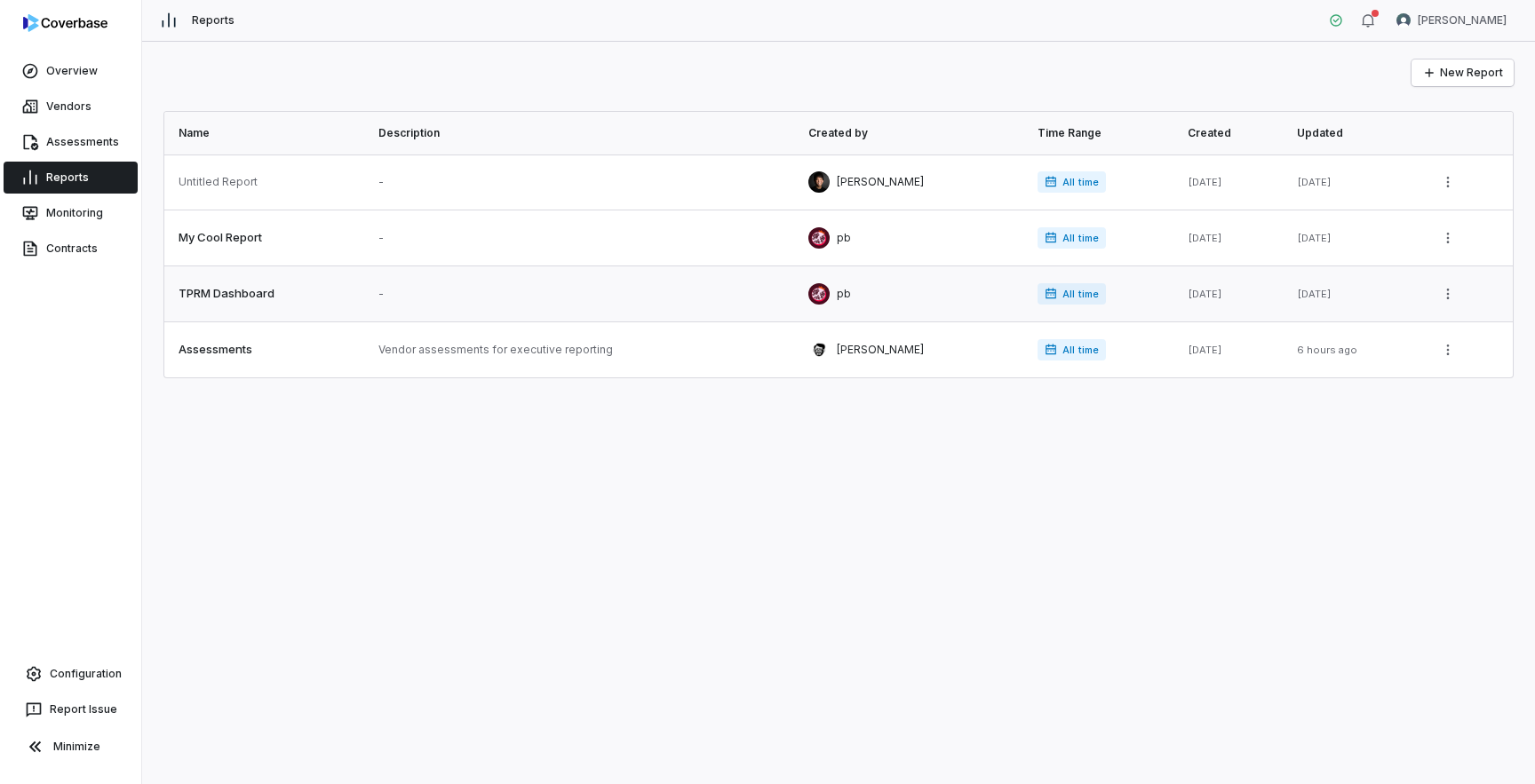
click at [381, 296] on link at bounding box center [583, 293] width 430 height 55
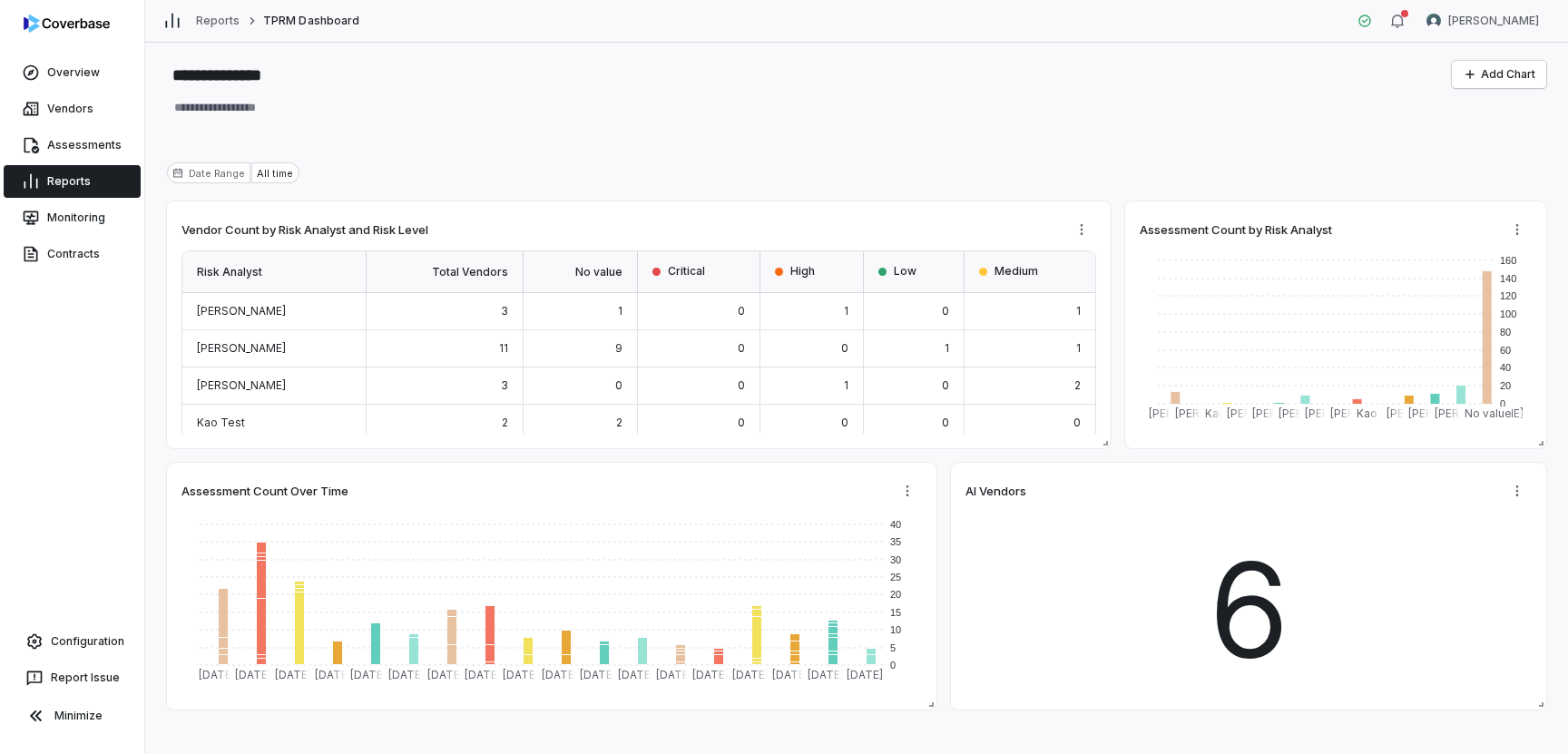
click at [60, 183] on link "Reports" at bounding box center [72, 181] width 138 height 33
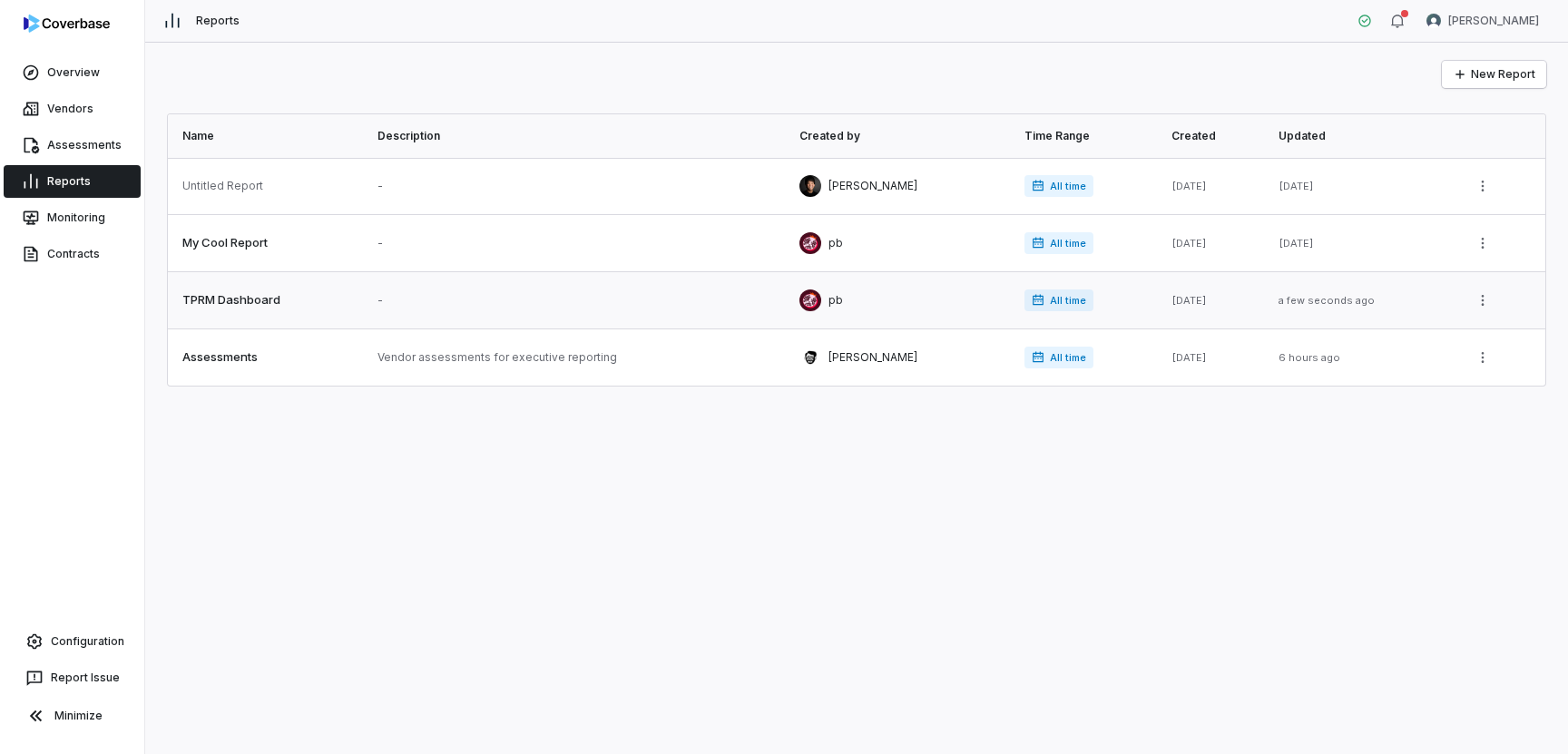
click at [247, 290] on link at bounding box center [267, 300] width 199 height 56
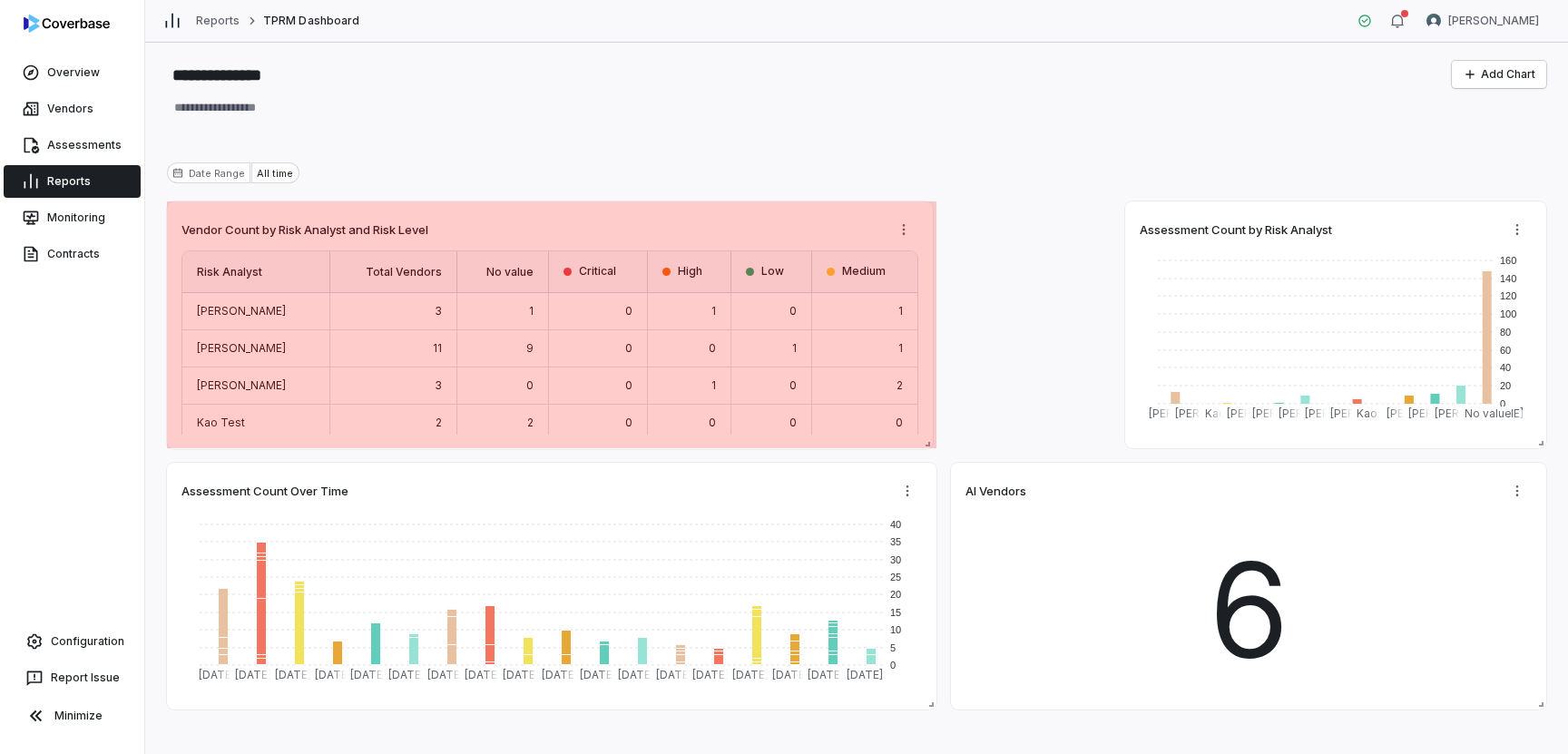
drag, startPoint x: 1105, startPoint y: 444, endPoint x: 928, endPoint y: 445, distance: 177.0
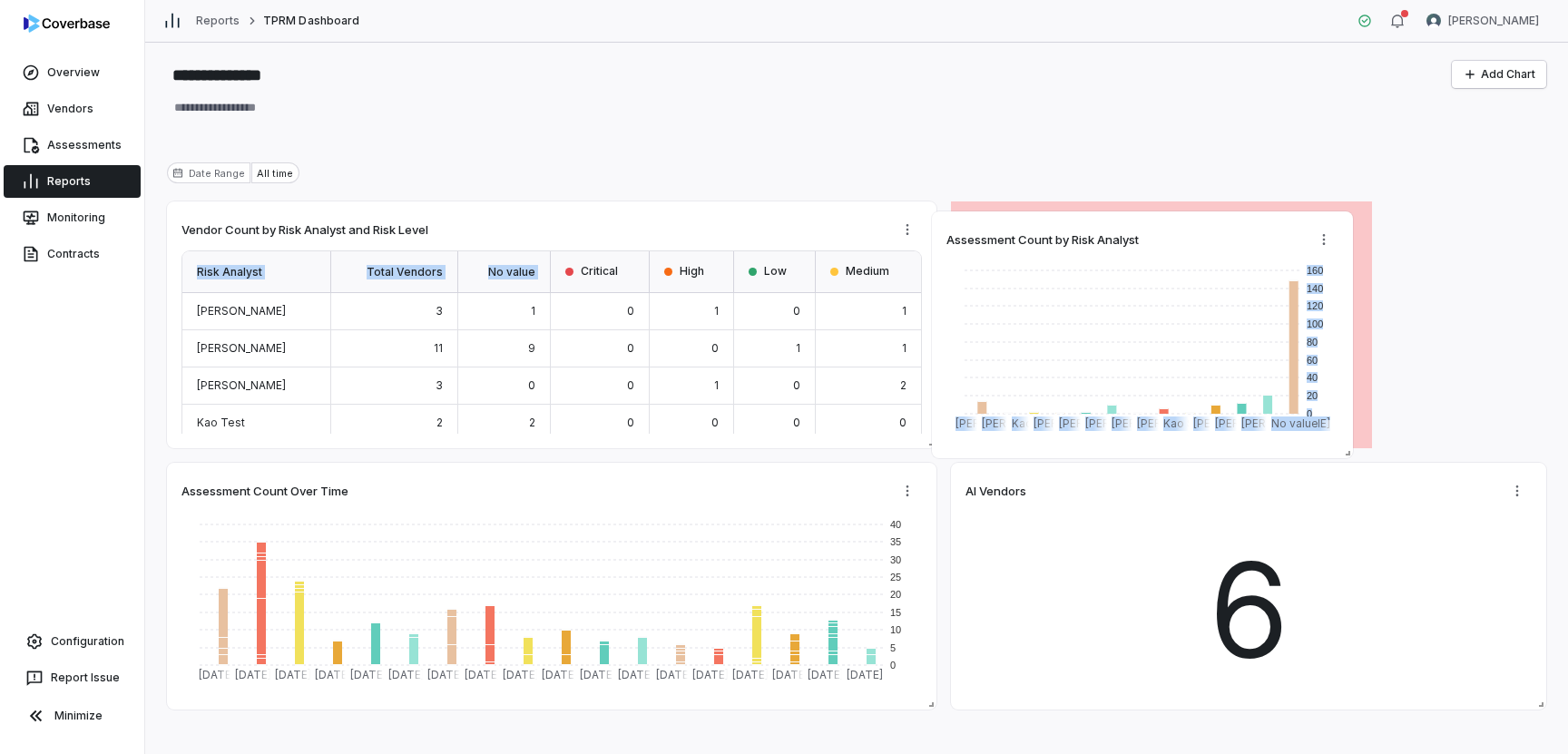
drag, startPoint x: 1158, startPoint y: 215, endPoint x: 976, endPoint y: 217, distance: 182.0
click at [976, 217] on div "Assessment Count by Risk Analyst 0 20 40 60 80 100 120 140 160 Anna Chen Drew H…" at bounding box center [1143, 335] width 421 height 247
type textarea "*"
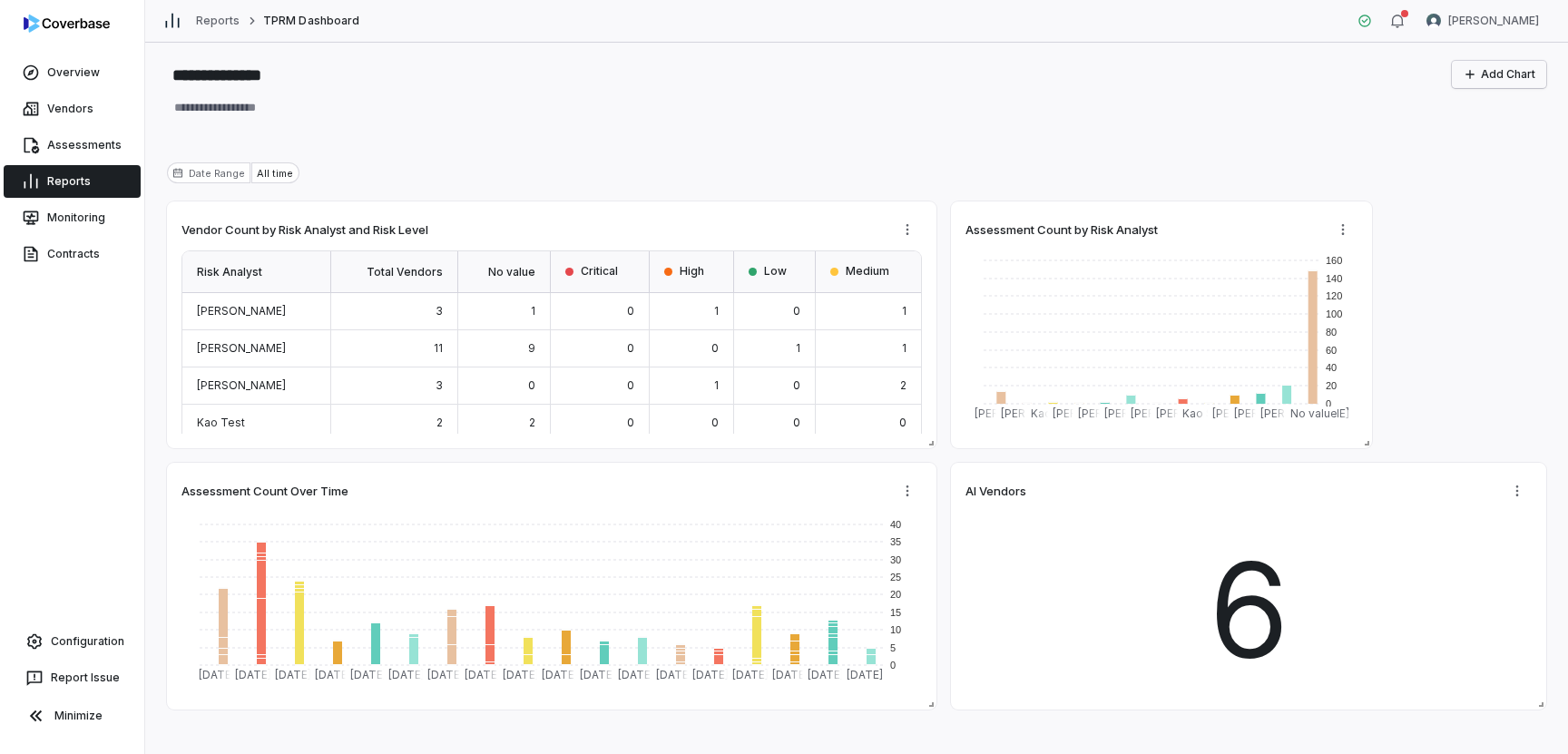
click at [1490, 73] on button "Add Chart" at bounding box center [1499, 74] width 94 height 28
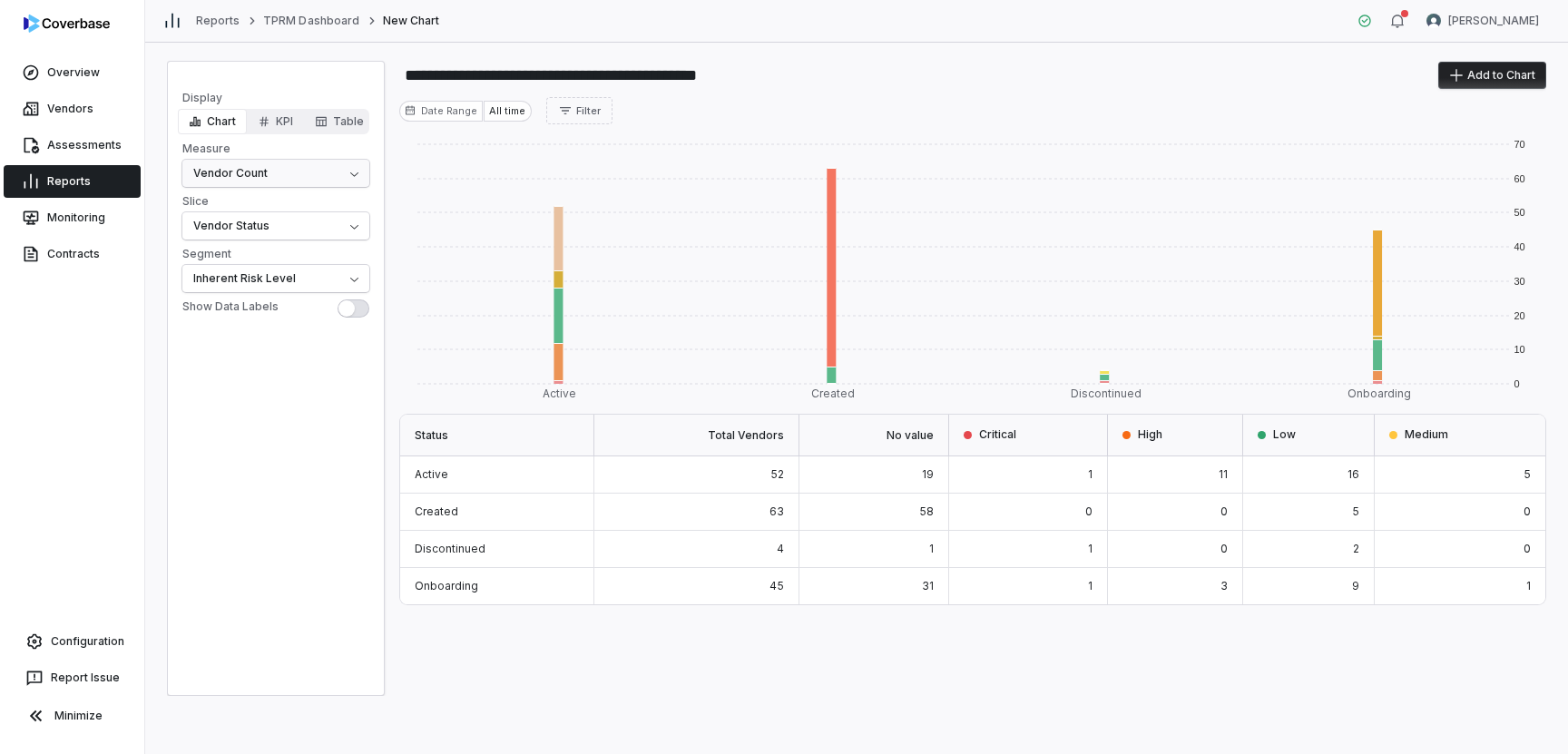
click at [359, 170] on html "**********" at bounding box center [784, 377] width 1568 height 754
click at [293, 413] on html "**********" at bounding box center [784, 377] width 1568 height 754
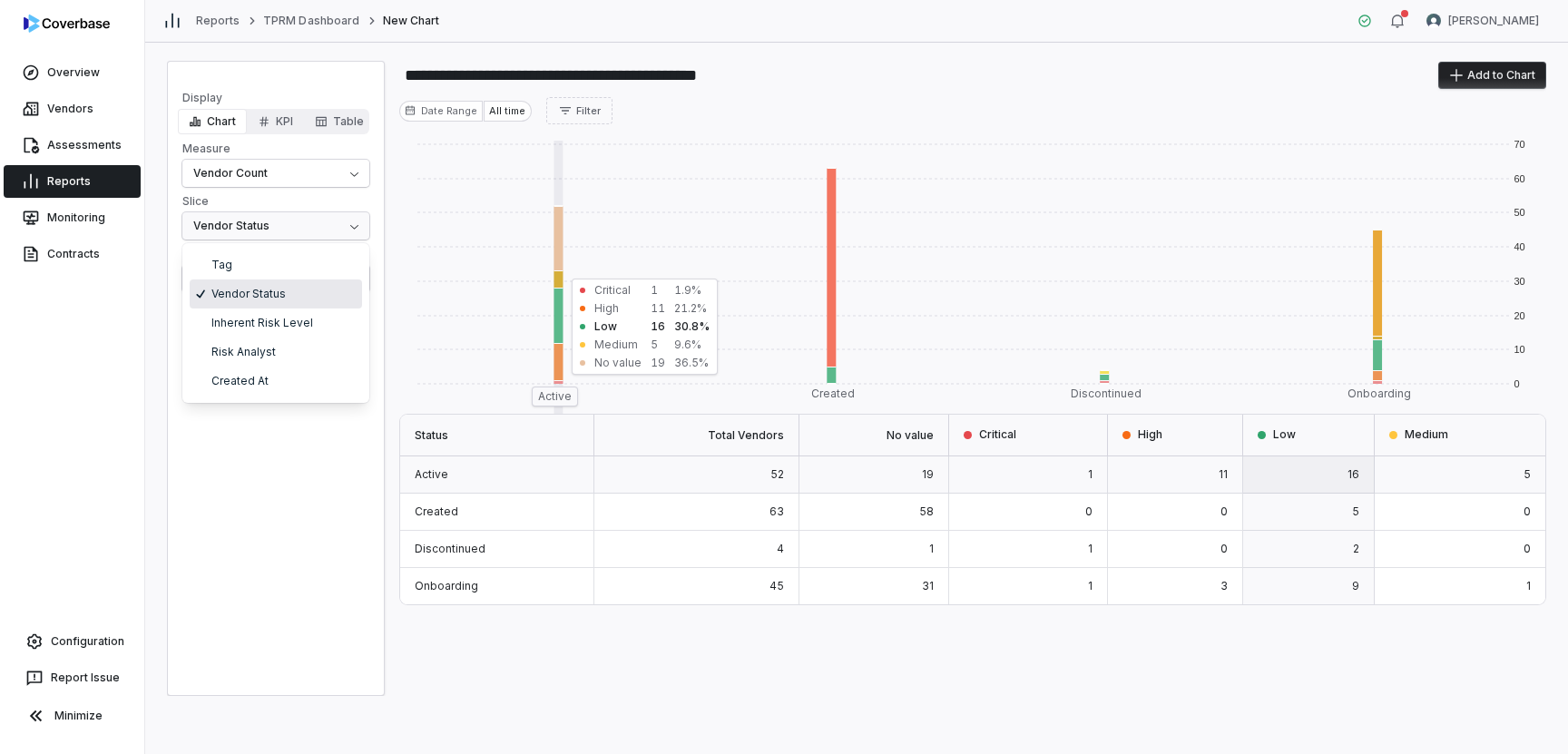
click at [259, 235] on html "**********" at bounding box center [784, 377] width 1568 height 754
click at [334, 507] on html "**********" at bounding box center [784, 377] width 1568 height 754
click at [292, 177] on html "**********" at bounding box center [784, 377] width 1568 height 754
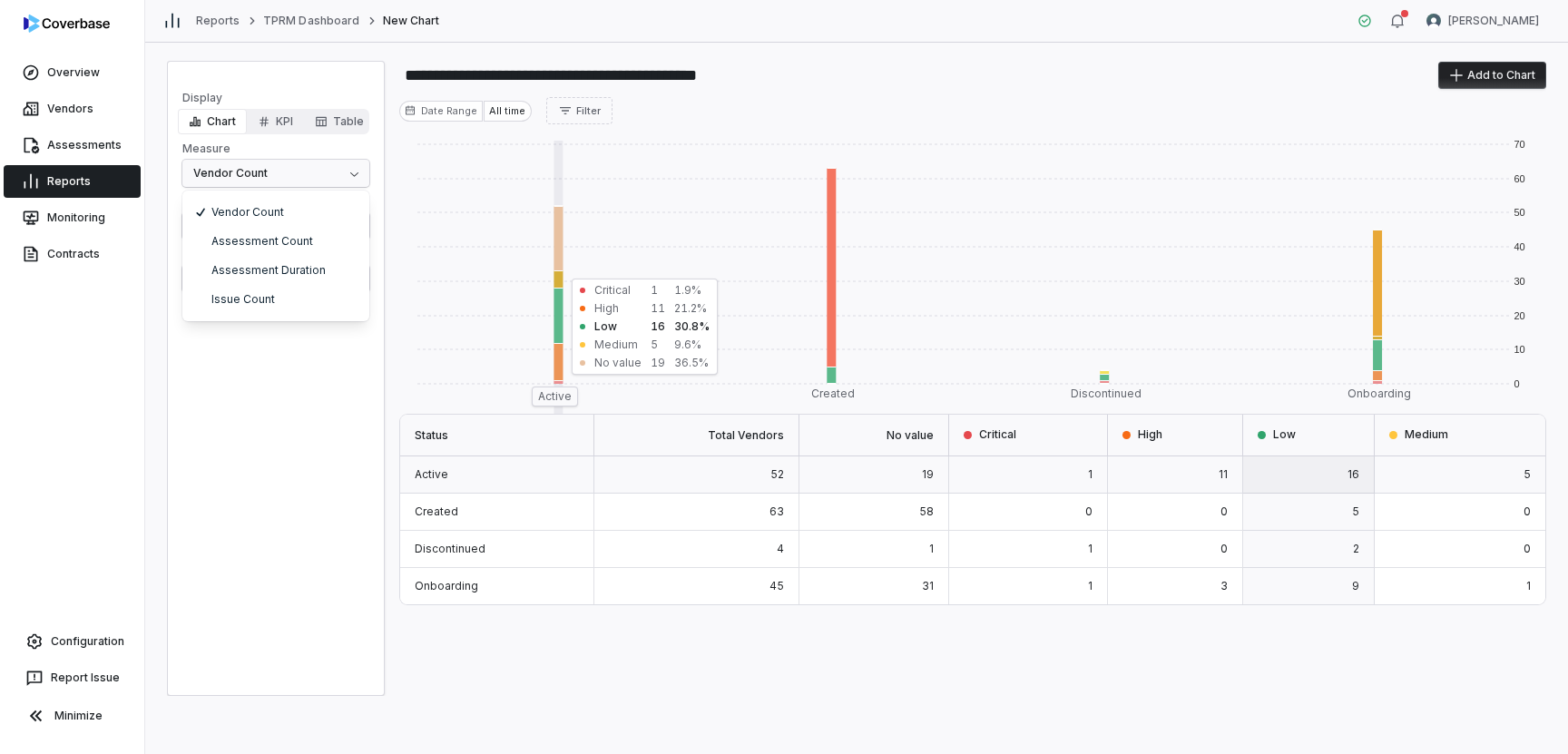
click at [275, 385] on html "**********" at bounding box center [784, 377] width 1568 height 754
click at [310, 234] on html "**********" at bounding box center [784, 377] width 1568 height 754
click at [293, 519] on html "**********" at bounding box center [784, 377] width 1568 height 754
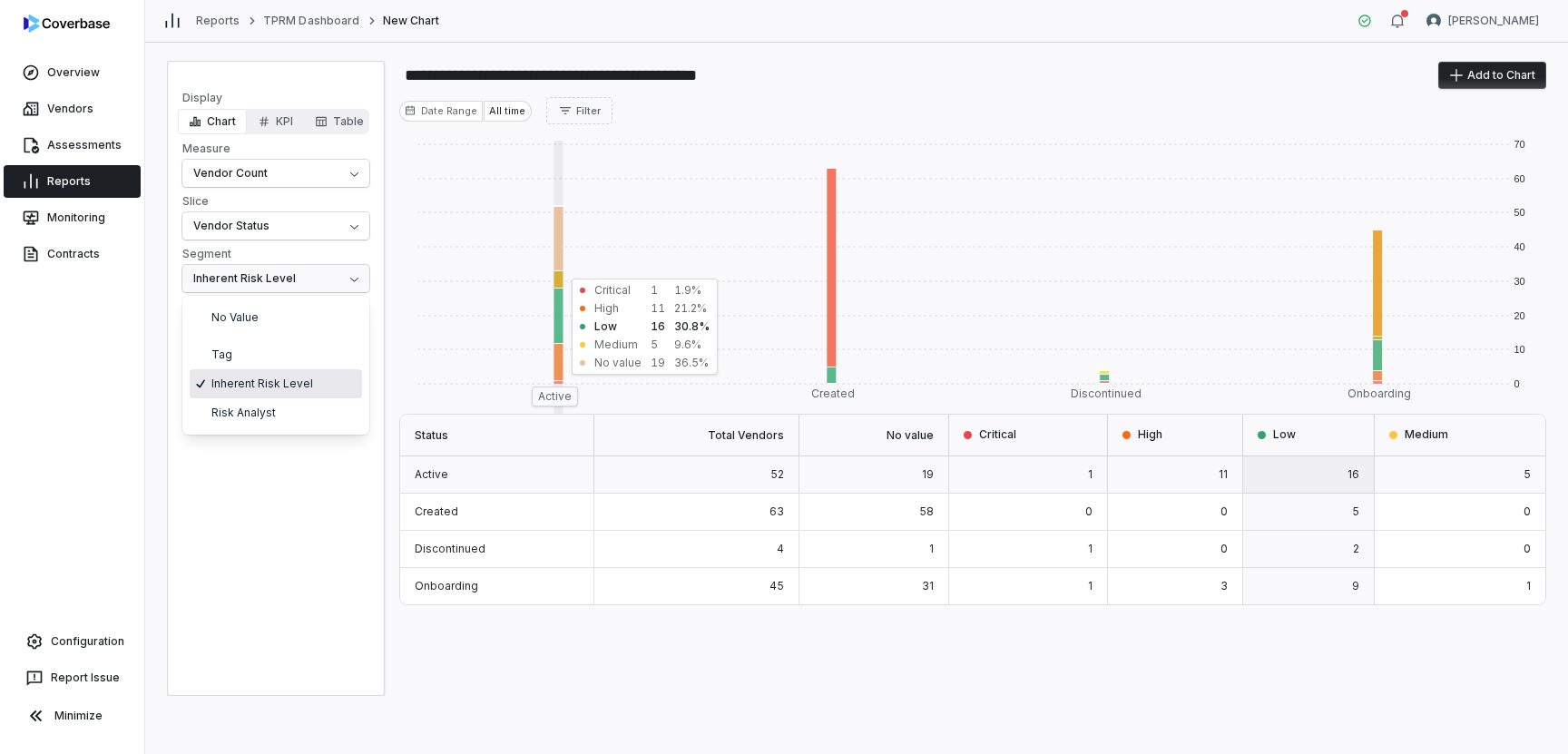
click at [294, 281] on html "**********" at bounding box center [784, 377] width 1568 height 754
click at [286, 490] on html "**********" at bounding box center [784, 377] width 1568 height 754
click at [278, 116] on button "KPI" at bounding box center [276, 122] width 57 height 26
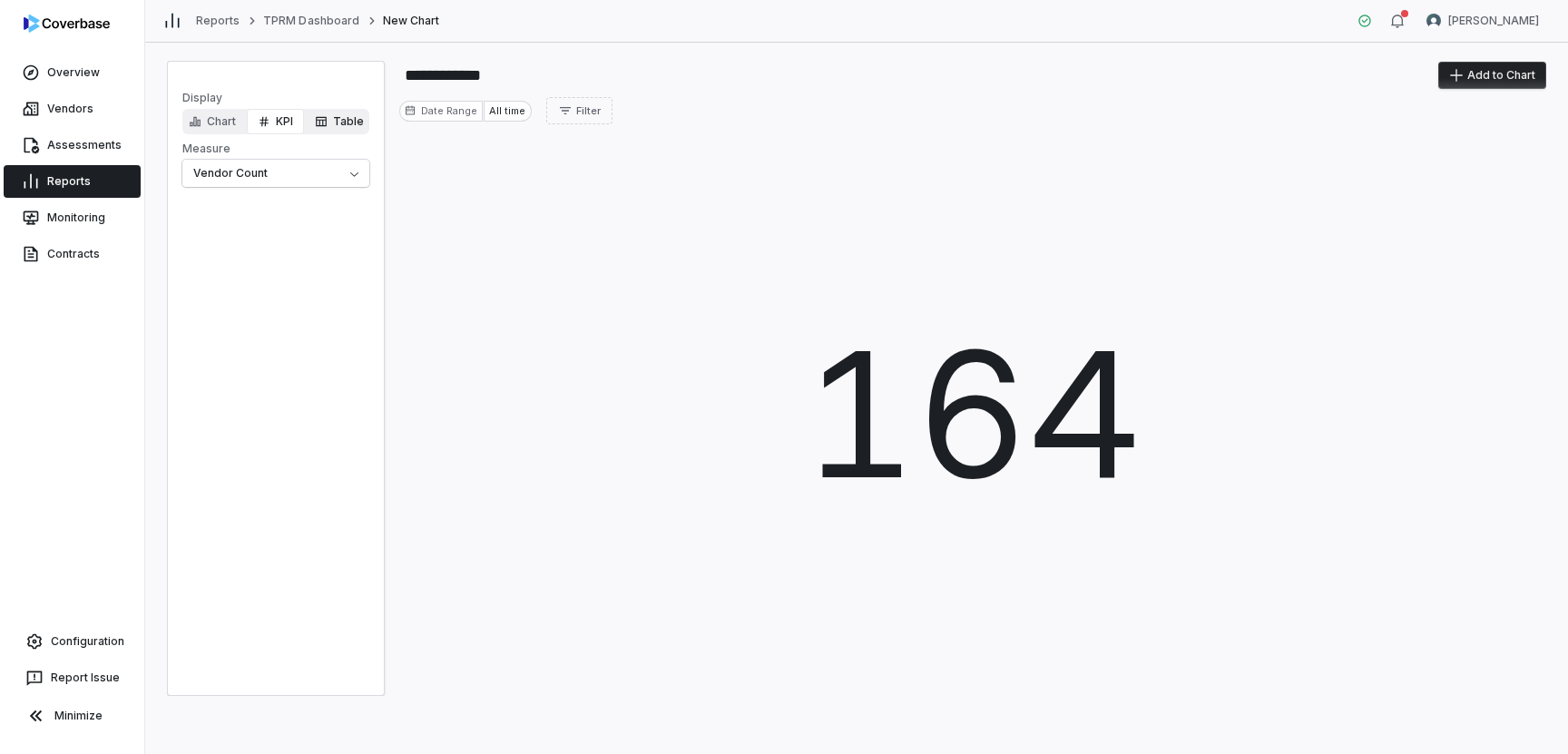
click at [357, 131] on button "Table" at bounding box center [339, 122] width 71 height 26
type input "**********"
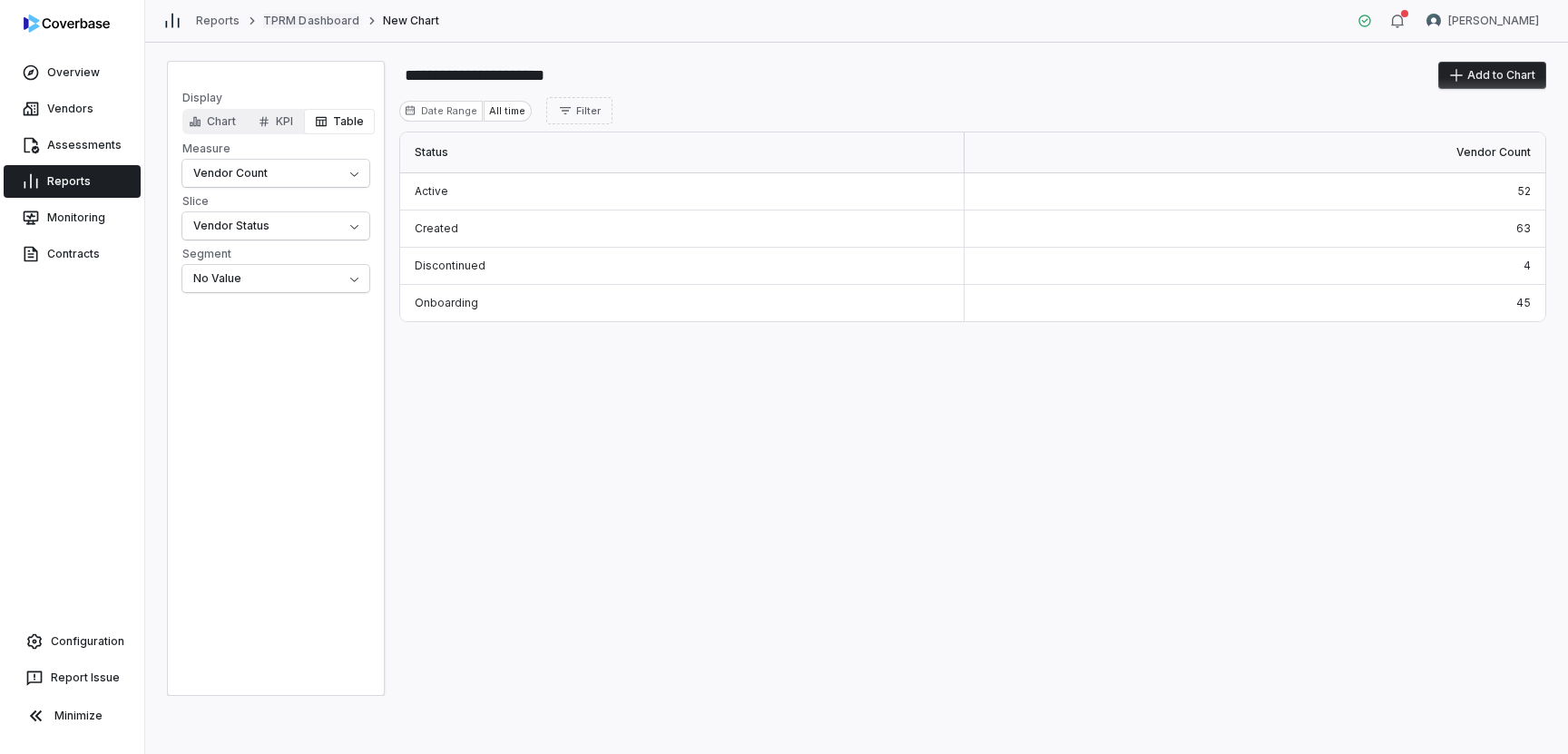
click at [311, 19] on link "TPRM Dashboard" at bounding box center [311, 21] width 96 height 15
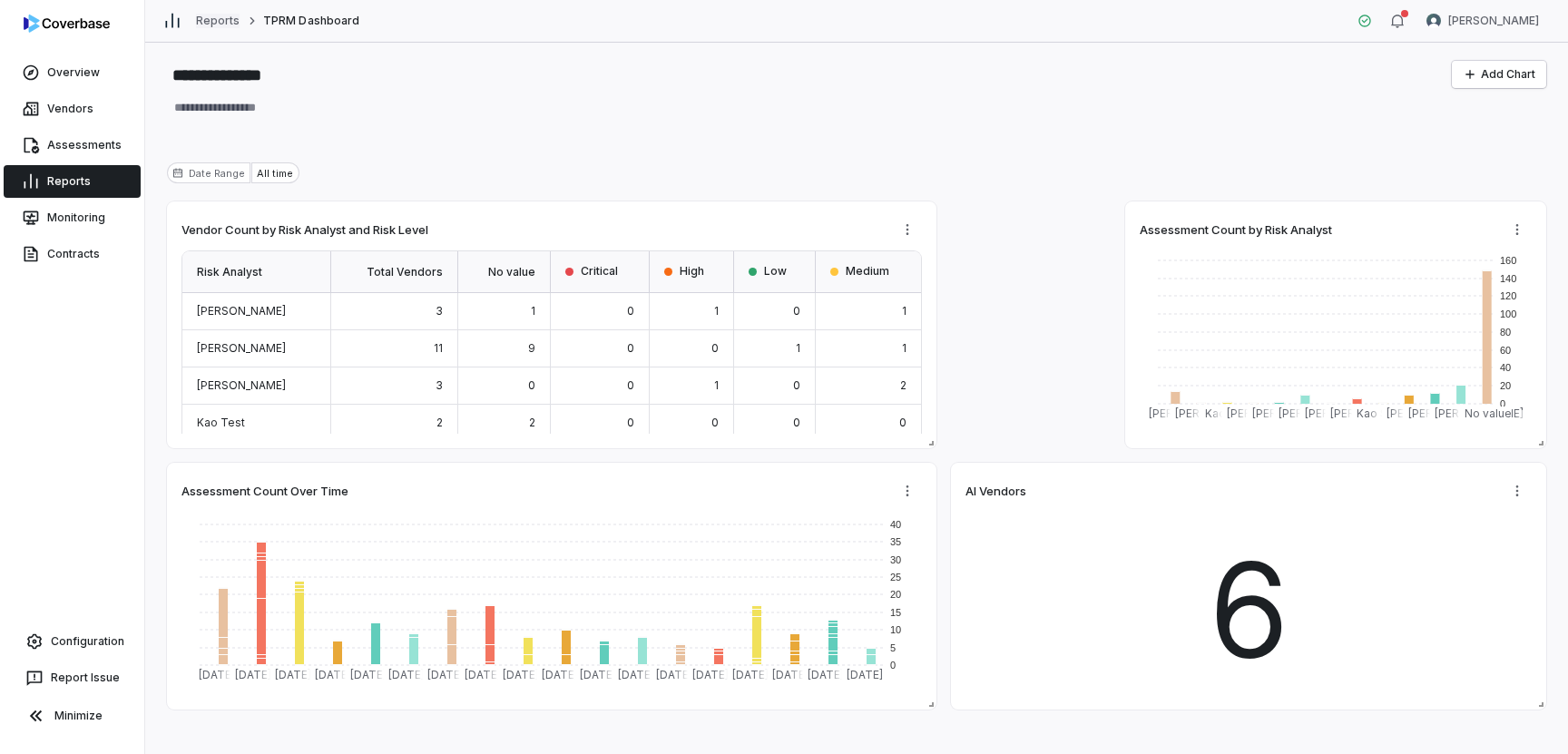
click at [219, 23] on link "Reports" at bounding box center [218, 21] width 44 height 15
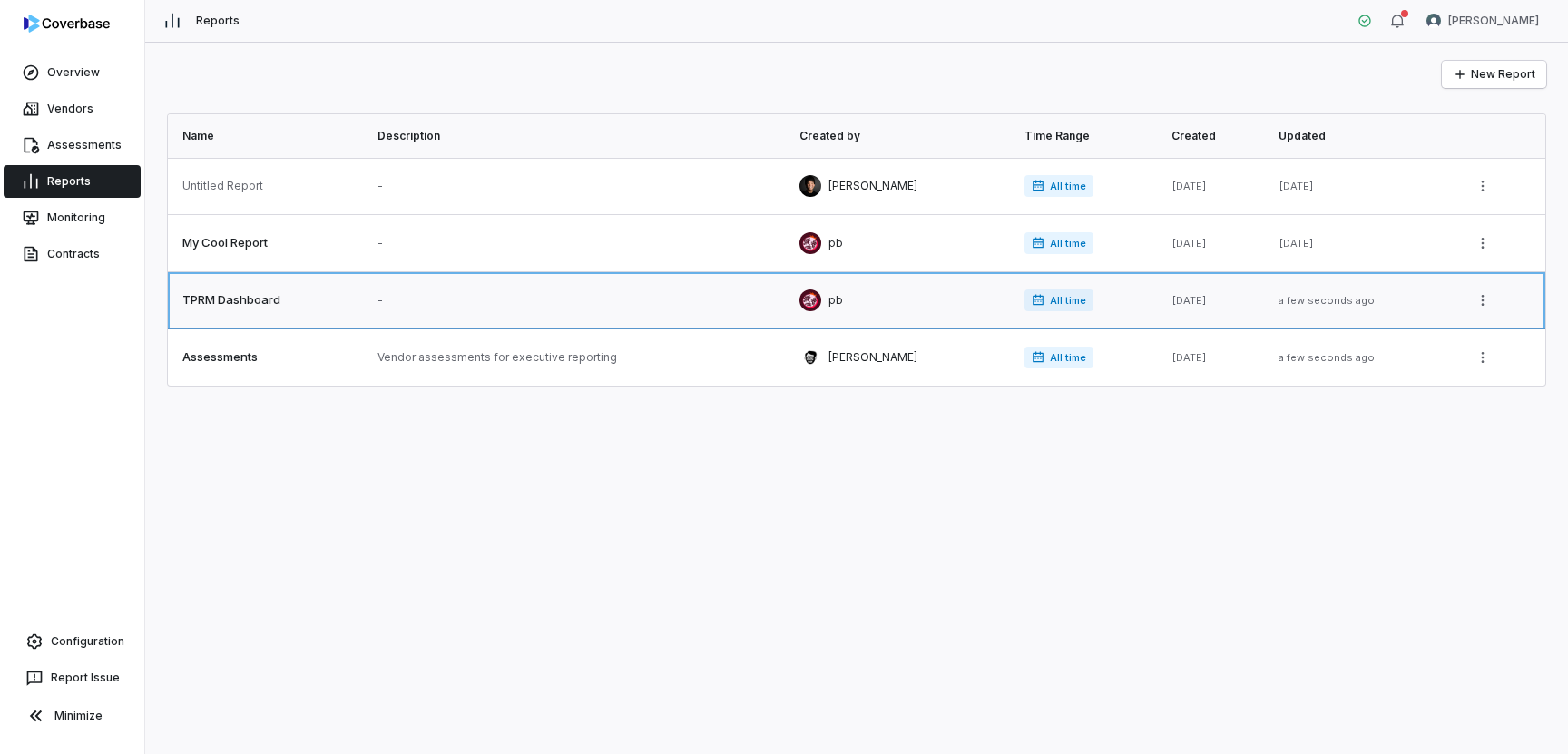
click at [237, 305] on link at bounding box center [267, 300] width 199 height 56
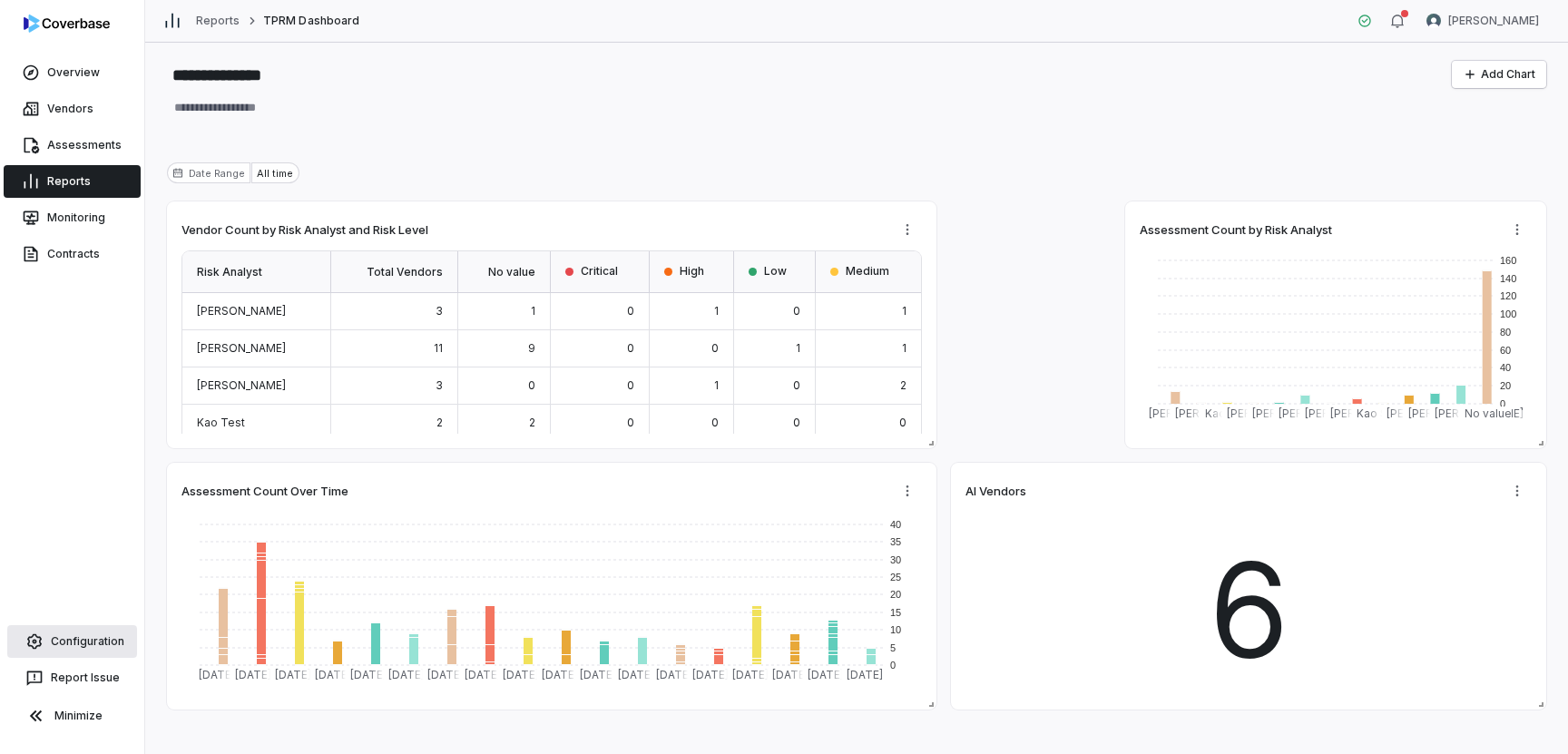
click at [101, 637] on link "Configuration" at bounding box center [71, 641] width 130 height 33
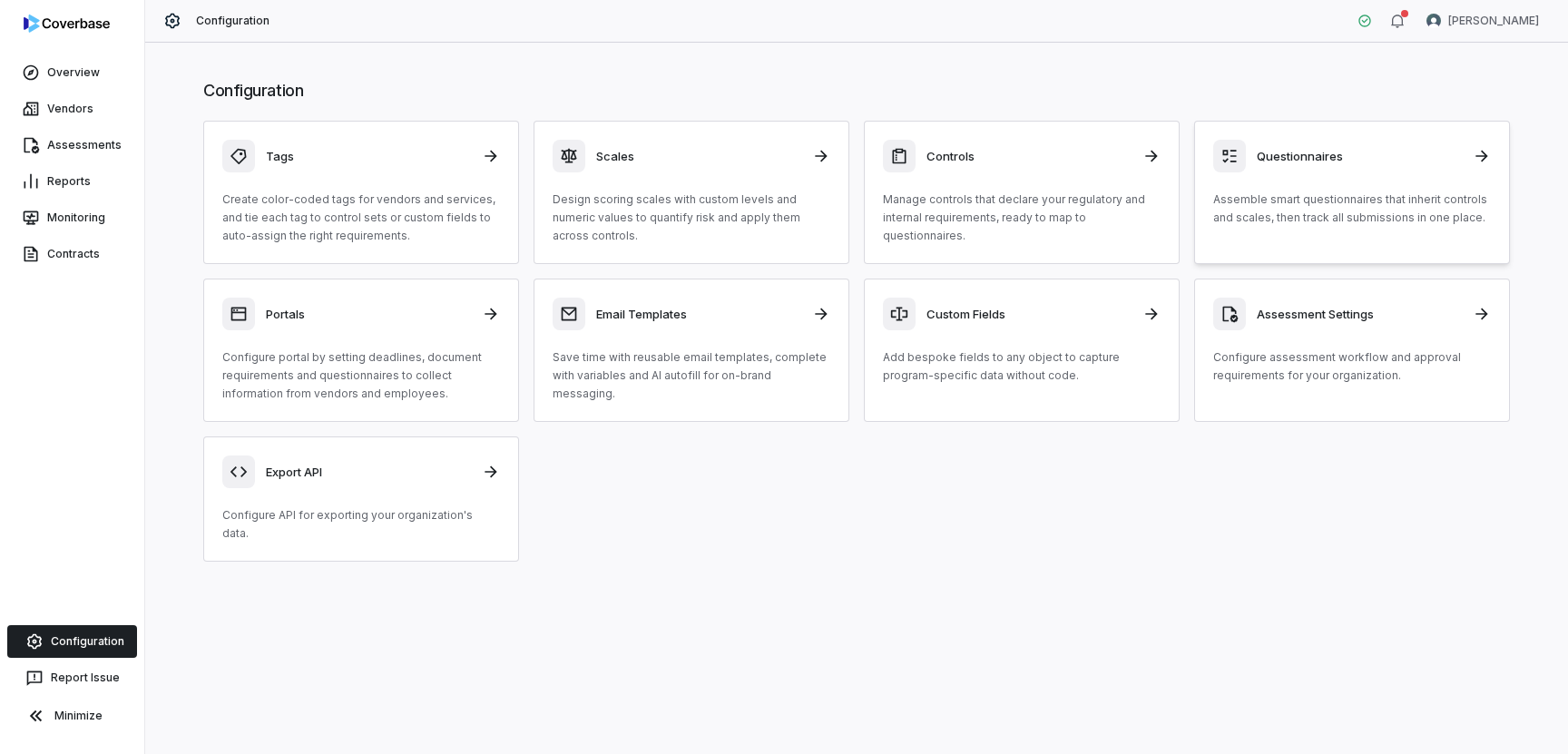
click at [1315, 183] on div "Questionnaires Assemble smart questionnaires that inherit controls and scales, …" at bounding box center [1352, 183] width 278 height 87
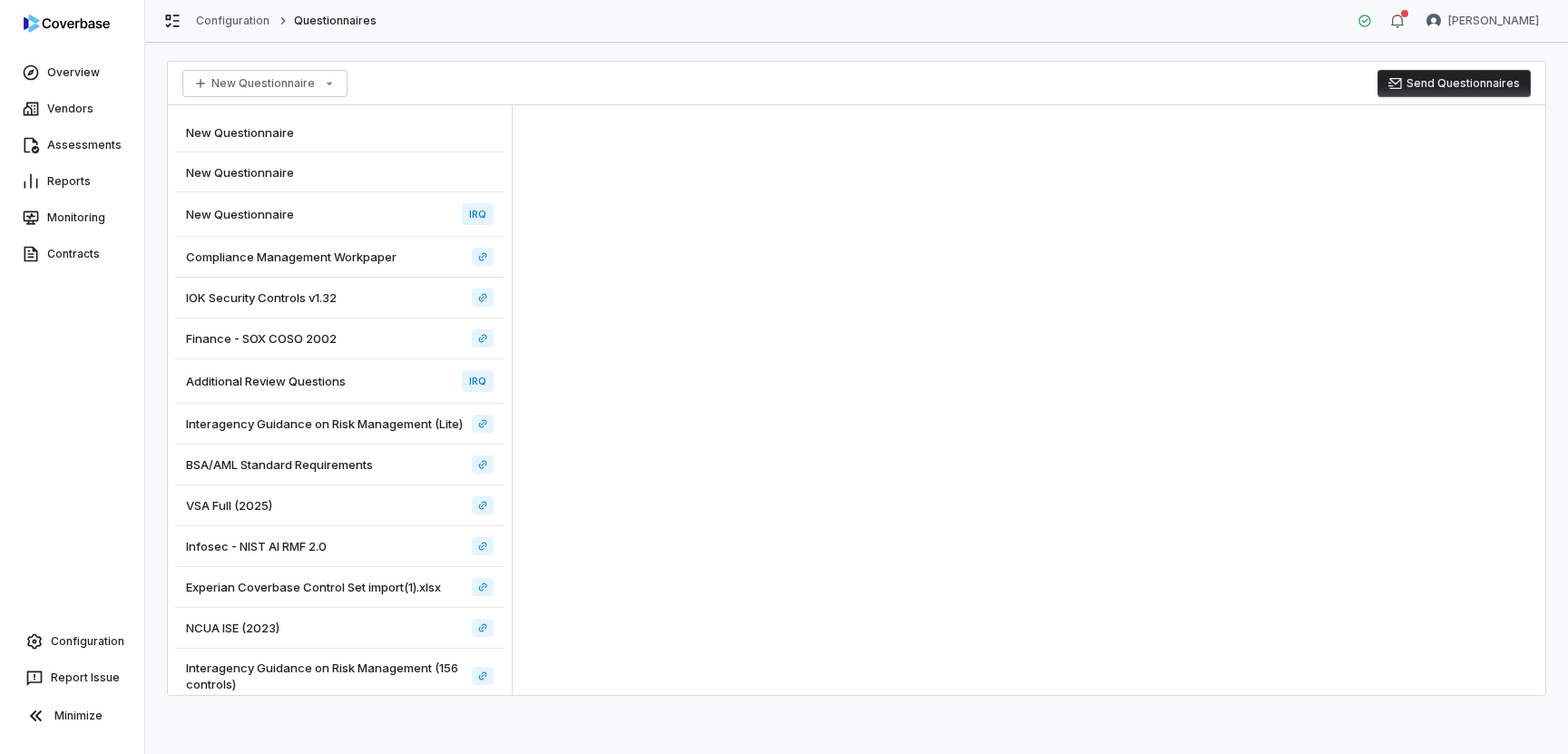
click at [316, 381] on span "Additional Review Questions" at bounding box center [265, 381] width 159 height 17
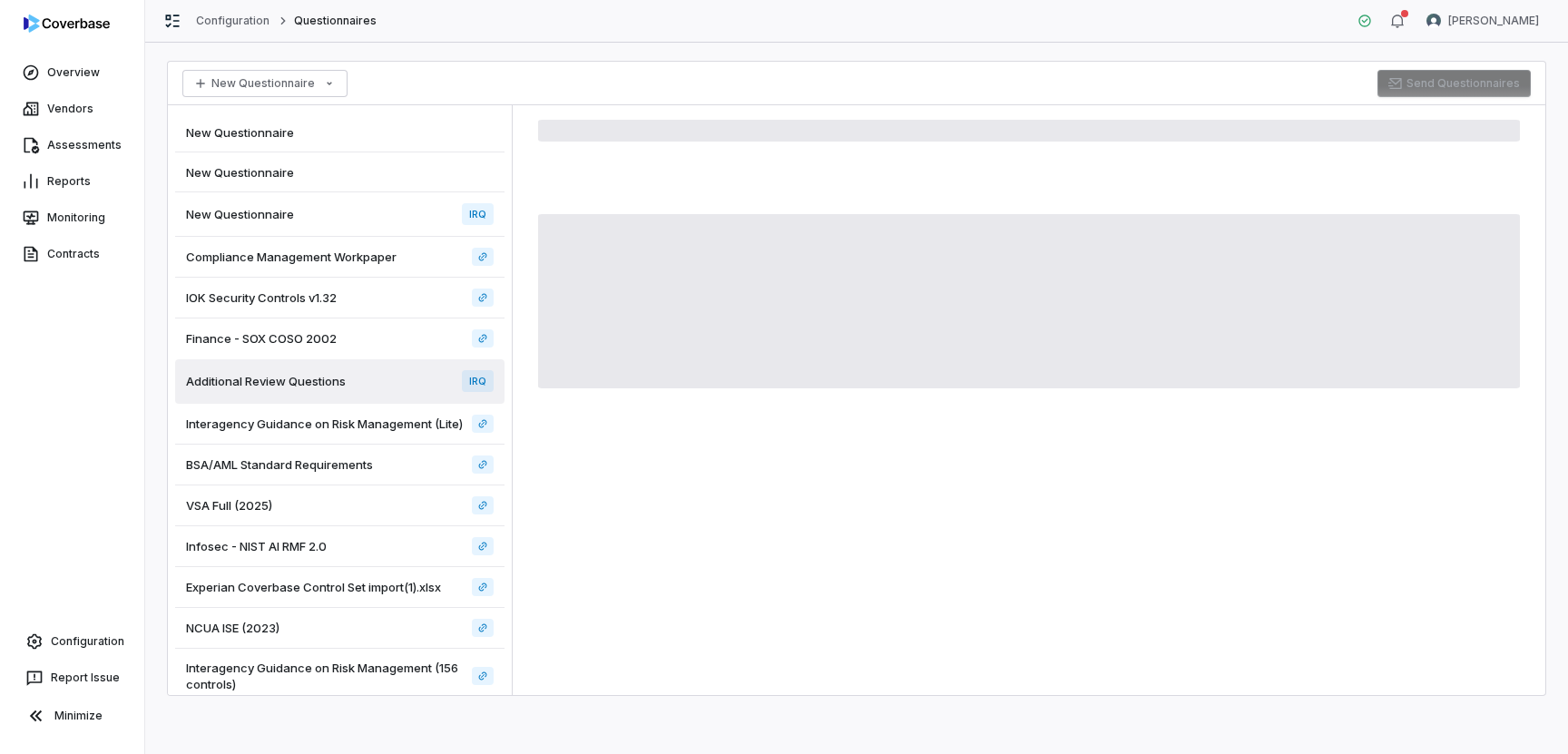
scroll to position [141, 0]
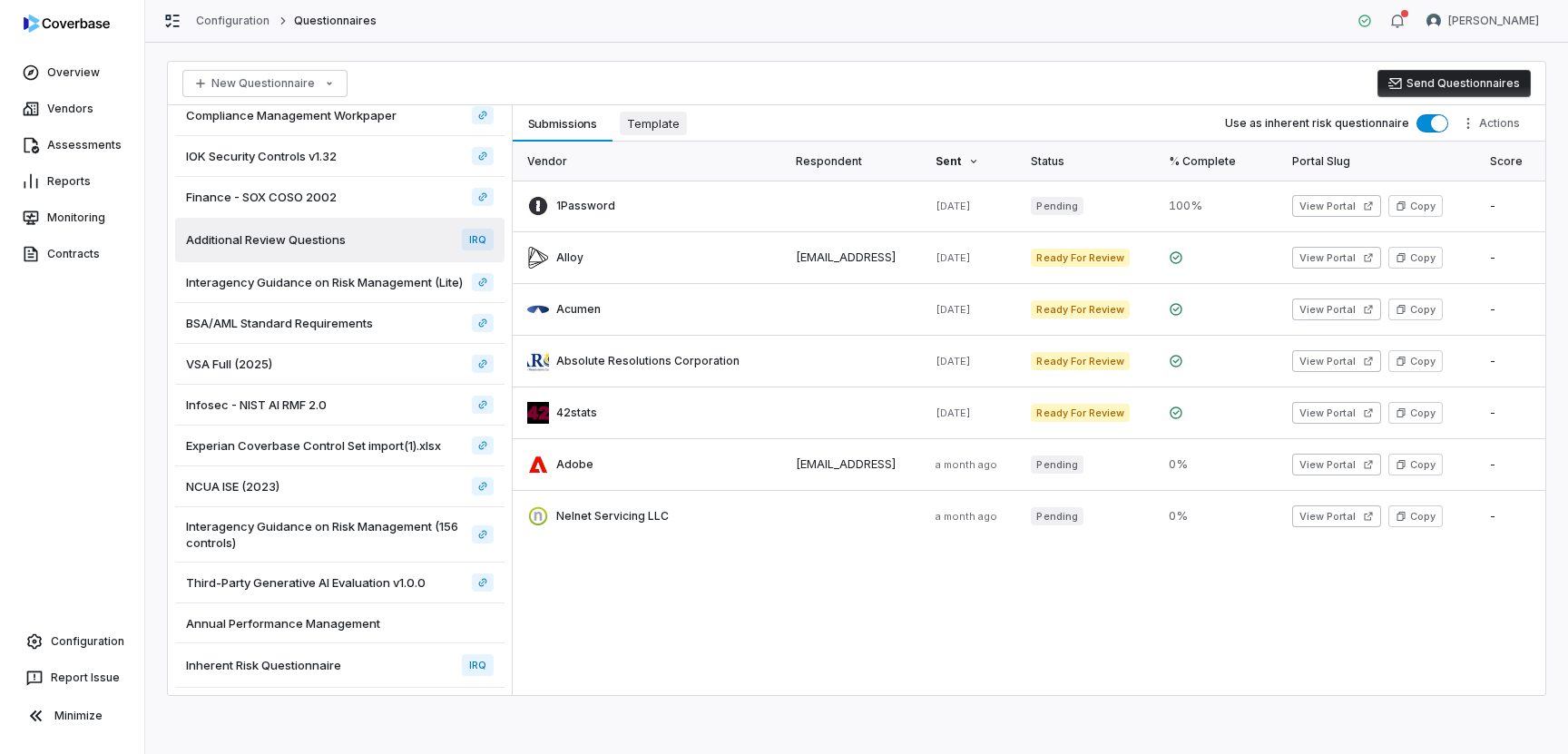
click at [662, 129] on span "Template" at bounding box center [654, 124] width 67 height 24
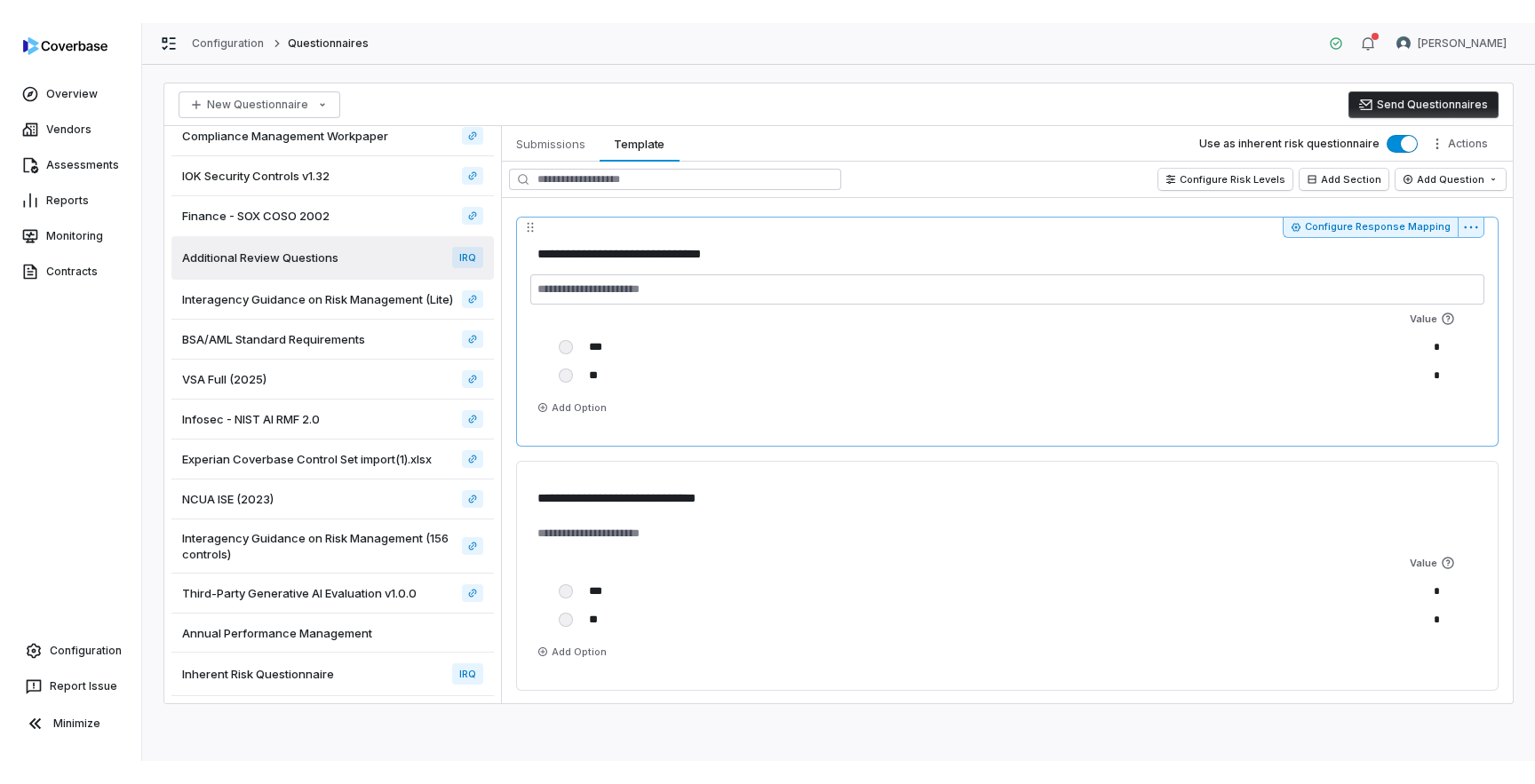
scroll to position [92, 0]
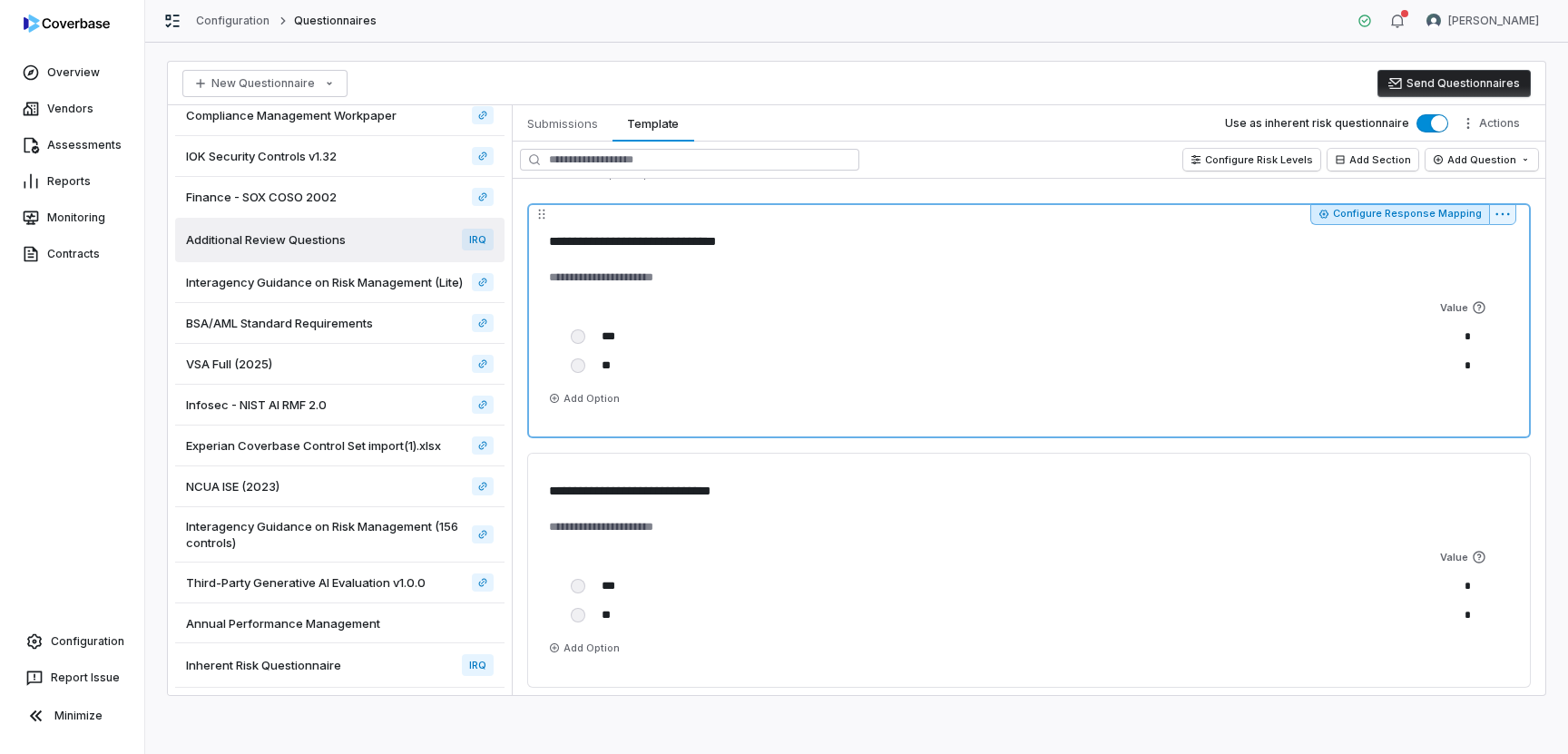
click at [1355, 215] on button "Configure Response Mapping" at bounding box center [1400, 215] width 179 height 22
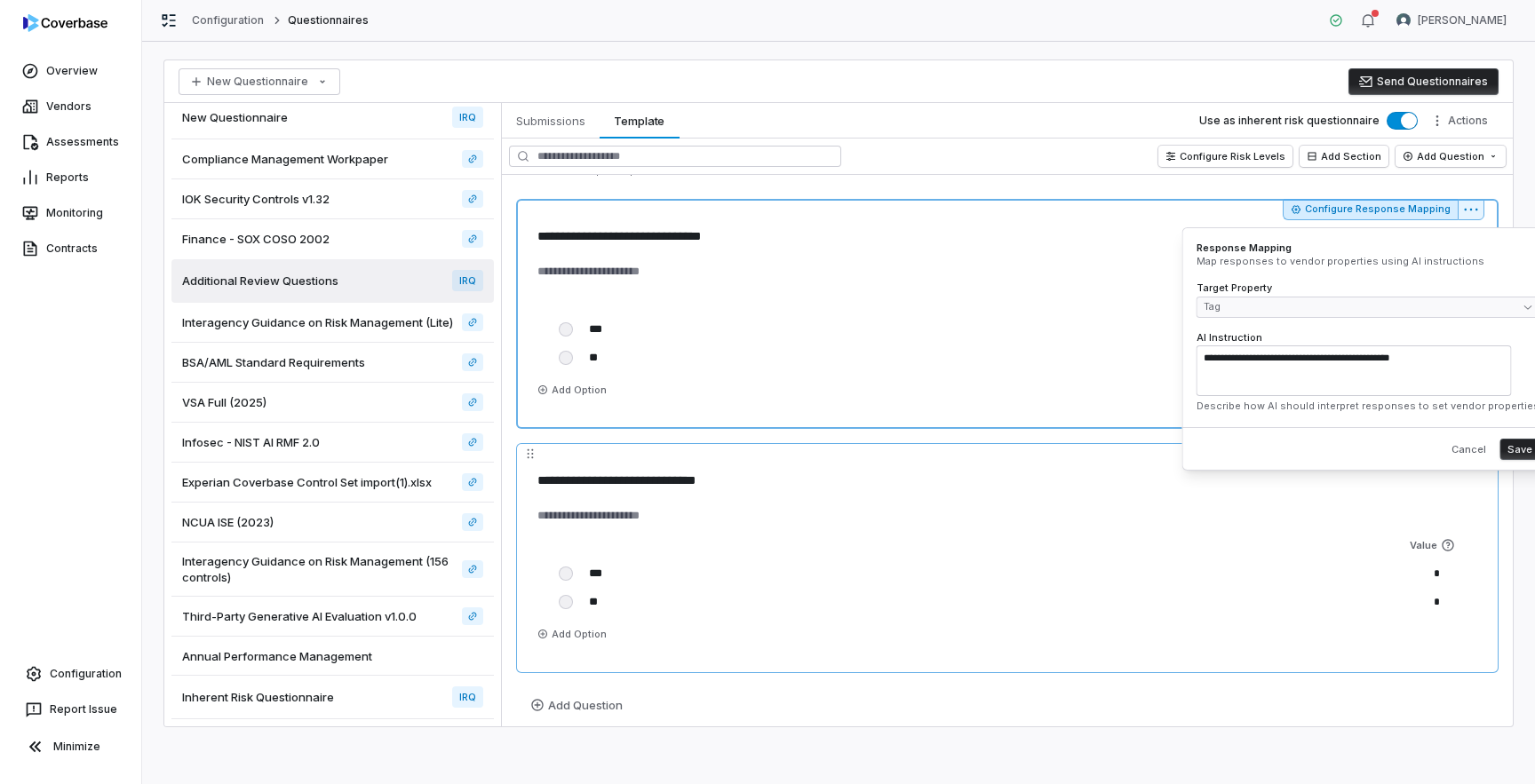
type textarea "*"
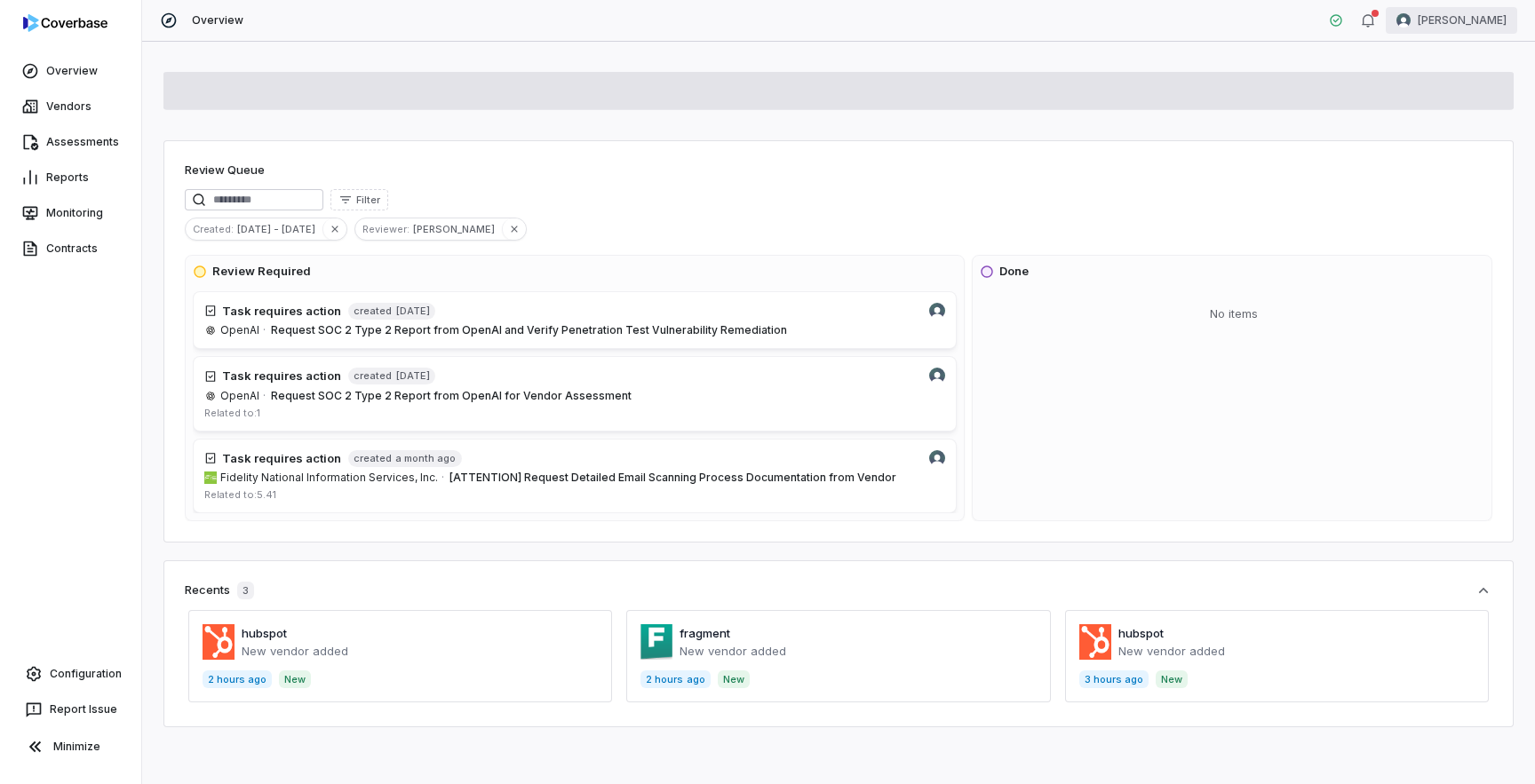
click at [1476, 25] on html "Overview Vendors Assessments Reports Monitoring Contracts Configuration Report …" at bounding box center [767, 392] width 1535 height 784
click at [1431, 155] on div "Log out" at bounding box center [1442, 163] width 136 height 28
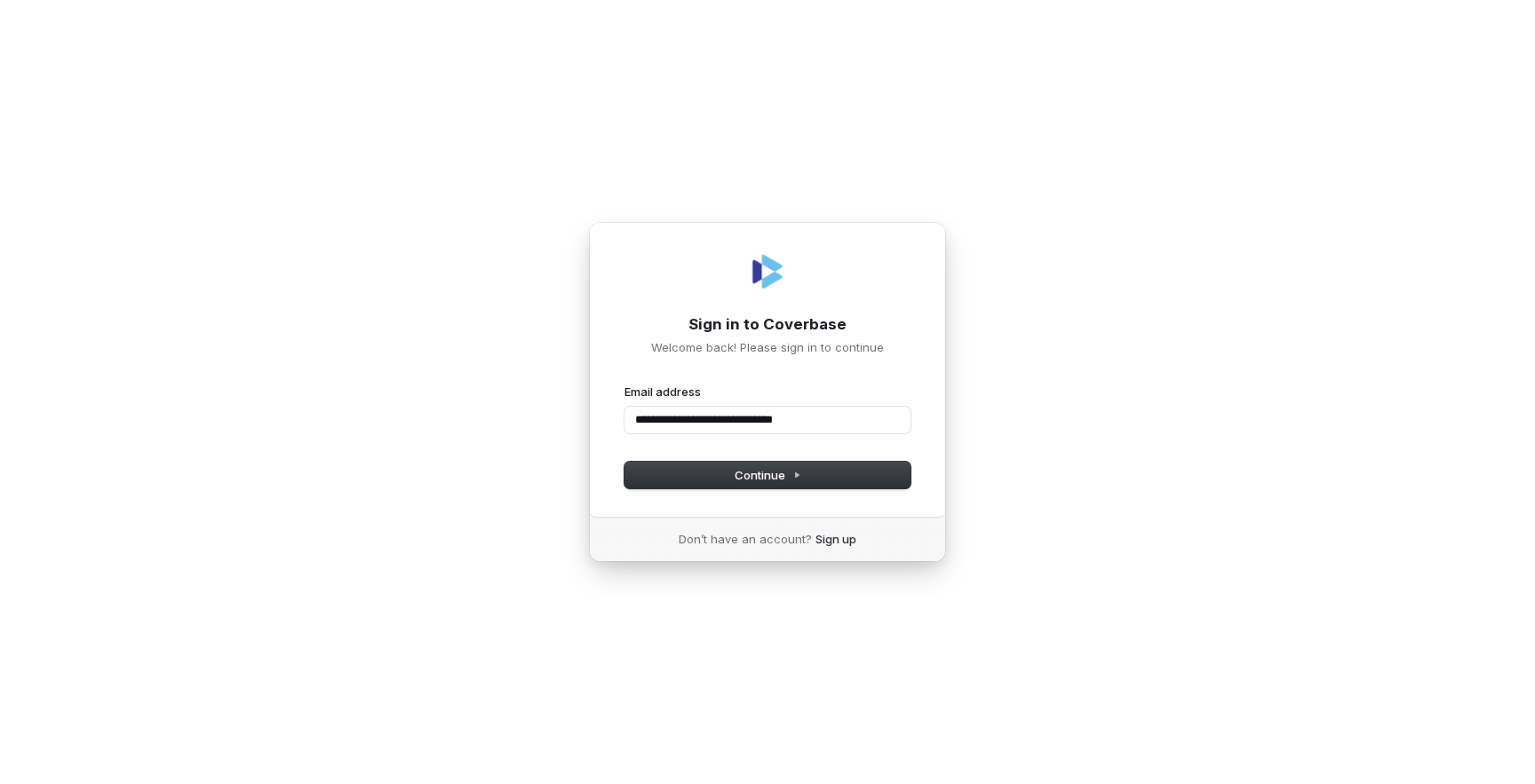
type input "**********"
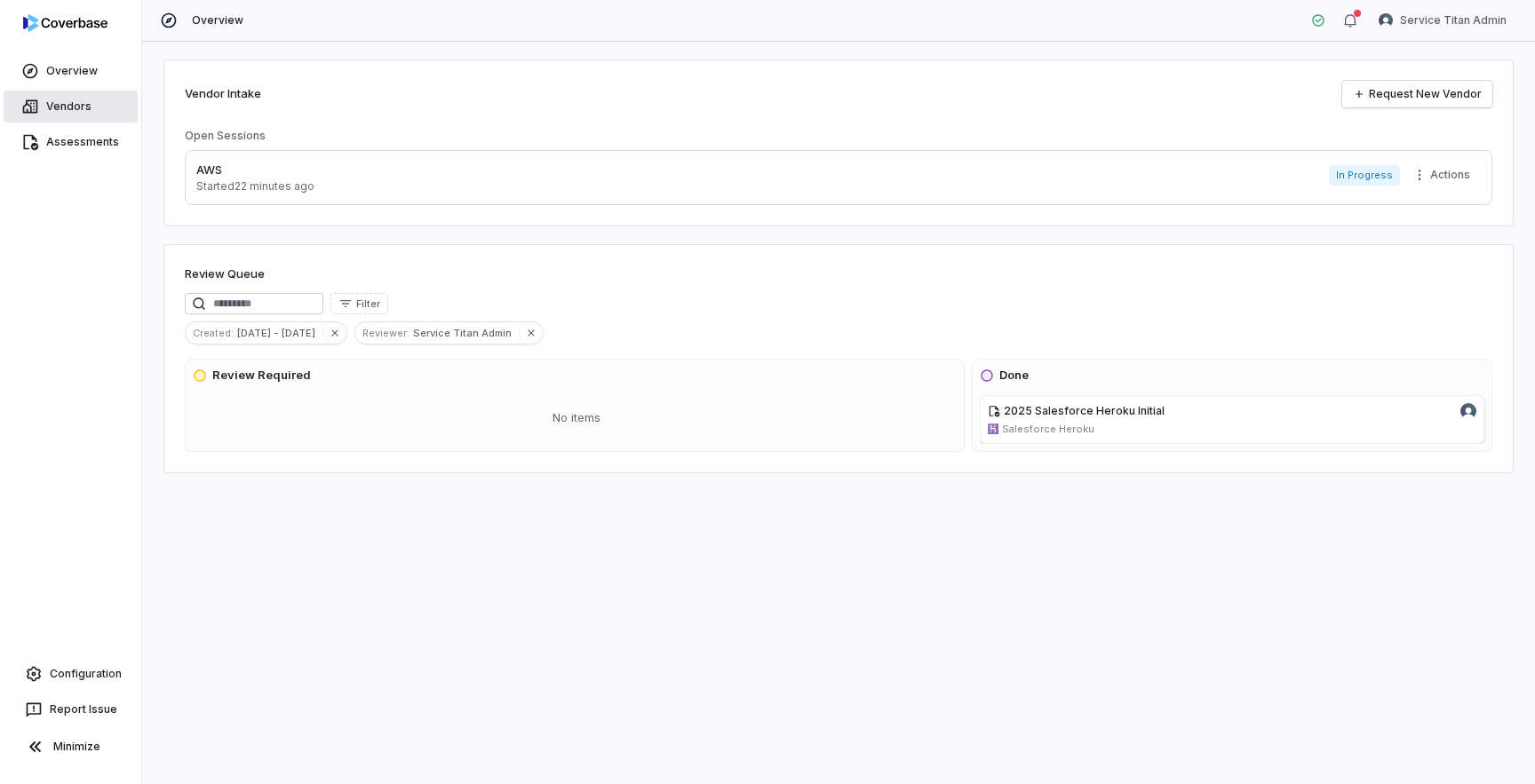
click at [88, 113] on link "Vendors" at bounding box center [71, 106] width 135 height 32
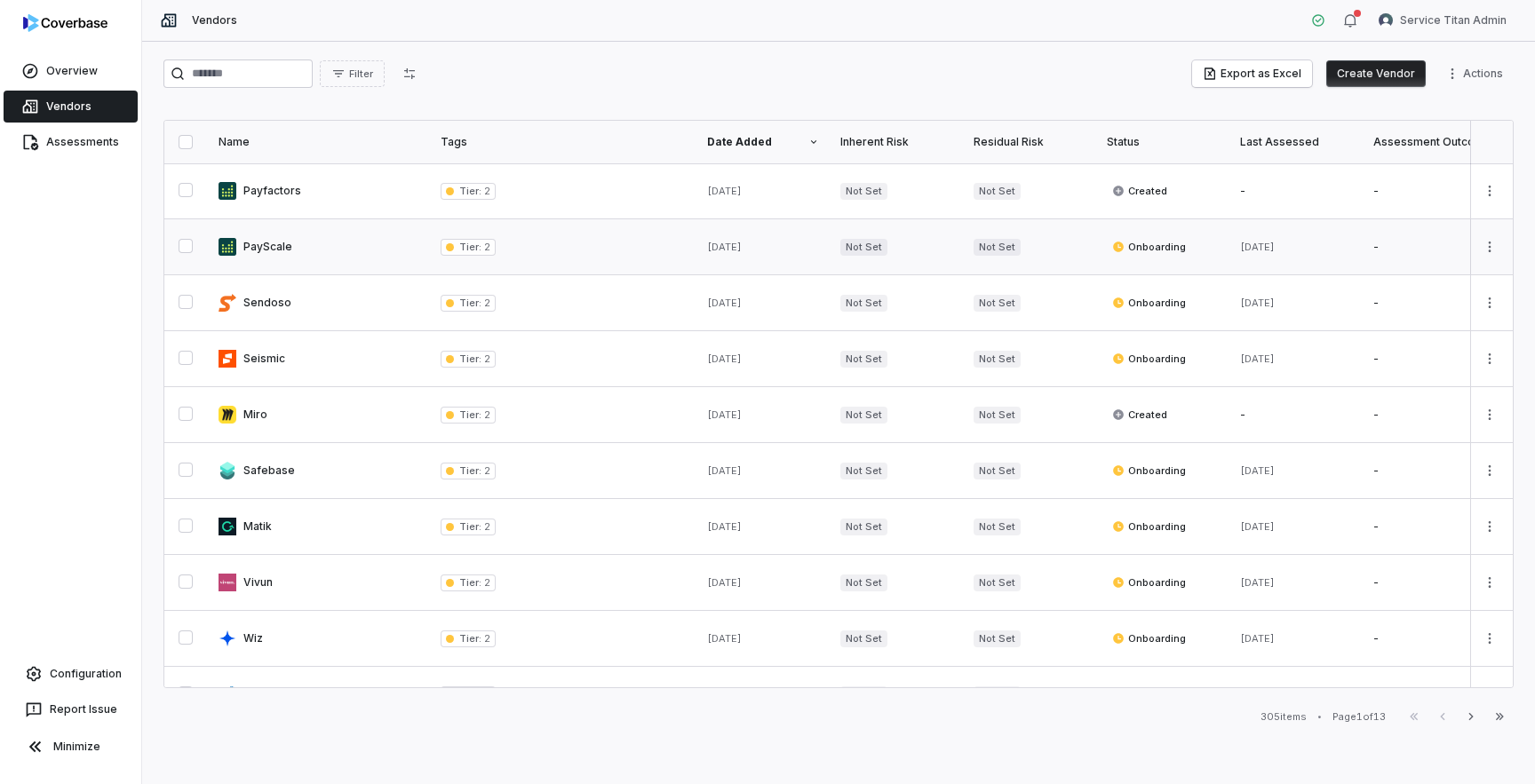
click at [275, 238] on link at bounding box center [319, 247] width 222 height 55
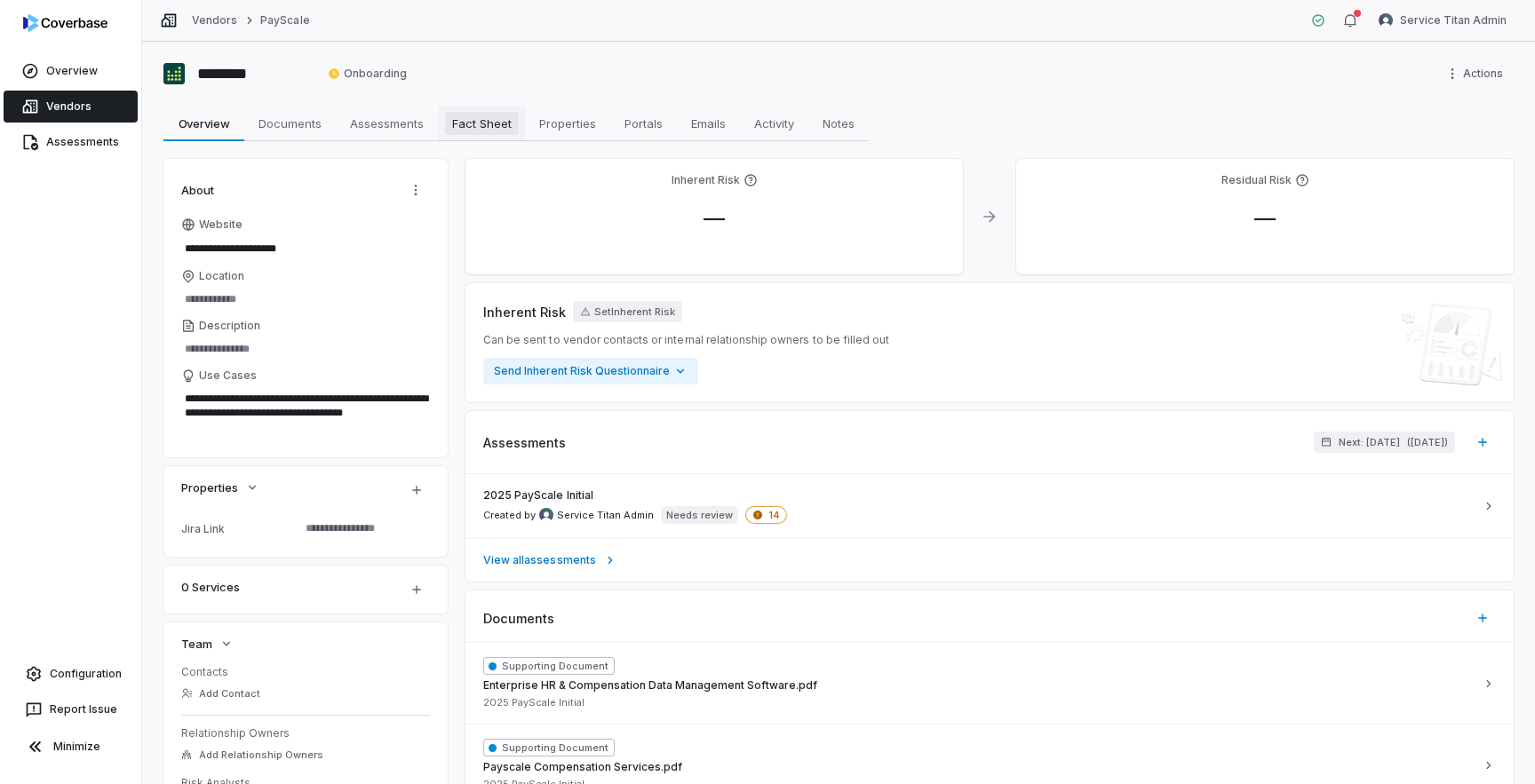
click at [479, 133] on span "Fact Sheet" at bounding box center [482, 124] width 74 height 23
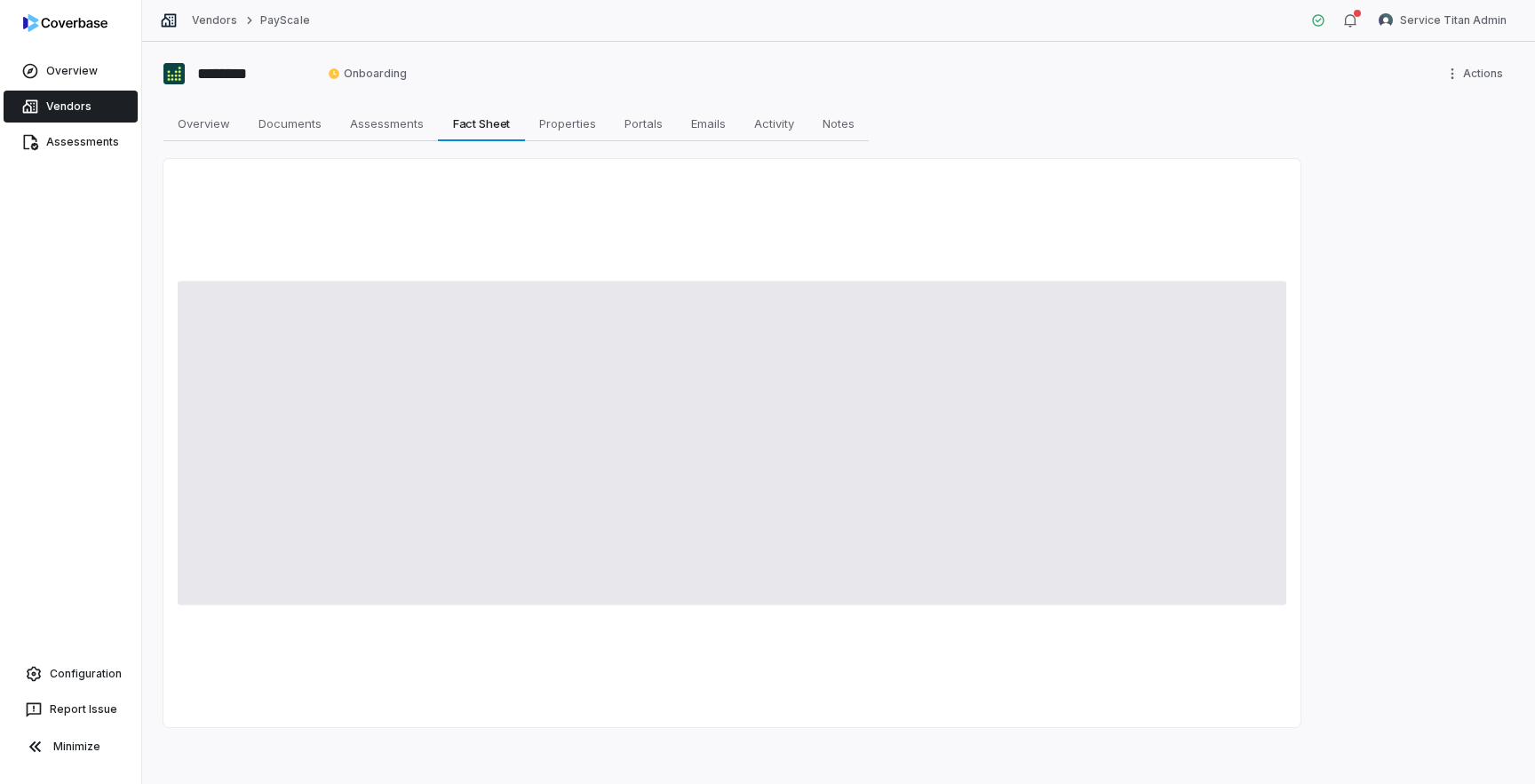
click at [87, 107] on link "Vendors" at bounding box center [71, 106] width 135 height 32
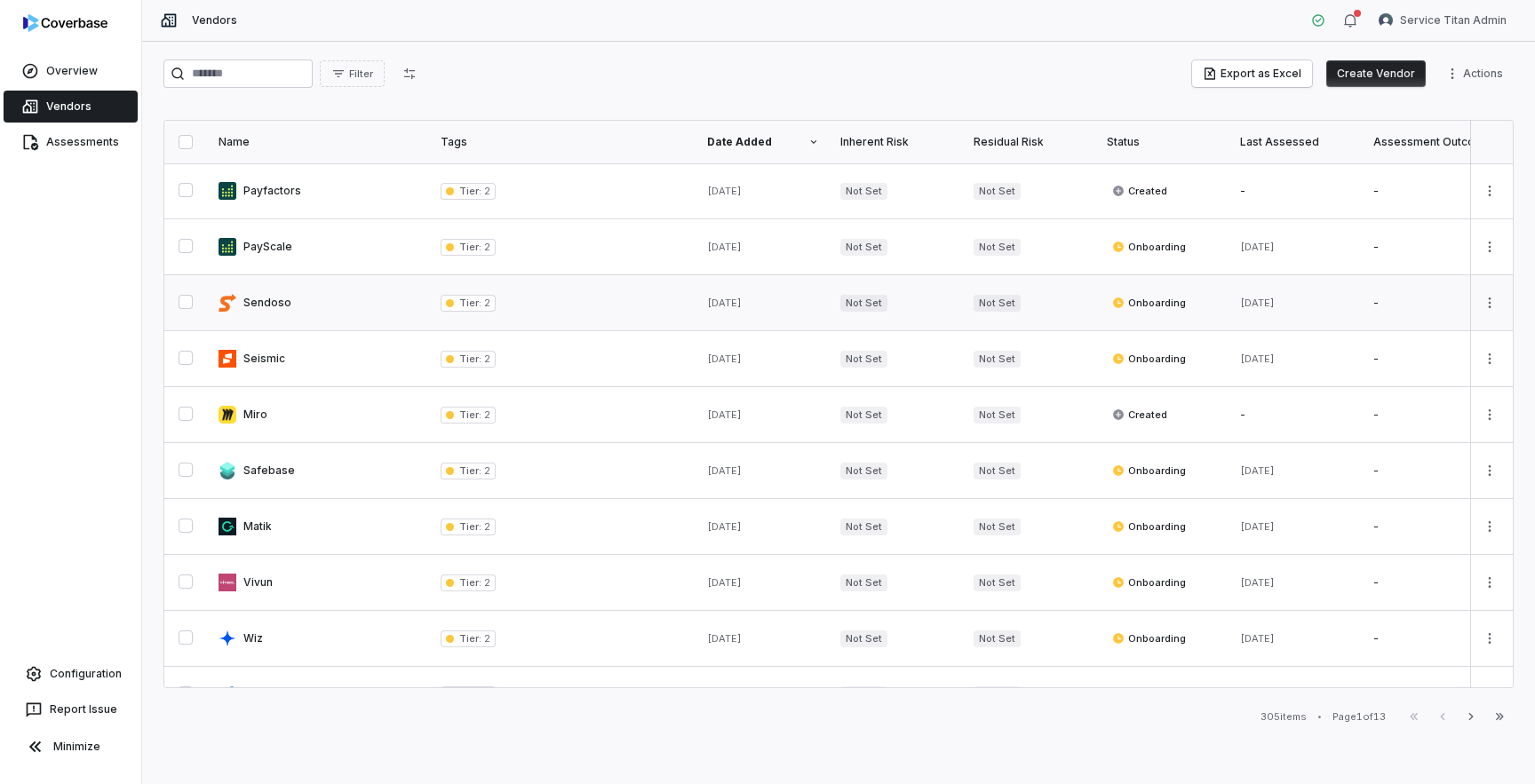
click at [295, 304] on link at bounding box center [319, 302] width 222 height 55
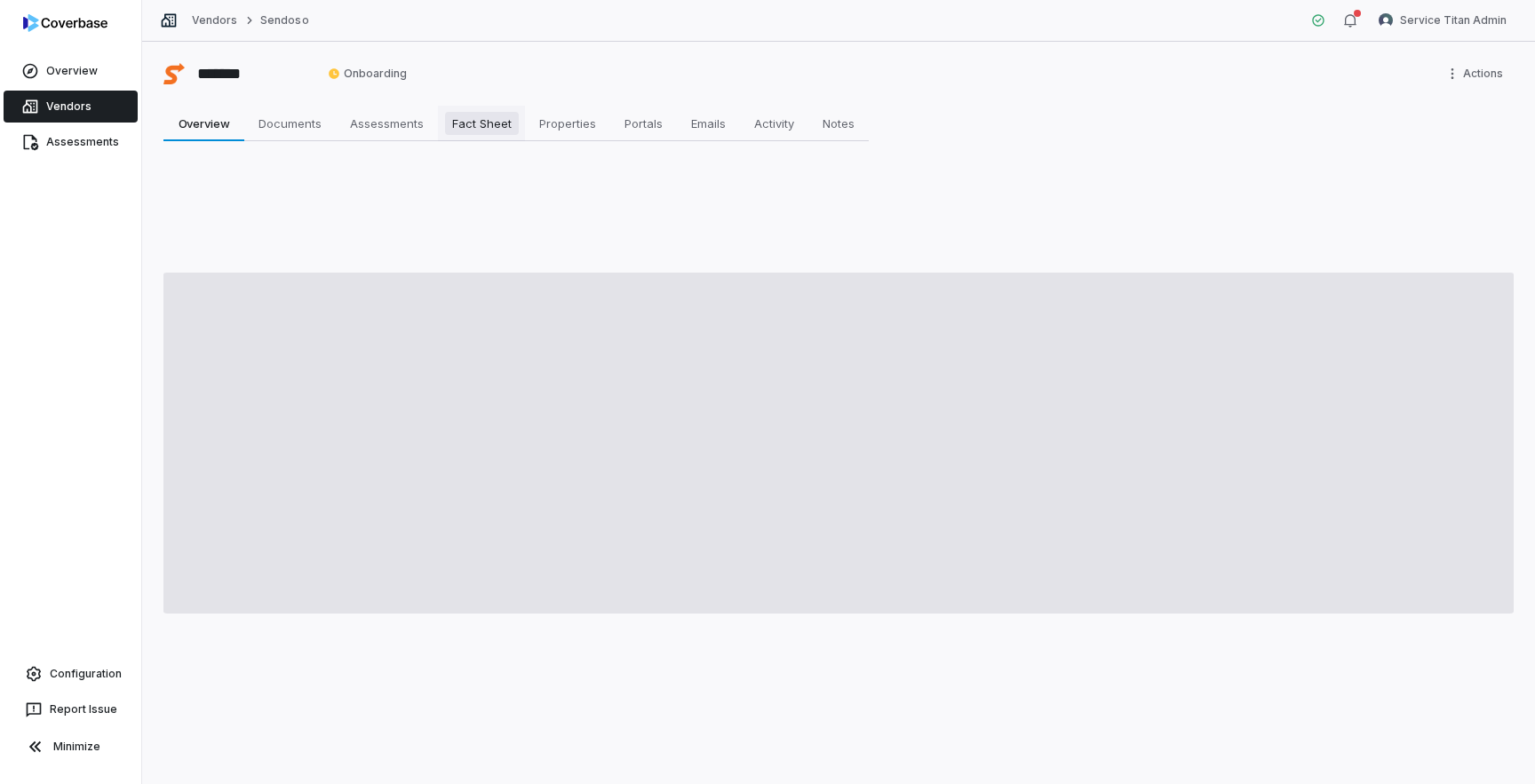
click at [475, 123] on span "Fact Sheet" at bounding box center [482, 124] width 74 height 23
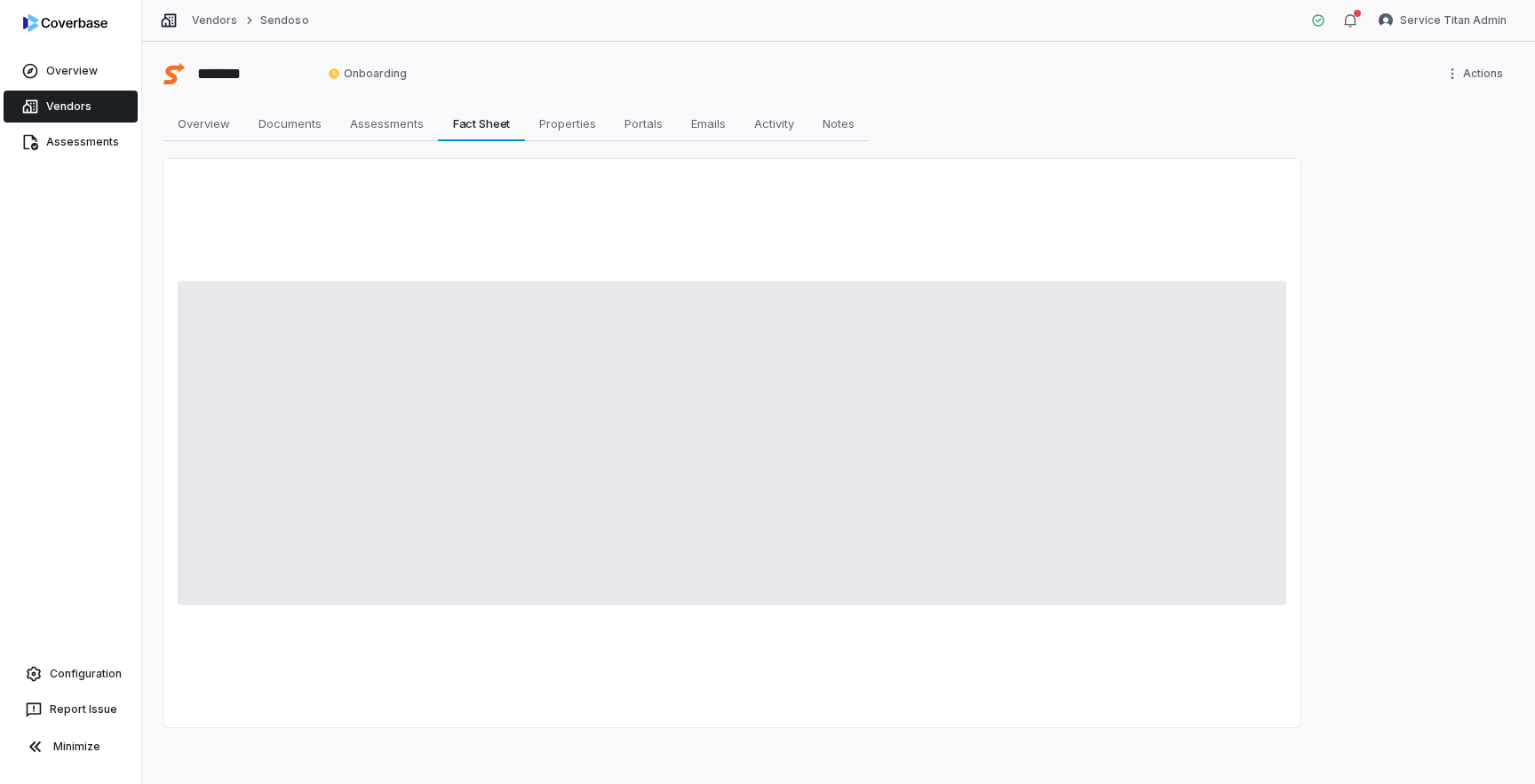
click at [80, 109] on link "Vendors" at bounding box center [71, 106] width 135 height 32
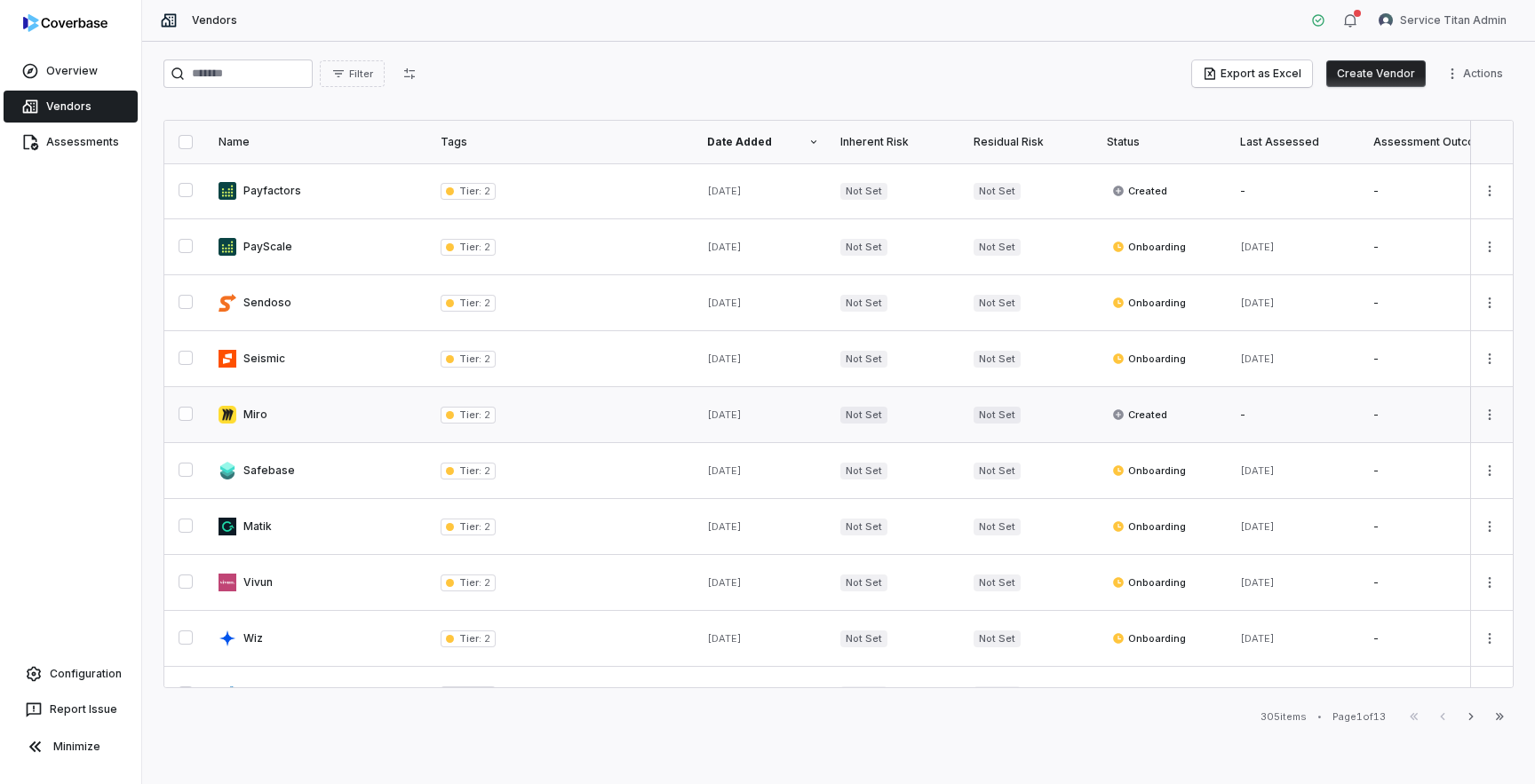
click at [382, 429] on link at bounding box center [319, 414] width 222 height 55
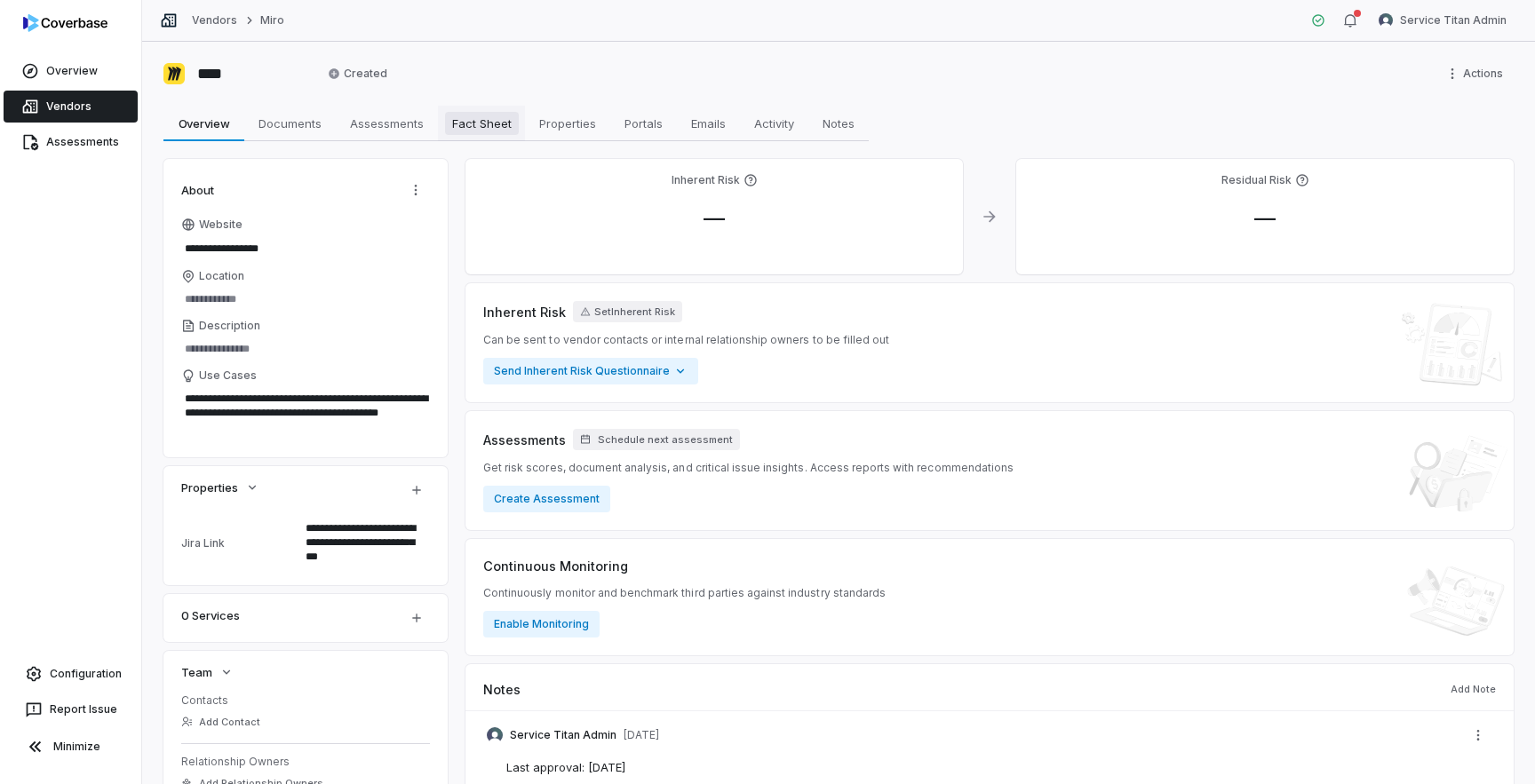
click at [483, 121] on span "Fact Sheet" at bounding box center [482, 124] width 74 height 23
type textarea "*"
